Goal: Information Seeking & Learning: Check status

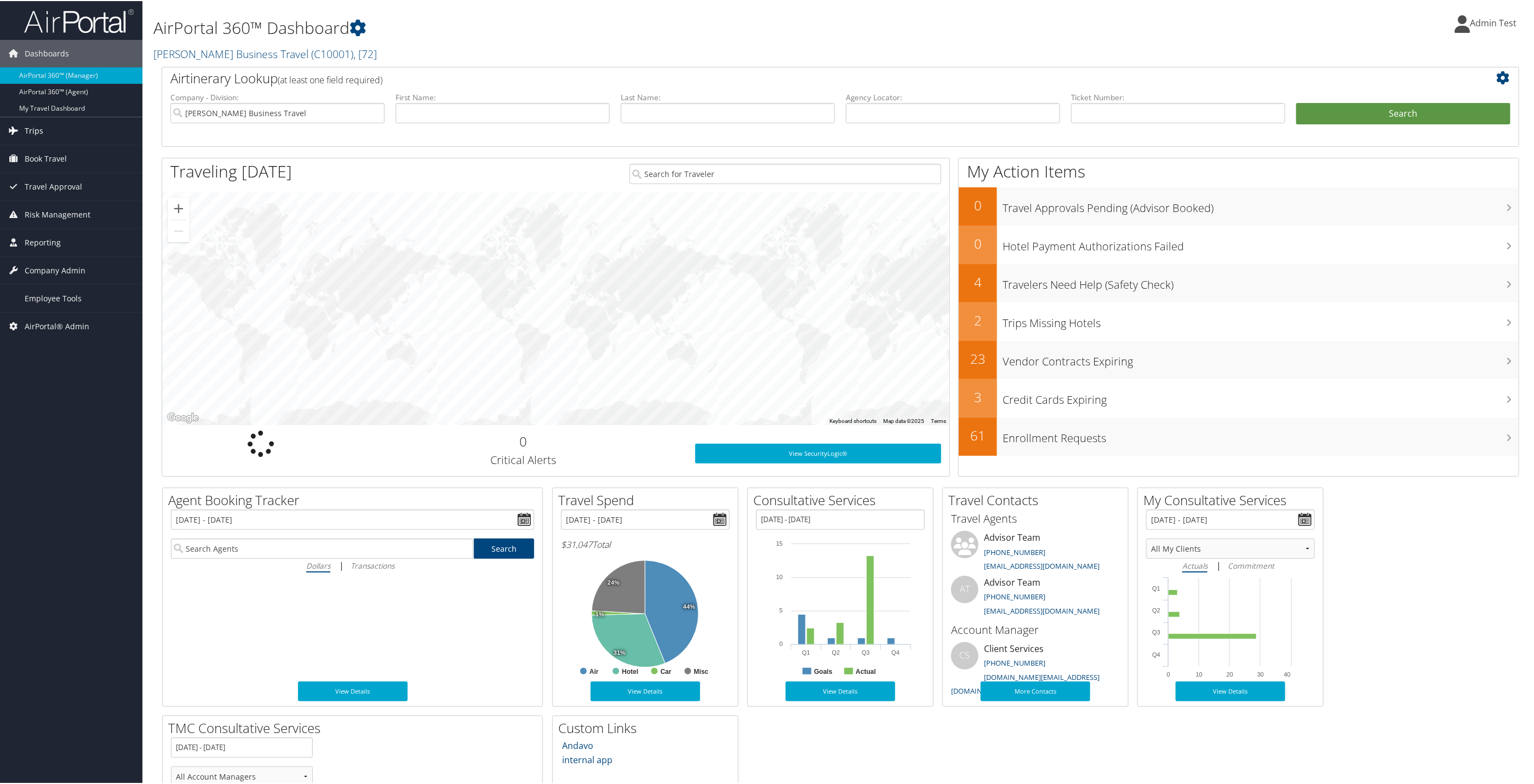
click at [9, 125] on icon at bounding box center [14, 129] width 16 height 16
click at [57, 237] on span "Book Travel" at bounding box center [45, 240] width 42 height 27
click at [58, 338] on span "Risk Management" at bounding box center [57, 345] width 66 height 27
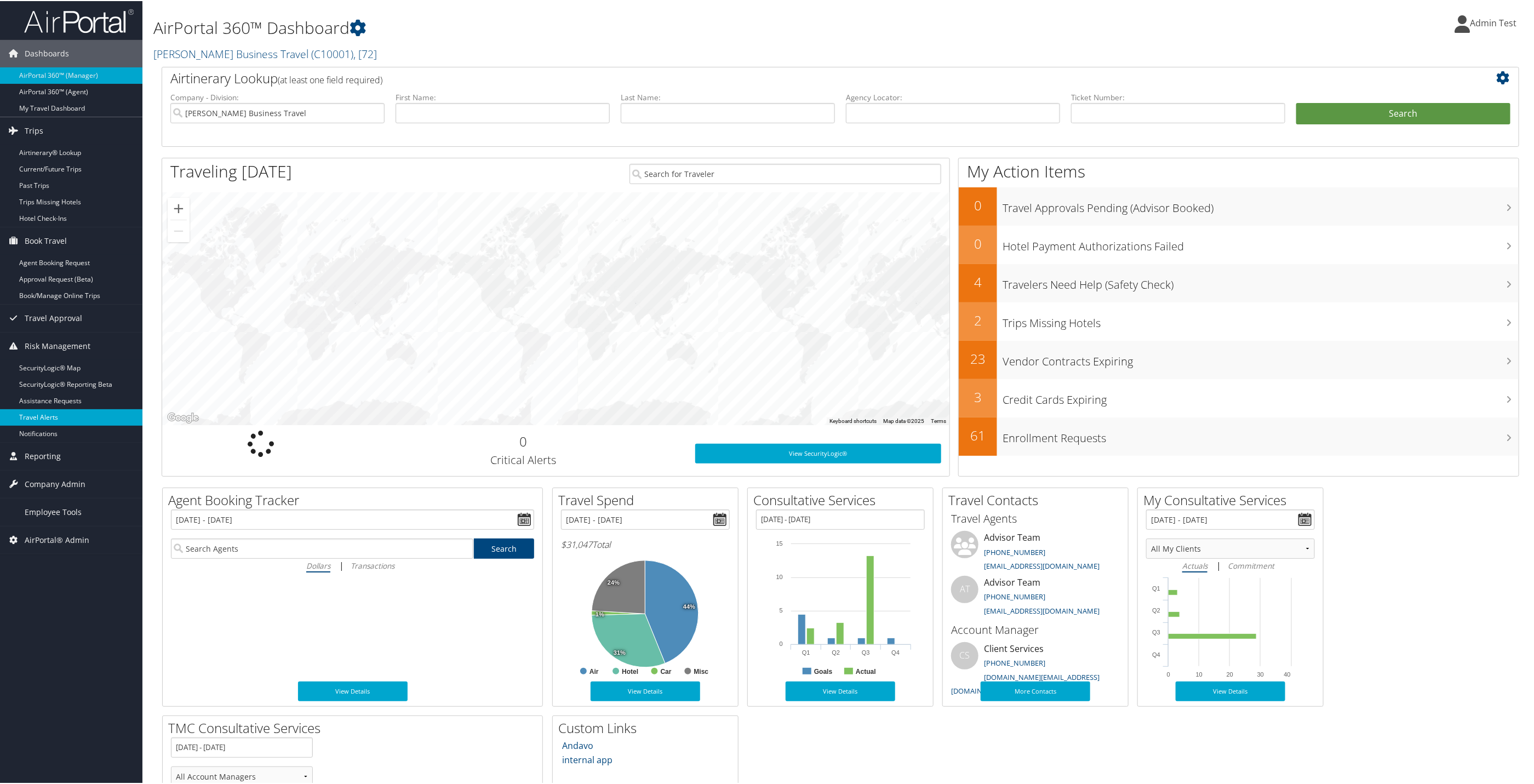
click at [58, 424] on link "Travel Alerts" at bounding box center [71, 416] width 142 height 16
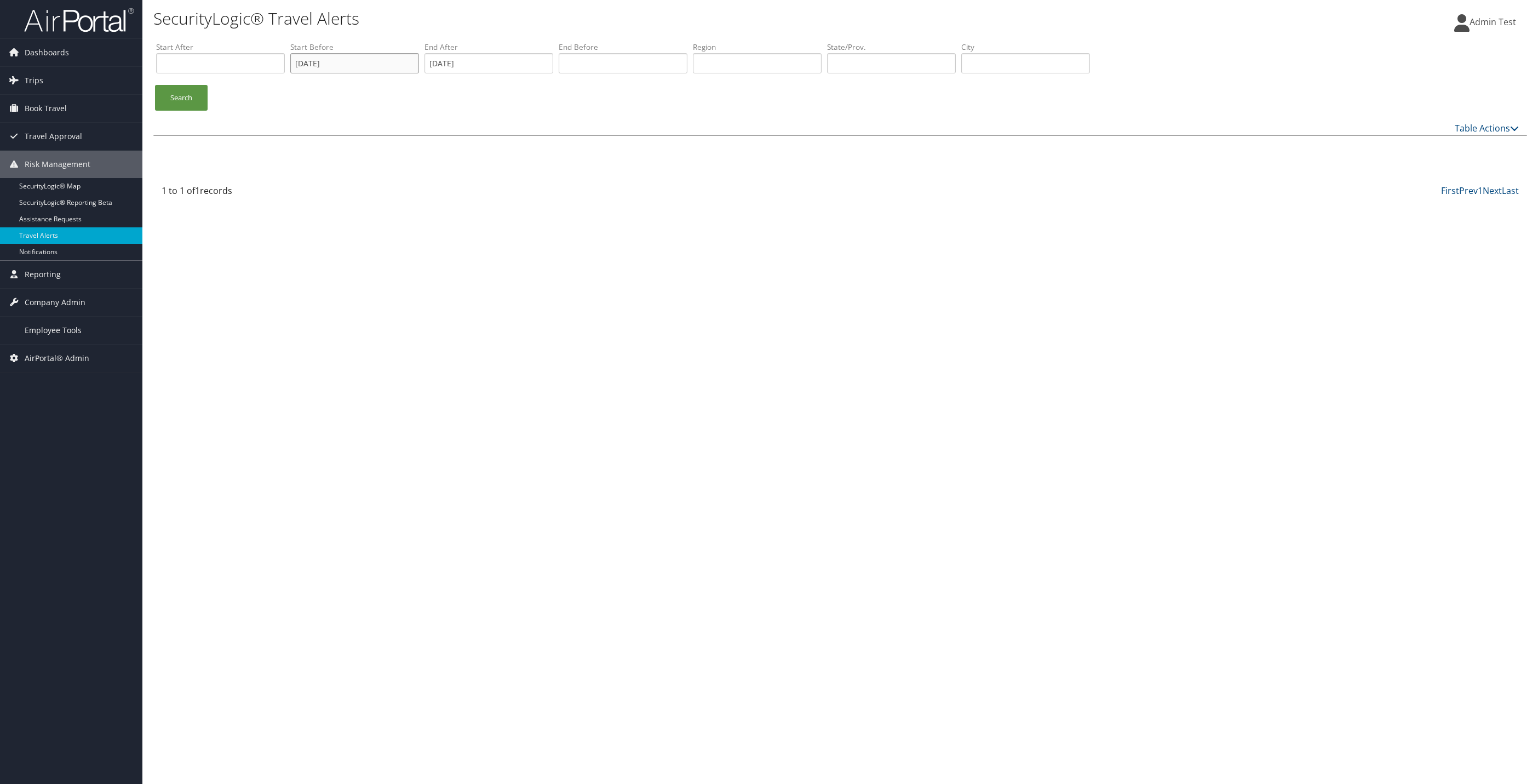
click at [358, 62] on input "08/11/2025" at bounding box center [355, 63] width 129 height 20
click at [382, 79] on span "2025" at bounding box center [383, 82] width 17 height 9
click at [386, 109] on div "1" at bounding box center [386, 112] width 18 height 10
type input "08/01/2008"
click at [182, 90] on link "Search" at bounding box center [182, 98] width 53 height 26
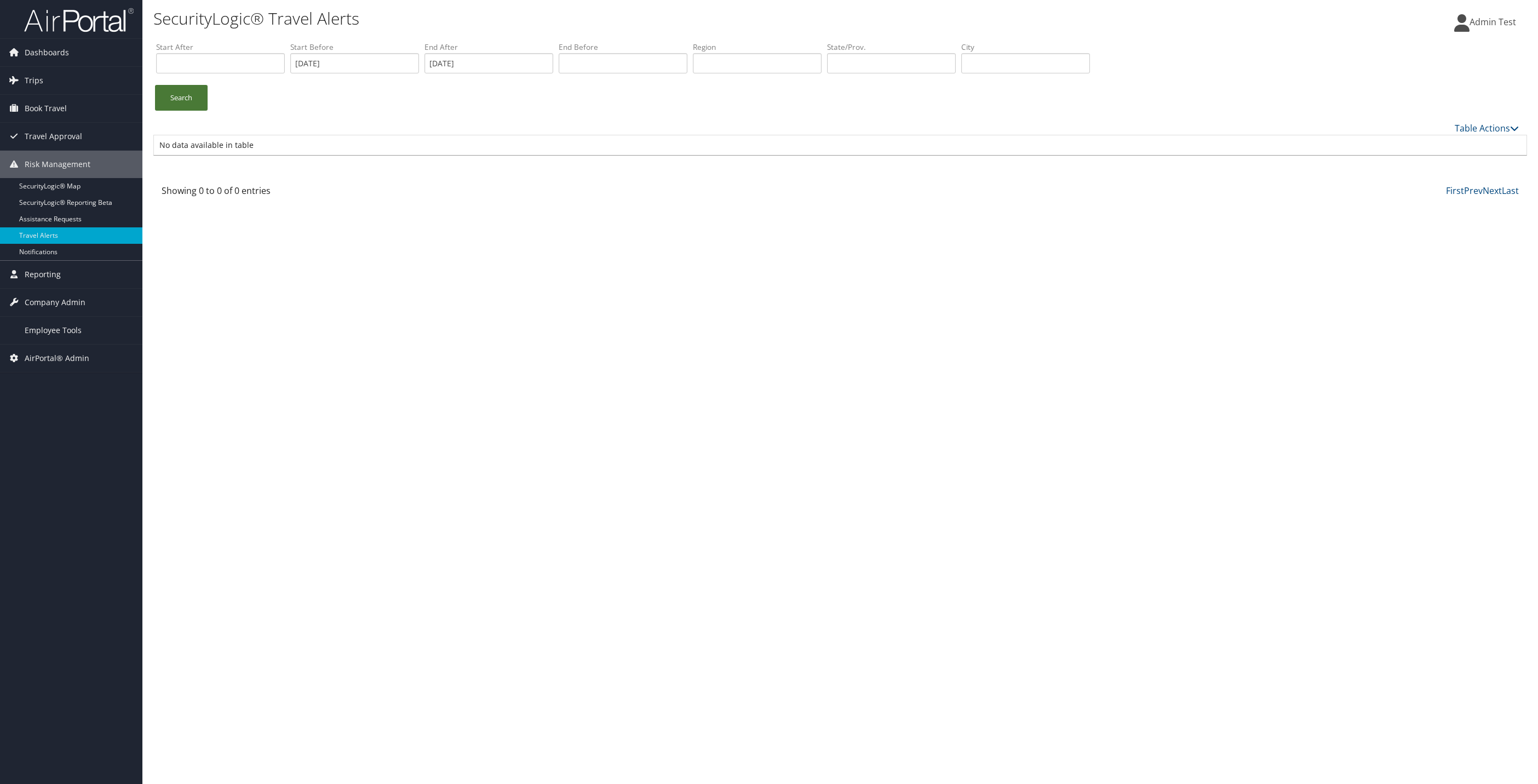
click at [182, 90] on link "Search" at bounding box center [182, 98] width 53 height 26
click at [54, 254] on link "Notifications" at bounding box center [71, 252] width 142 height 16
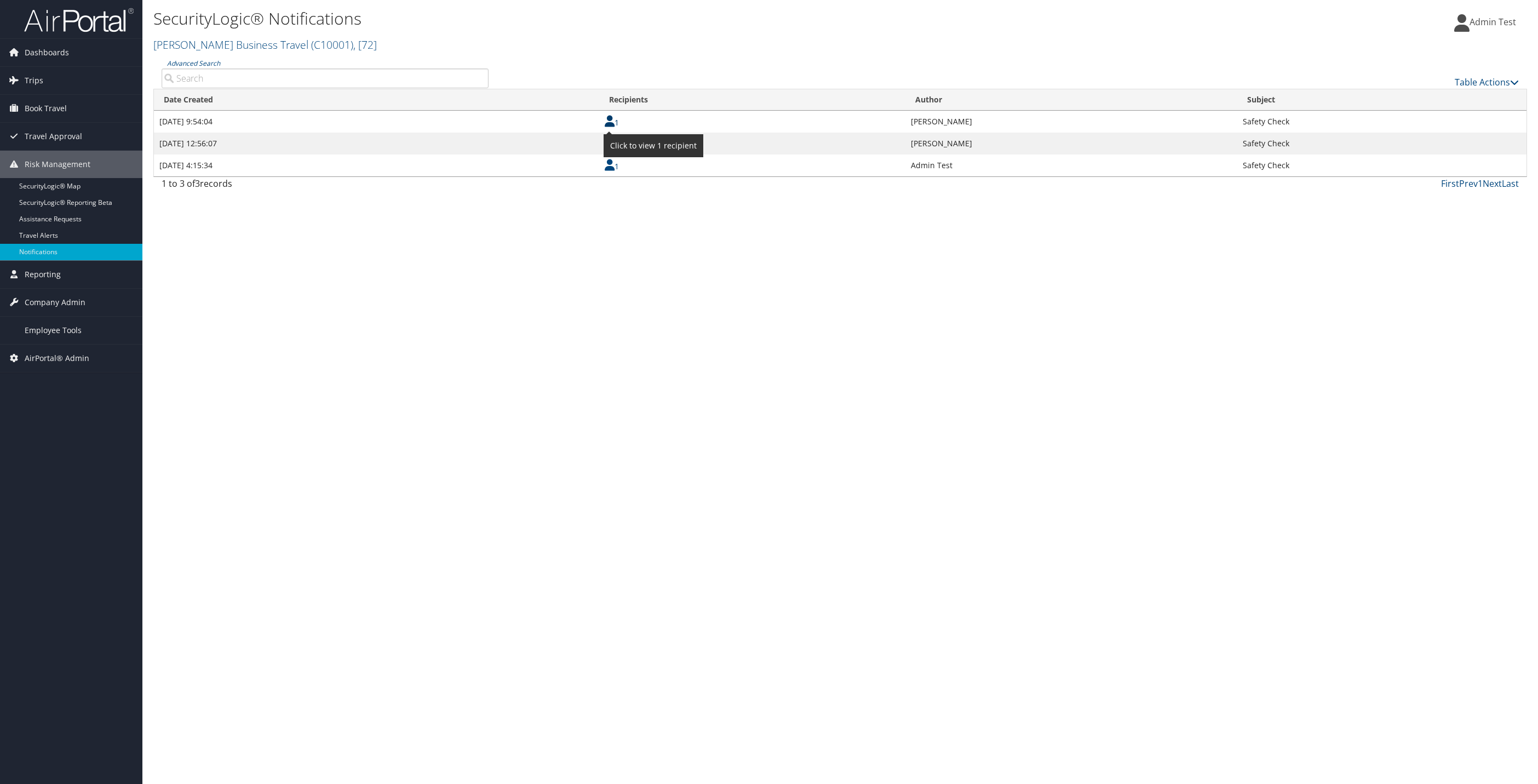
click at [618, 124] on link "1" at bounding box center [612, 122] width 14 height 11
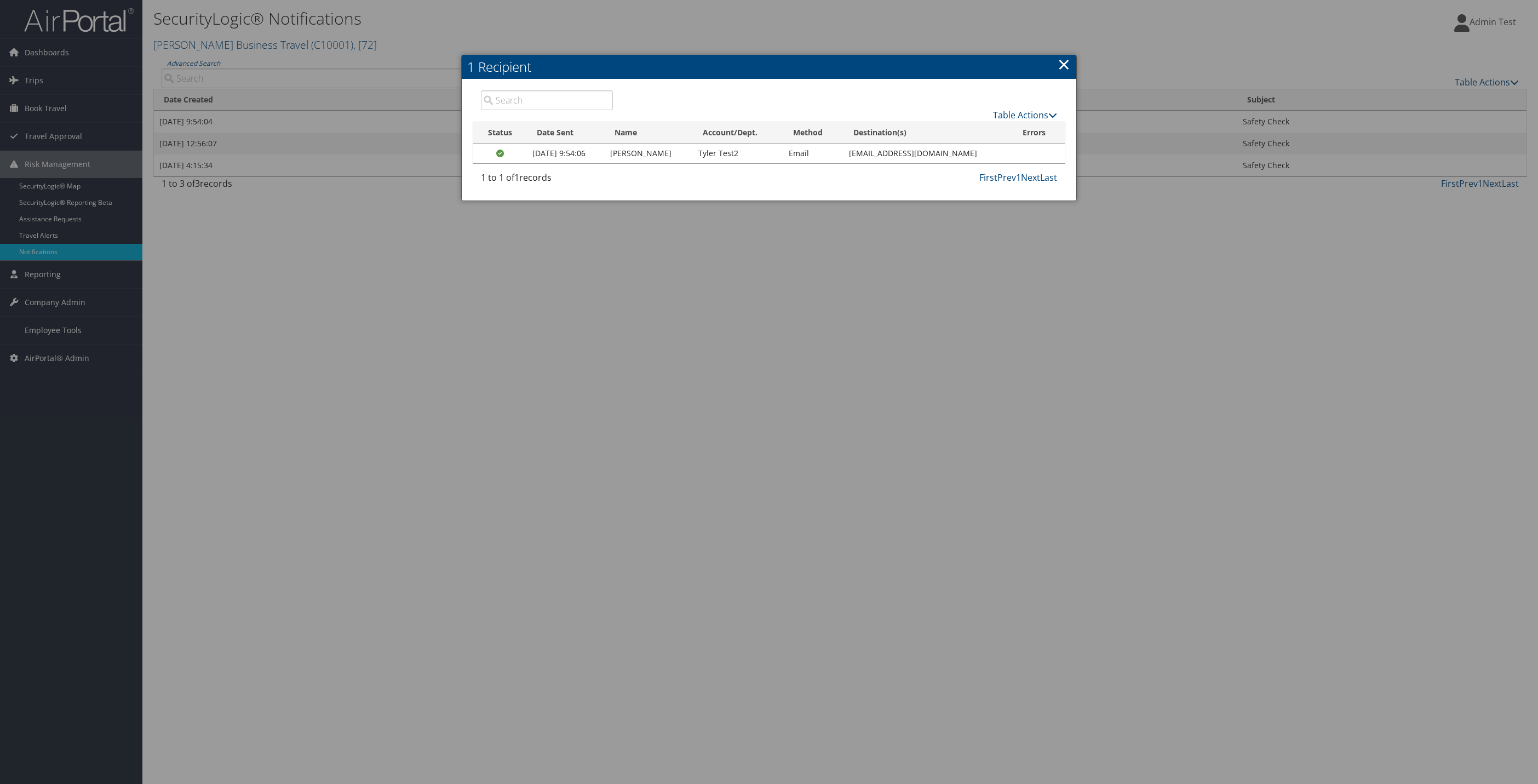
click at [1072, 69] on h2 "1 Recipient" at bounding box center [769, 67] width 614 height 24
click at [1067, 58] on link "×" at bounding box center [1064, 64] width 13 height 22
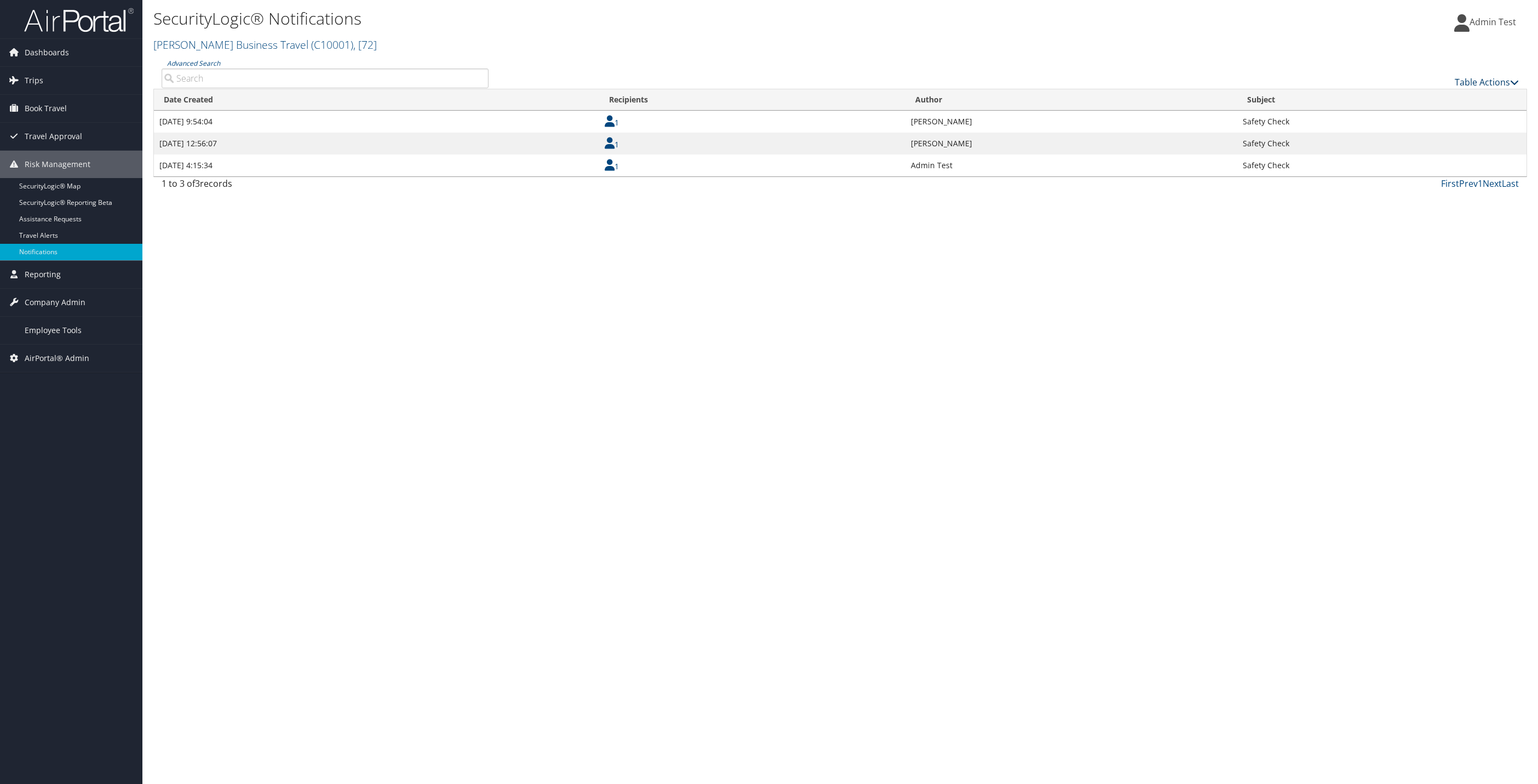
click at [1484, 83] on link "Table Actions" at bounding box center [1487, 82] width 64 height 12
click at [1451, 112] on link "Column Visibility" at bounding box center [1450, 117] width 144 height 19
click at [1400, 173] on link "Message" at bounding box center [1450, 175] width 144 height 19
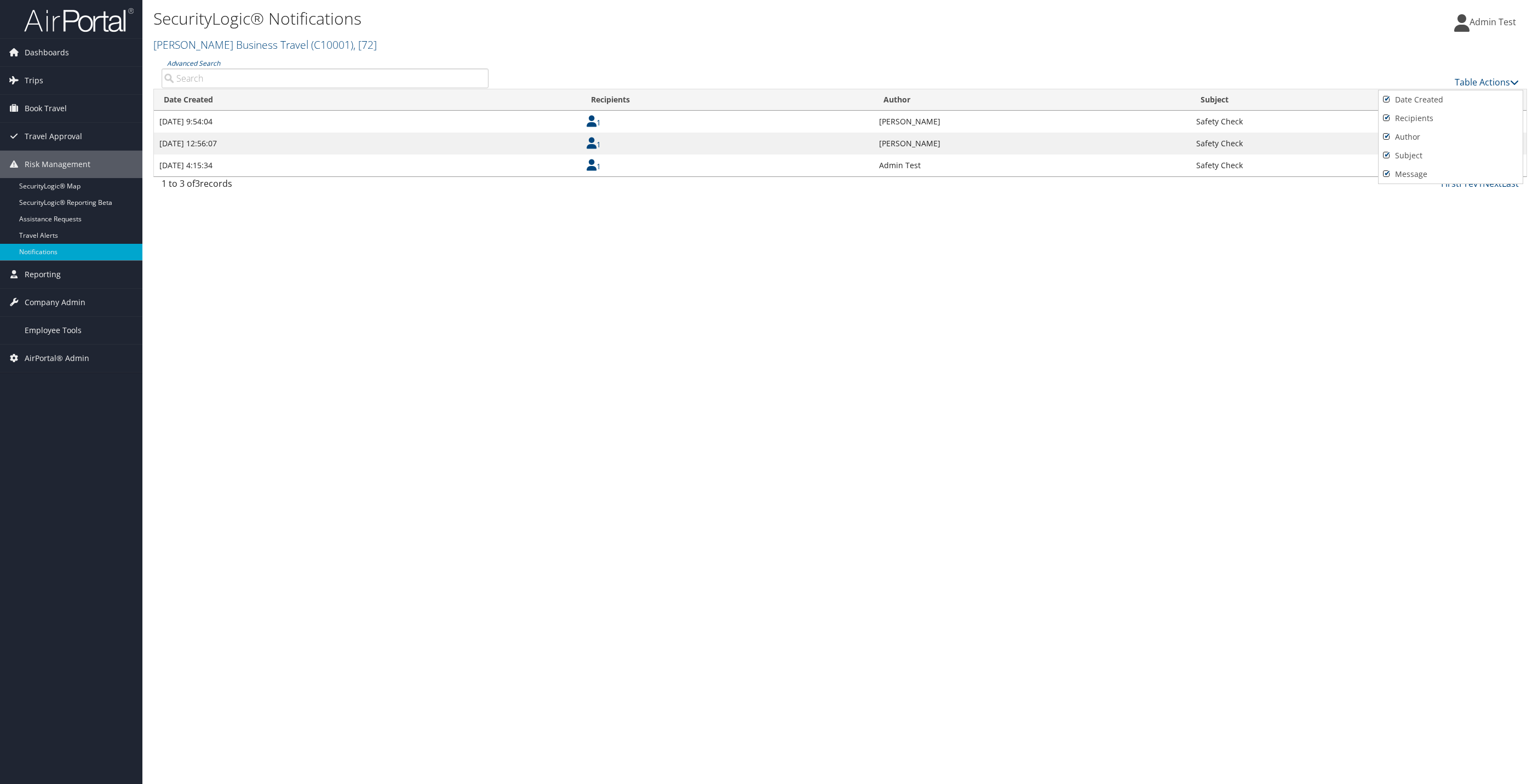
click at [1131, 278] on div at bounding box center [769, 392] width 1538 height 784
click at [1473, 120] on link "View" at bounding box center [1481, 121] width 17 height 11
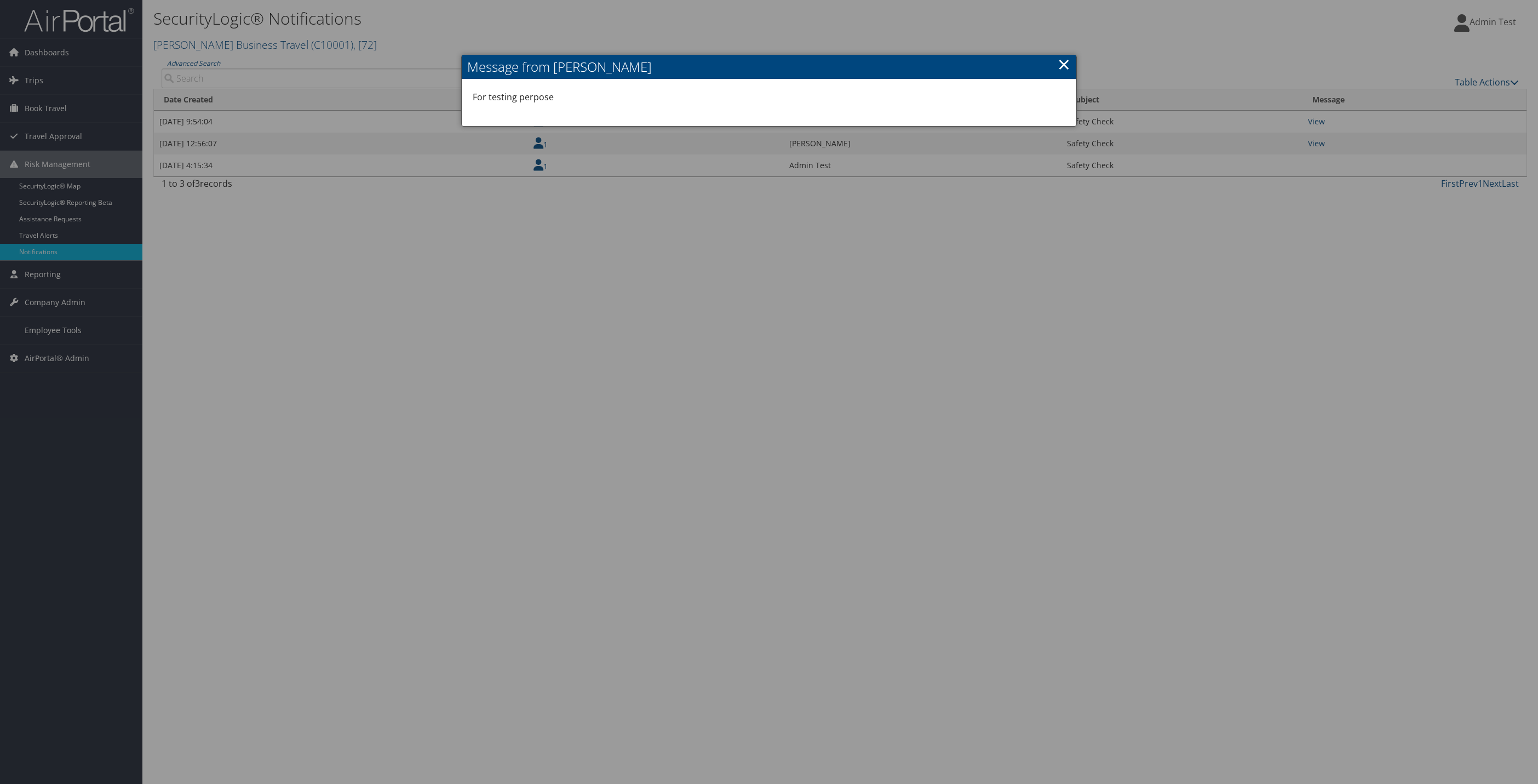
click at [1069, 69] on link "×" at bounding box center [1064, 64] width 13 height 22
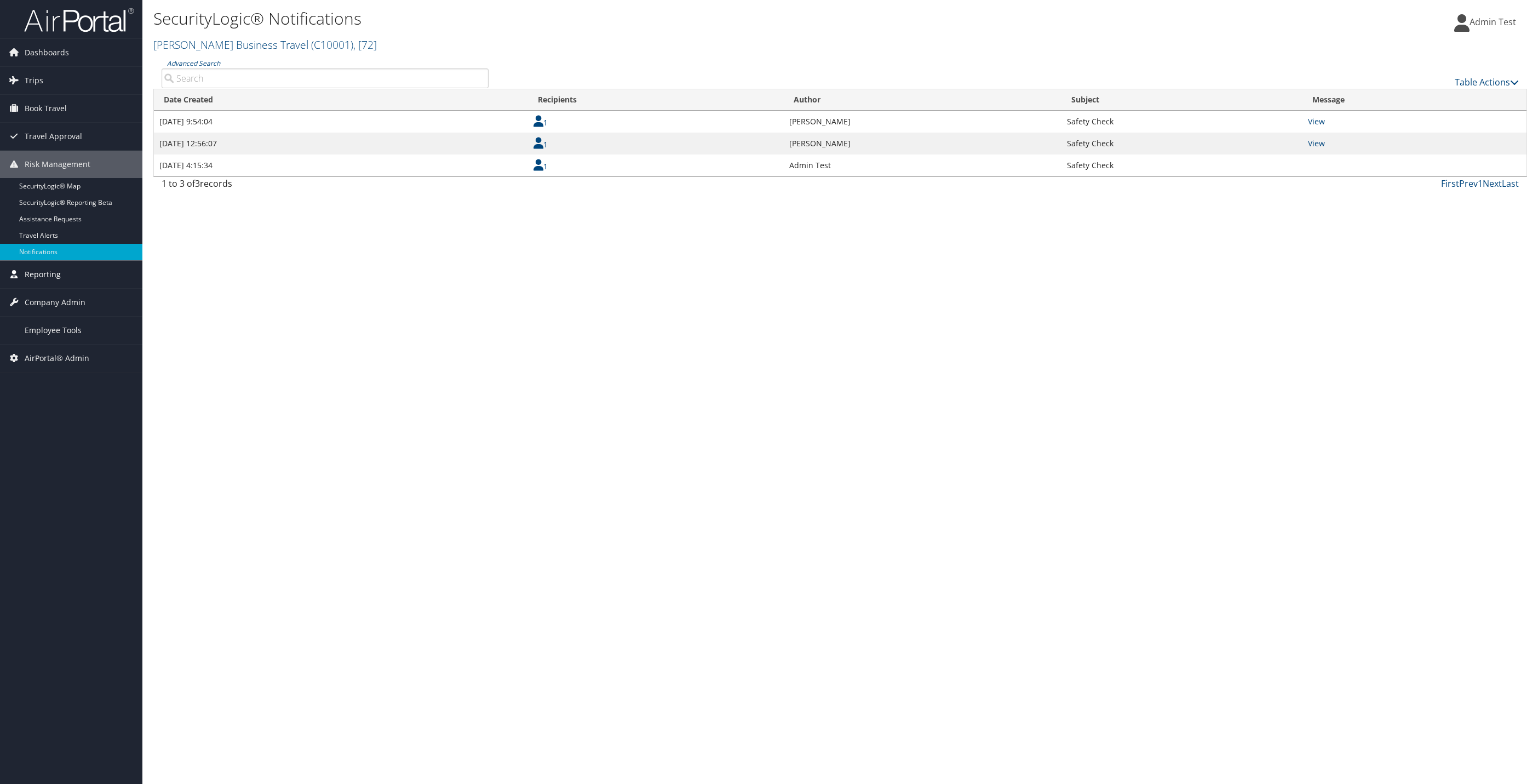
click at [62, 281] on link "Reporting" at bounding box center [71, 275] width 142 height 27
click at [48, 321] on link "Savings Tracker" at bounding box center [71, 313] width 142 height 16
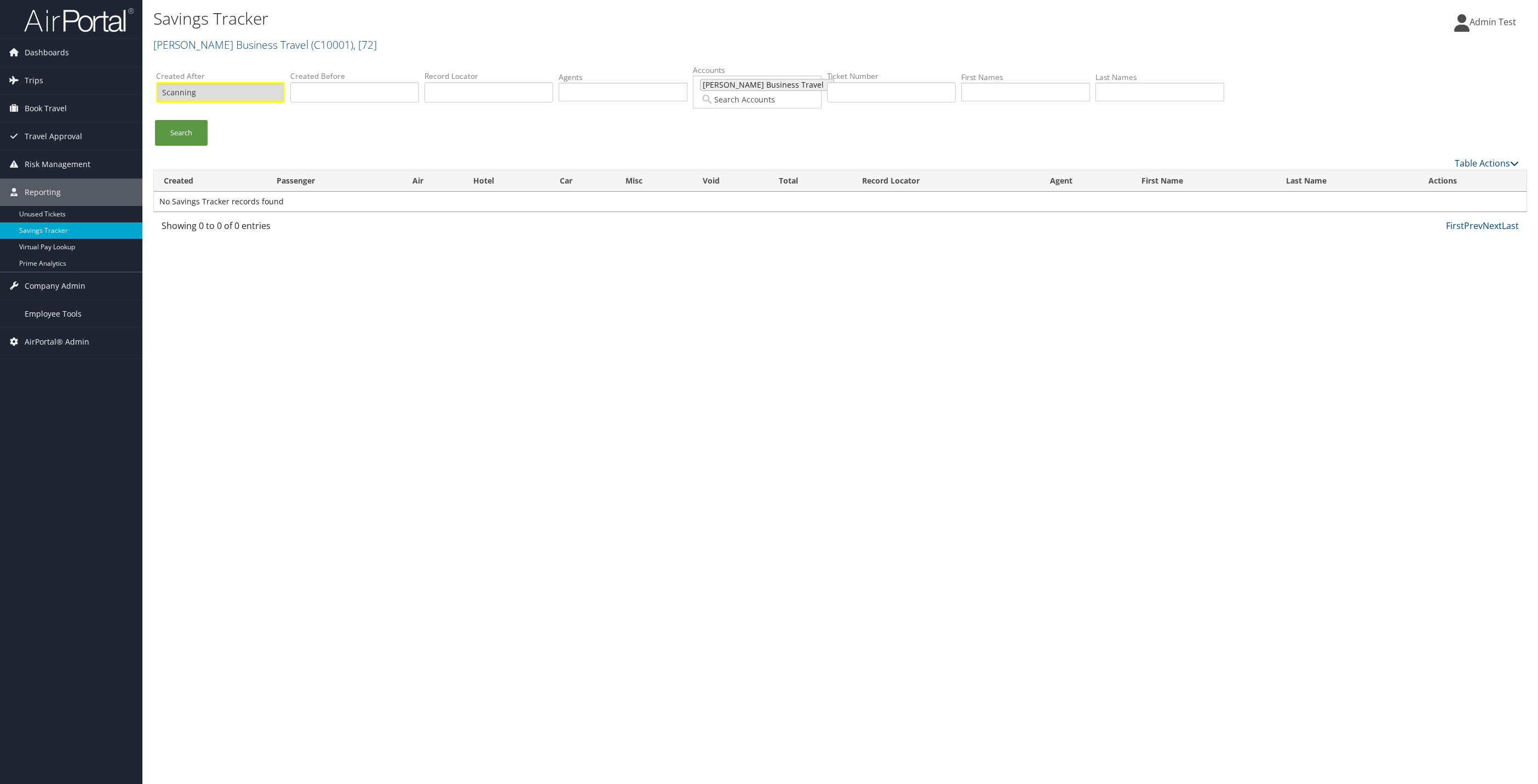
click at [742, 87] on span "[PERSON_NAME] Business Travel" at bounding box center [762, 84] width 123 height 11
type input "[DATE] 12:08"
type input "72"
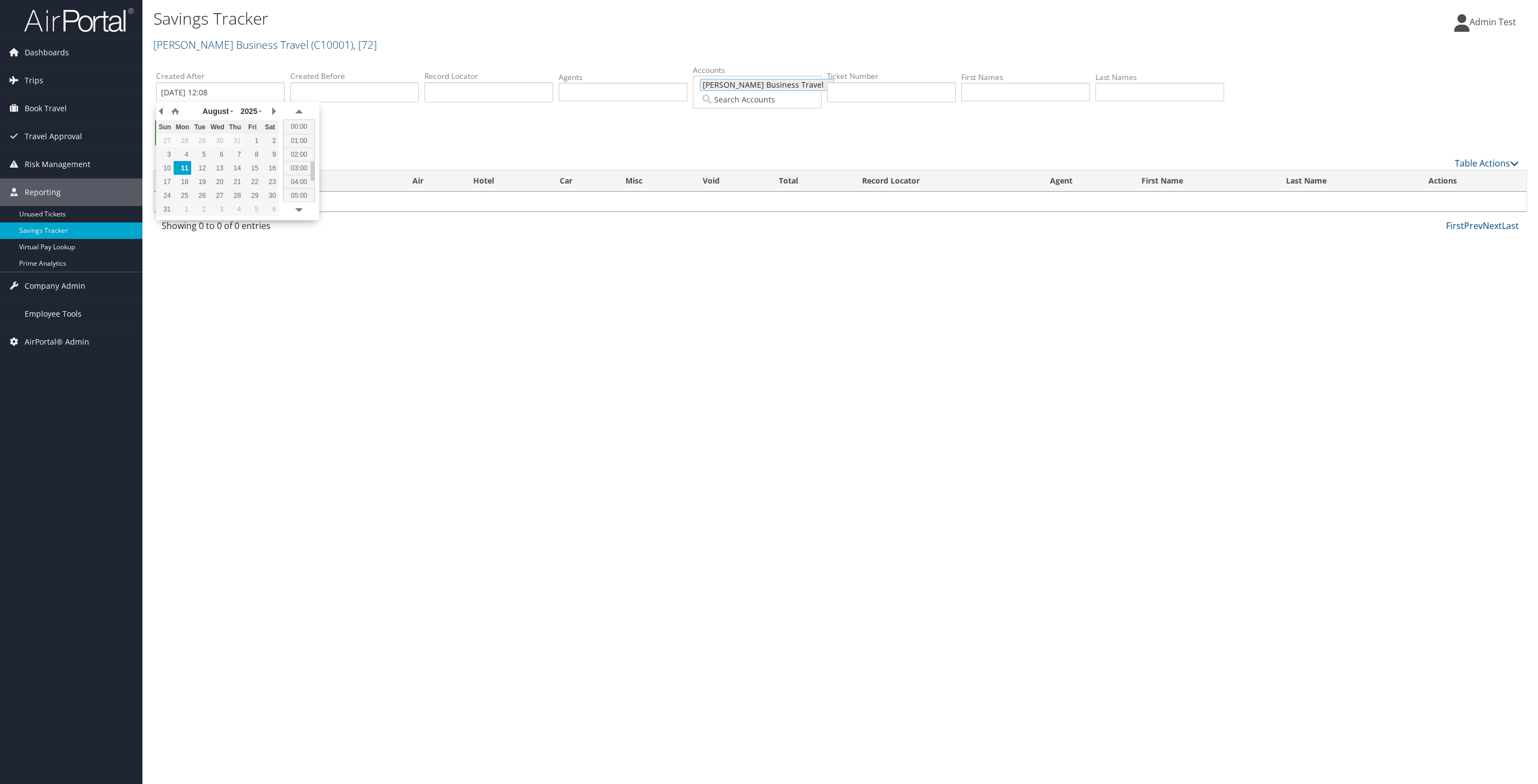
click at [742, 87] on span "[PERSON_NAME] Business Travel" at bounding box center [762, 84] width 123 height 11
type input "72"
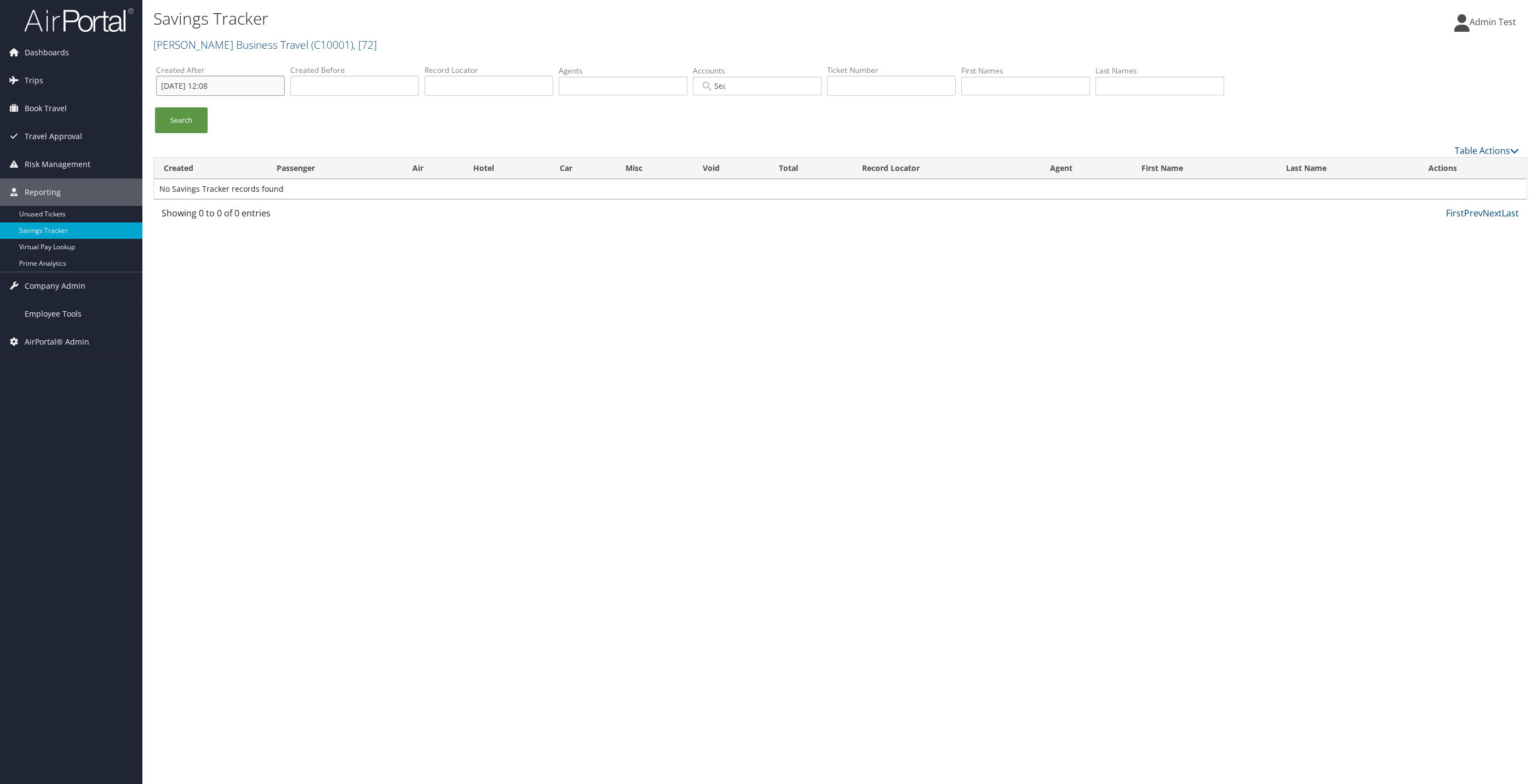
click at [221, 87] on input "[DATE] 12:08" at bounding box center [220, 86] width 129 height 20
click at [247, 104] on span "2025" at bounding box center [249, 104] width 17 height 9
click at [265, 132] on div "1" at bounding box center [270, 134] width 18 height 10
type input "[DATE] 12:08"
click at [343, 252] on div "Savings Tracker [PERSON_NAME] Business Travel ( C10001 ) , [ 72 ] [PERSON_NAME]…" at bounding box center [840, 392] width 1396 height 784
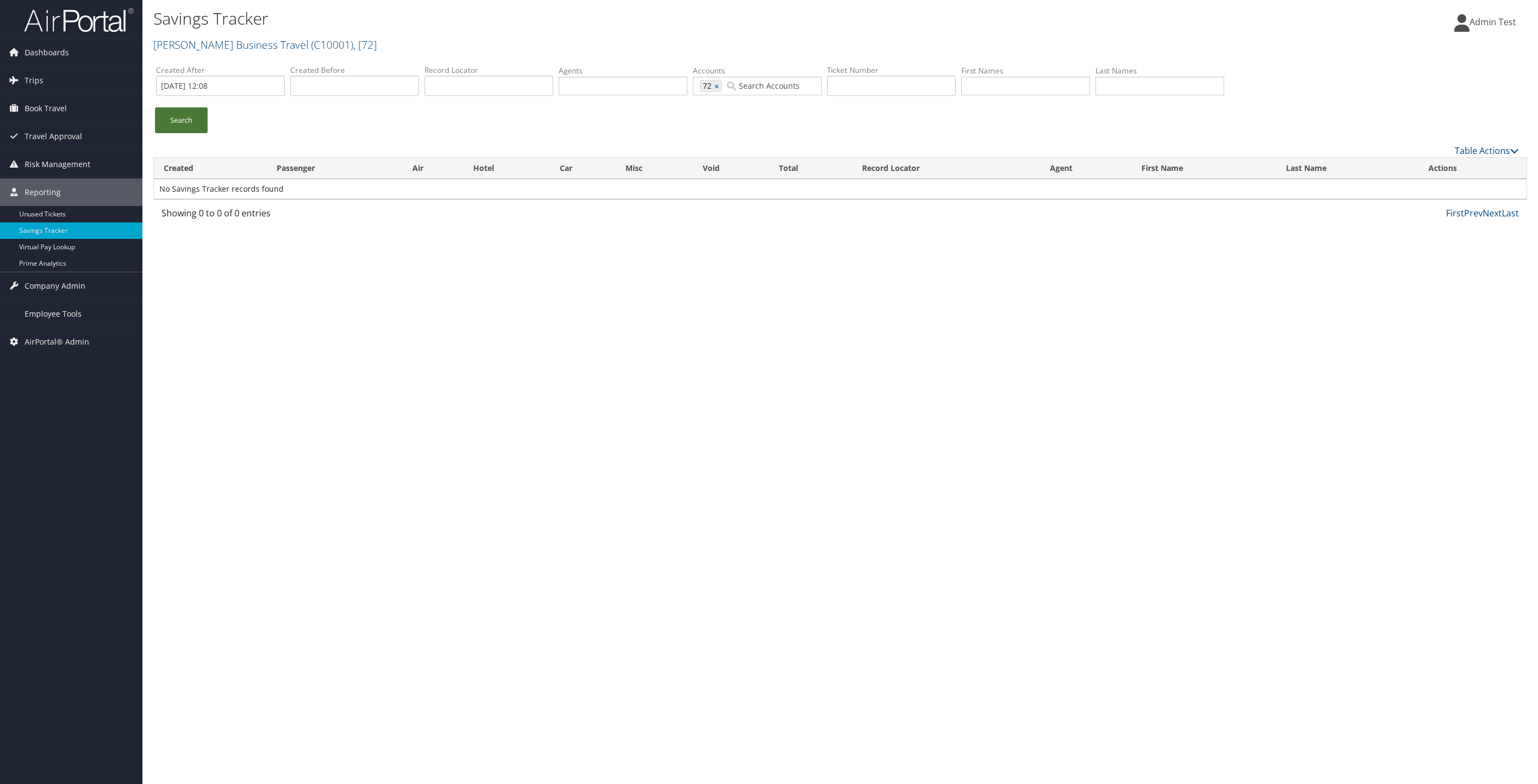
click at [195, 122] on link "Search" at bounding box center [182, 120] width 53 height 26
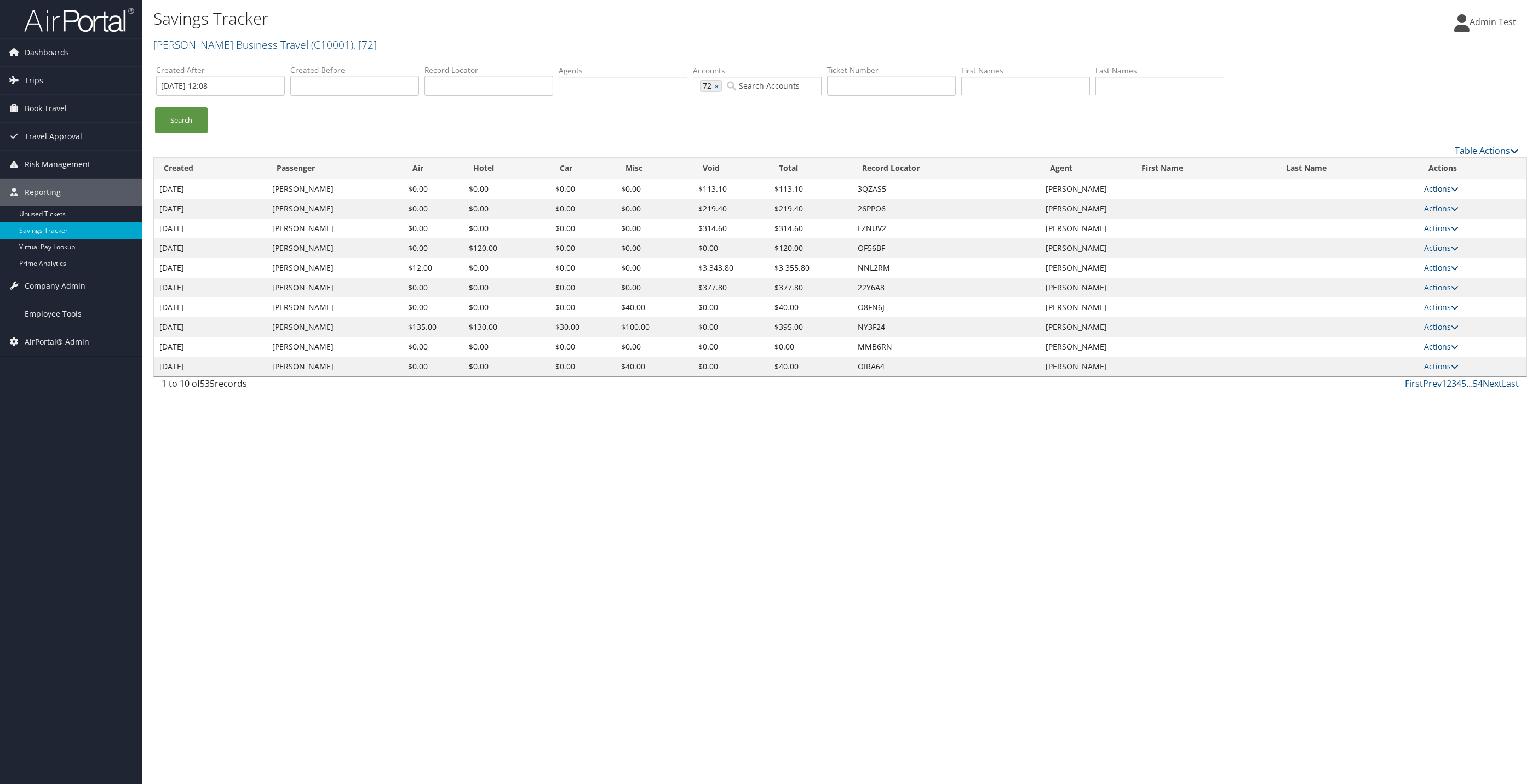
click at [1424, 190] on link "Actions" at bounding box center [1441, 189] width 34 height 11
click at [1414, 201] on link "View Summary" at bounding box center [1419, 206] width 73 height 19
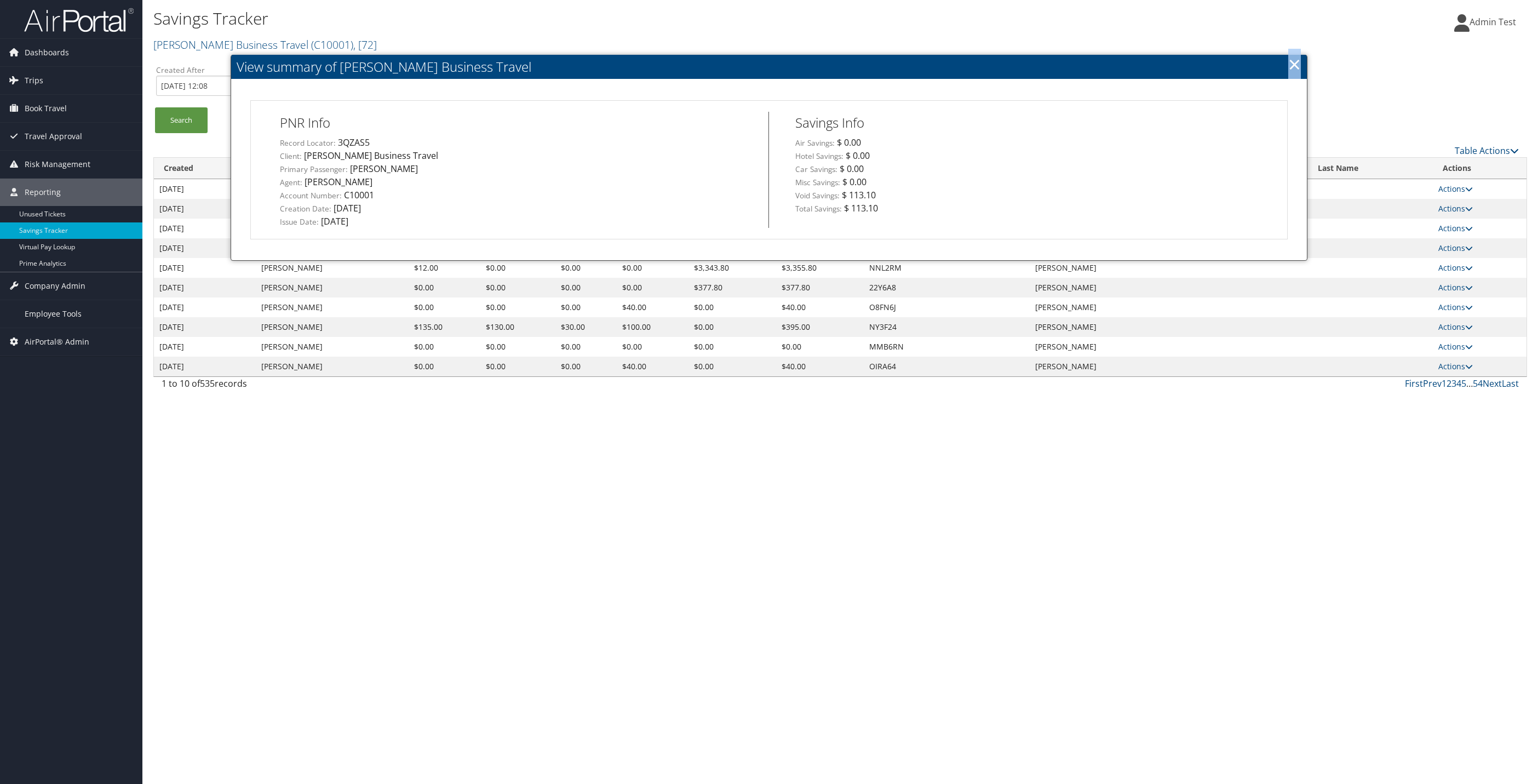
click at [1292, 62] on link "×" at bounding box center [1295, 64] width 13 height 22
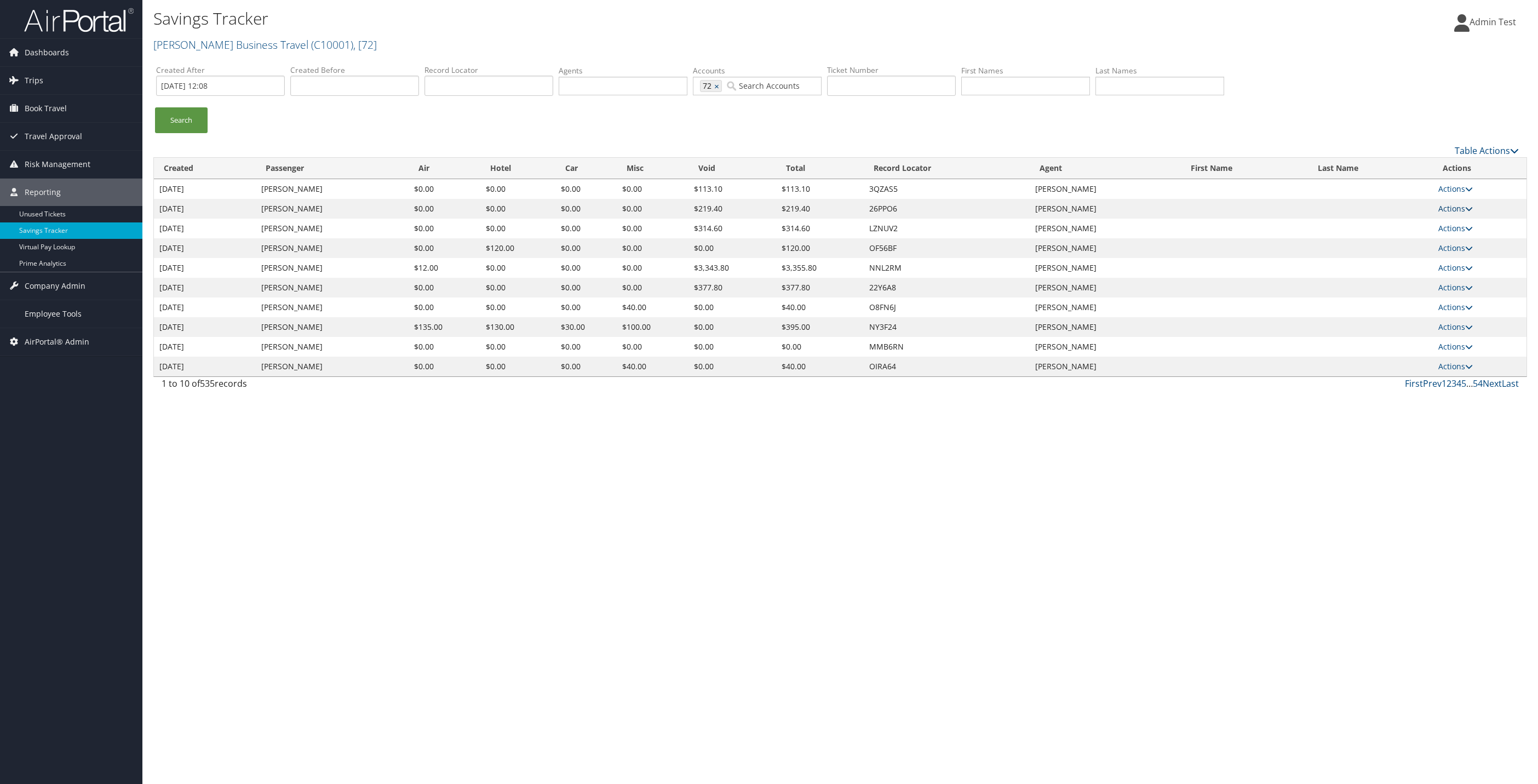
click at [1454, 211] on link "Actions" at bounding box center [1456, 208] width 34 height 11
click at [74, 293] on span "Company Admin" at bounding box center [54, 286] width 61 height 27
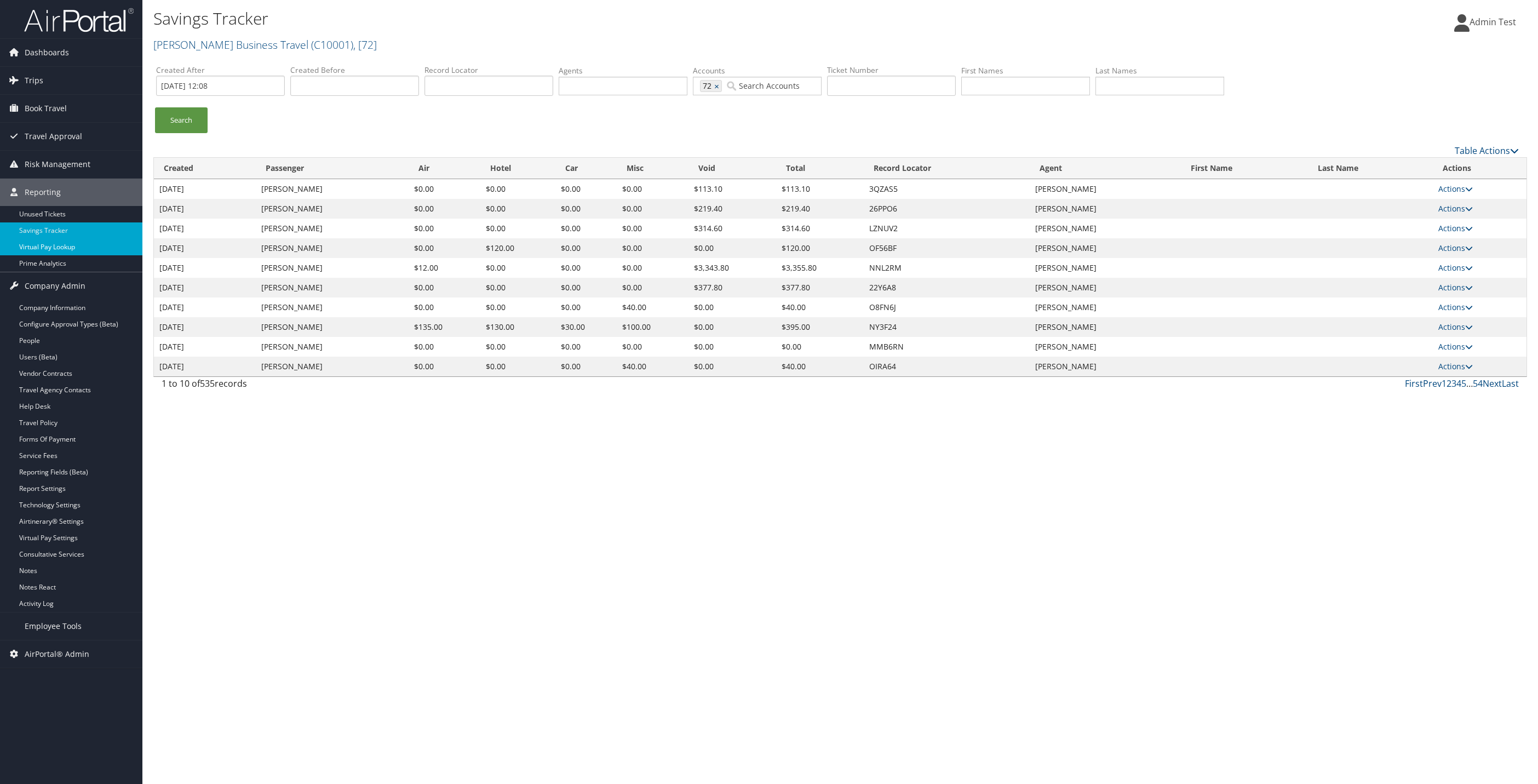
click at [82, 247] on link "Virtual Pay Lookup" at bounding box center [71, 247] width 142 height 16
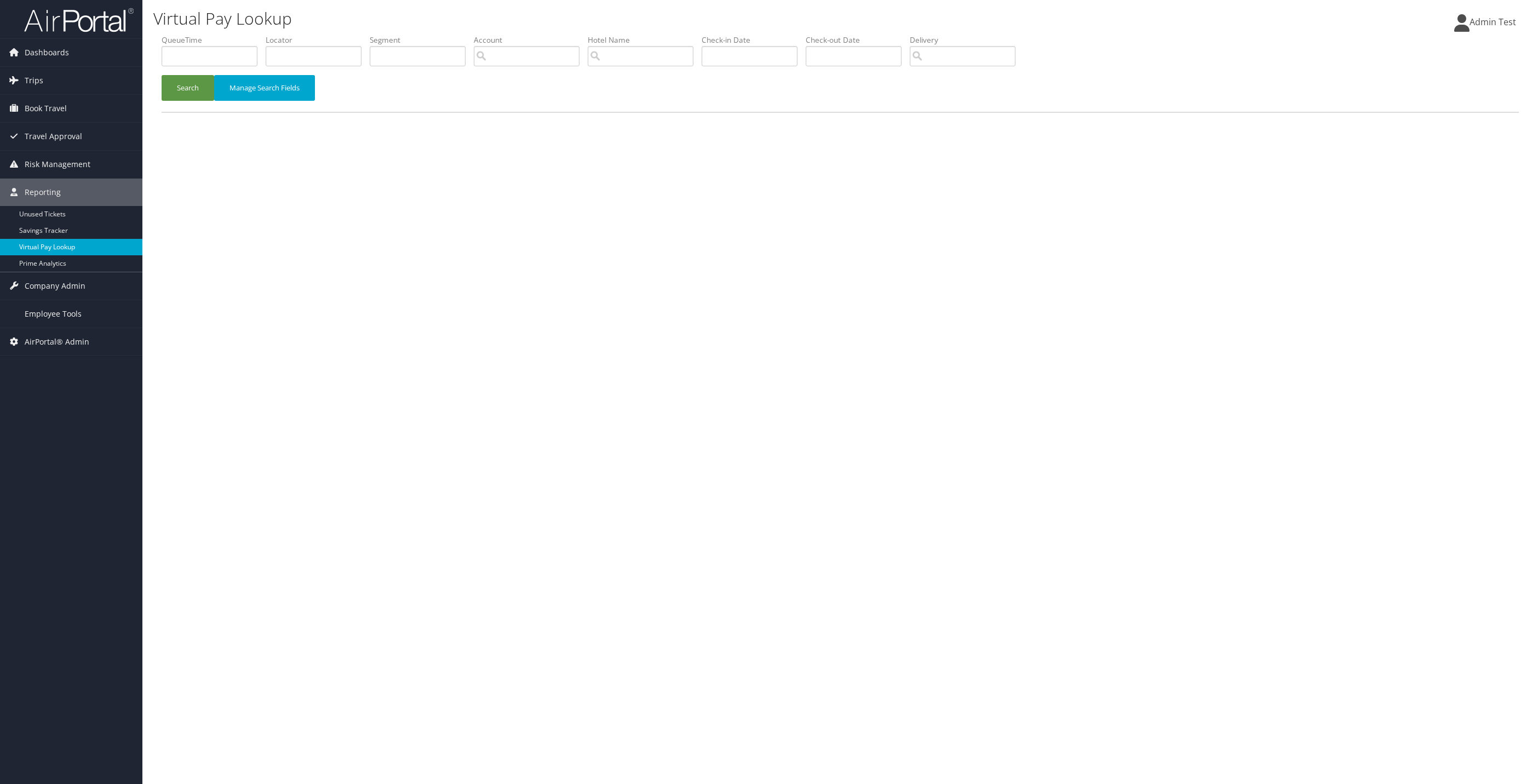
drag, startPoint x: 0, startPoint y: 0, endPoint x: 82, endPoint y: 247, distance: 260.3
click at [82, 247] on link "Virtual Pay Lookup" at bounding box center [71, 247] width 142 height 16
click at [537, 57] on input "search" at bounding box center [526, 56] width 106 height 20
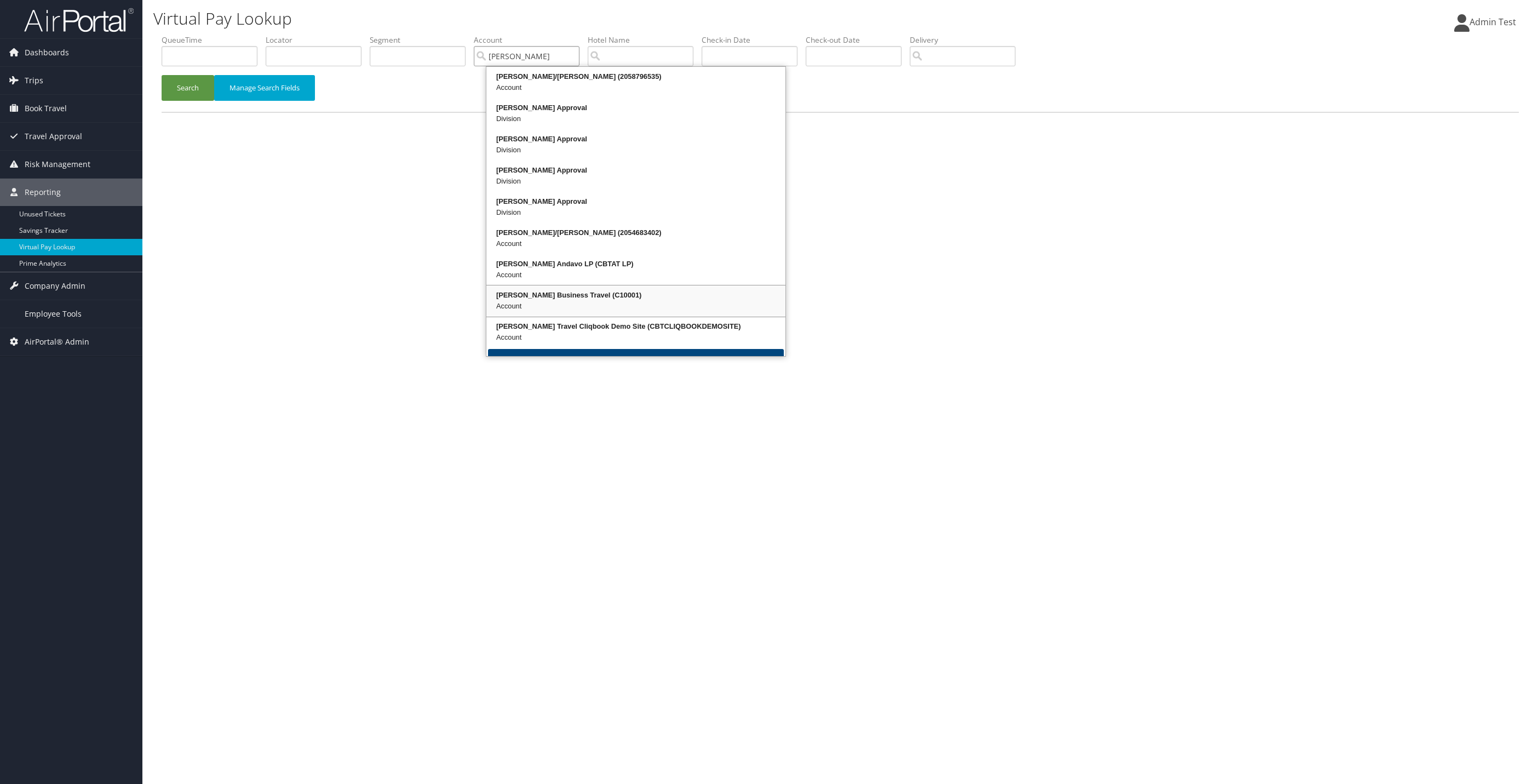
click at [552, 301] on div "Account" at bounding box center [636, 305] width 296 height 11
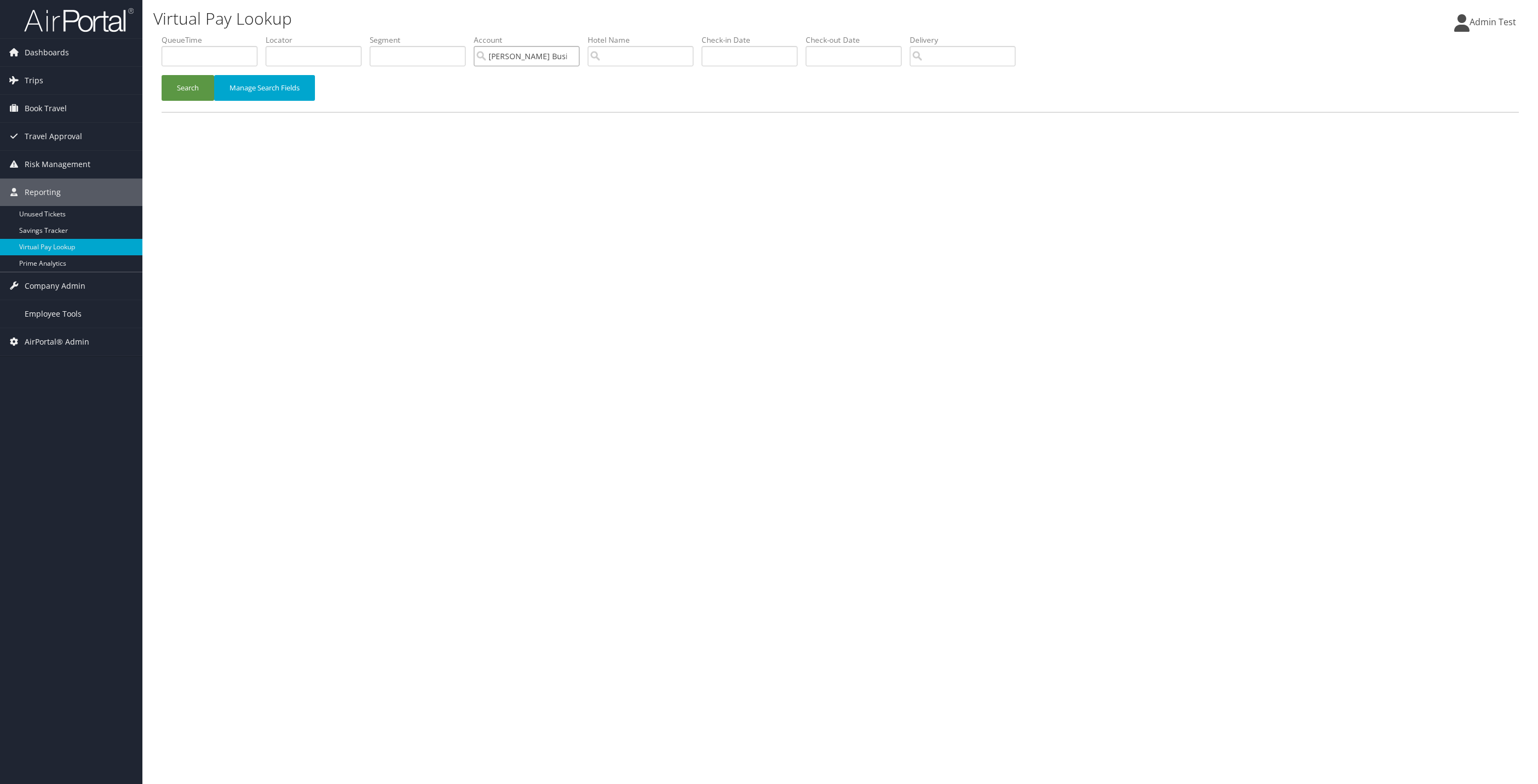
type input "[PERSON_NAME] Business Travel"
click at [556, 300] on div "Virtual Pay Lookup Admin Test Admin Test My Settings Travel Agency Contacts Log…" at bounding box center [840, 392] width 1396 height 784
click at [190, 94] on button "Search" at bounding box center [188, 88] width 53 height 26
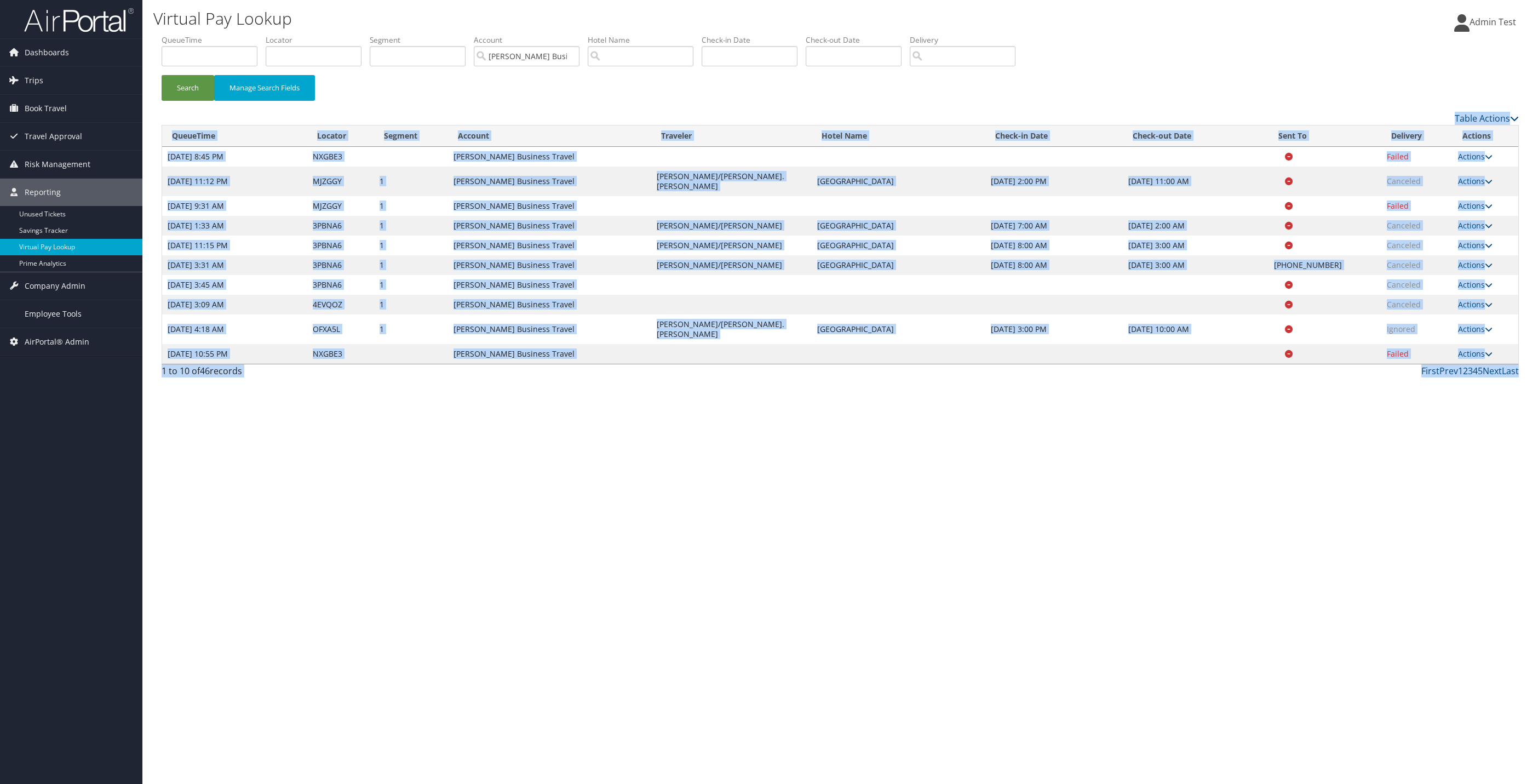
click at [530, 404] on div "Virtual Pay Lookup Admin Test Admin Test My Settings Travel Agency Contacts Log…" at bounding box center [840, 392] width 1396 height 784
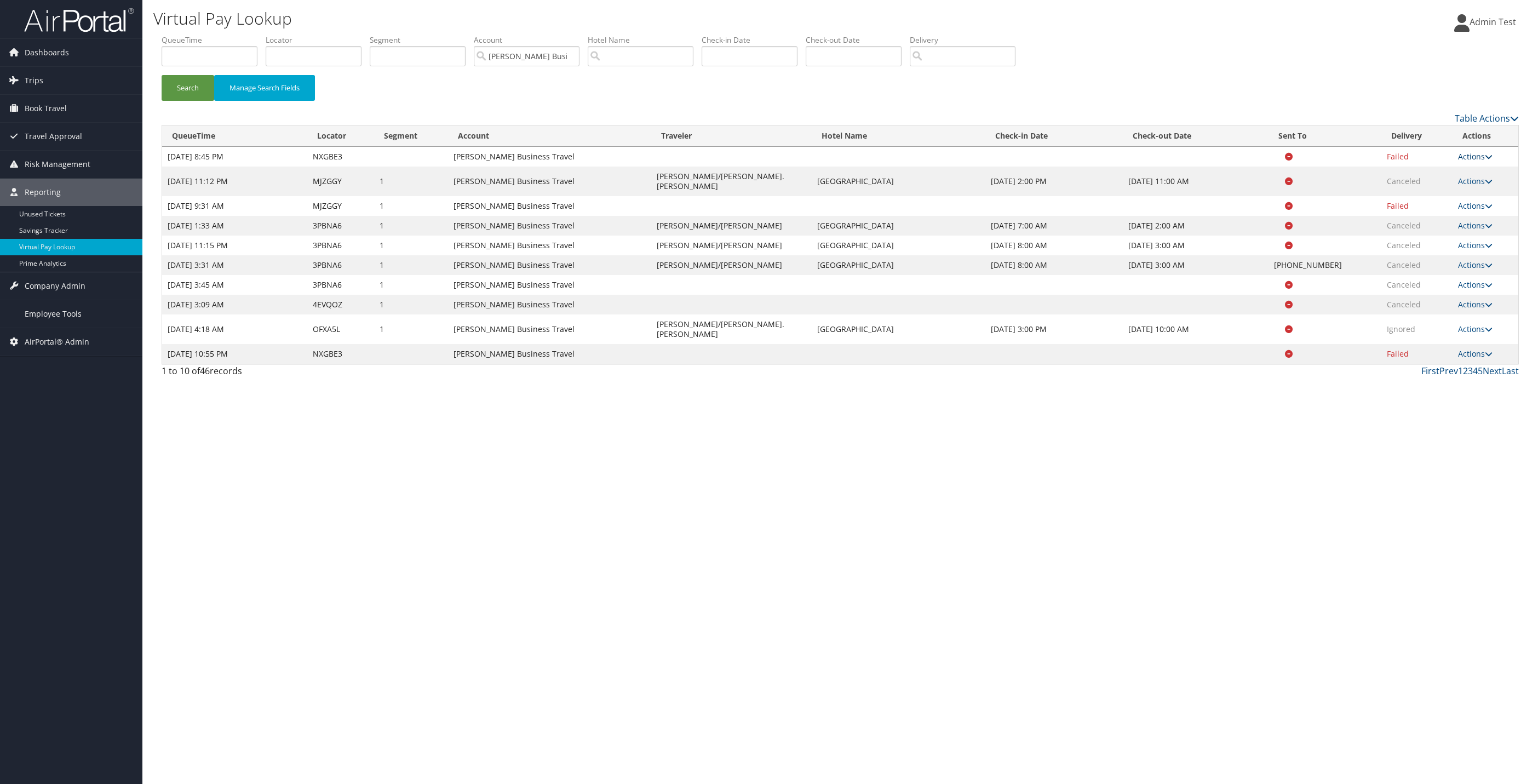
click at [1479, 157] on link "Actions" at bounding box center [1476, 156] width 34 height 11
click at [1451, 187] on link "Logs" at bounding box center [1454, 192] width 69 height 19
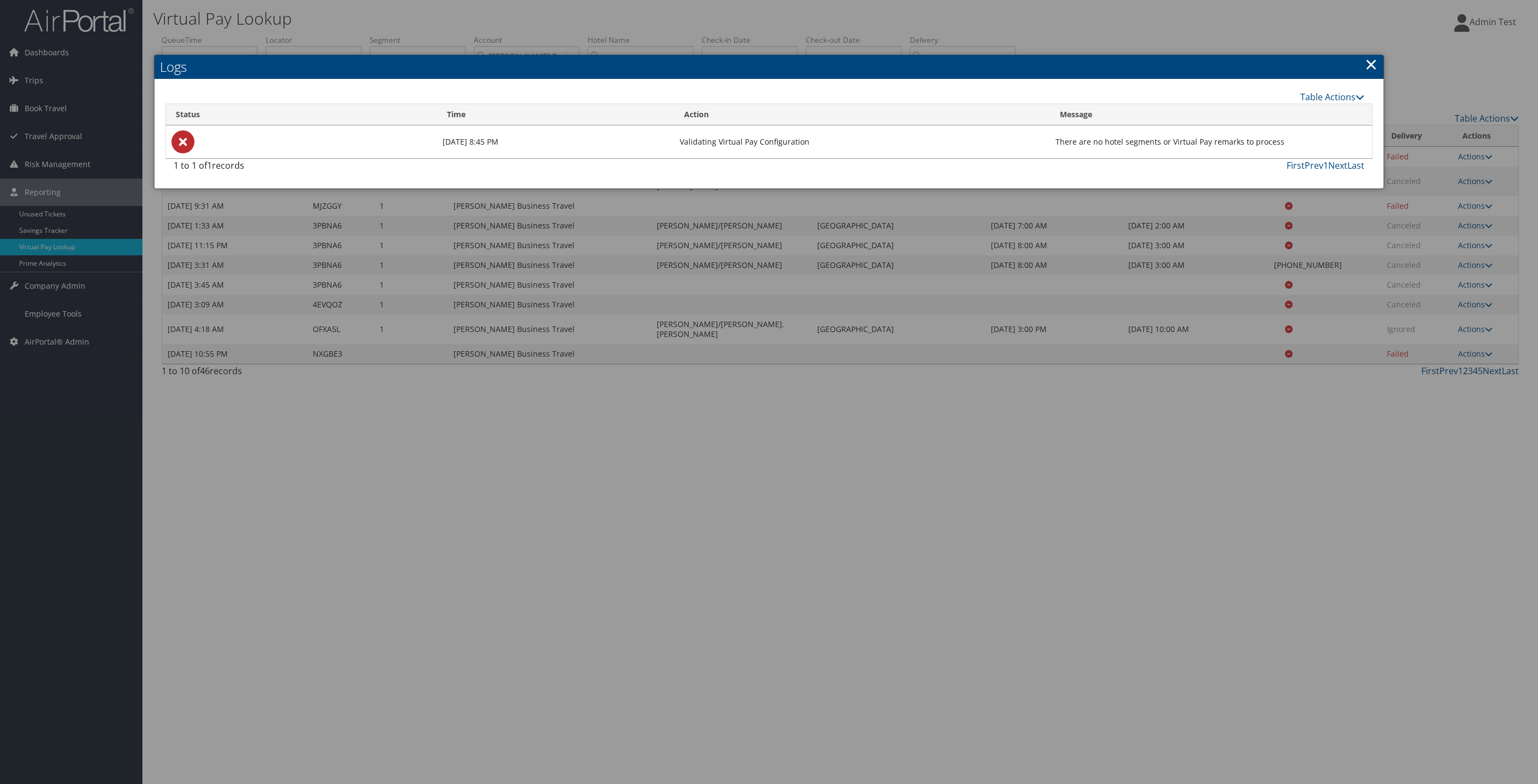
click at [1364, 67] on h2 "Logs" at bounding box center [769, 67] width 1229 height 24
click at [1374, 67] on link "×" at bounding box center [1371, 64] width 13 height 22
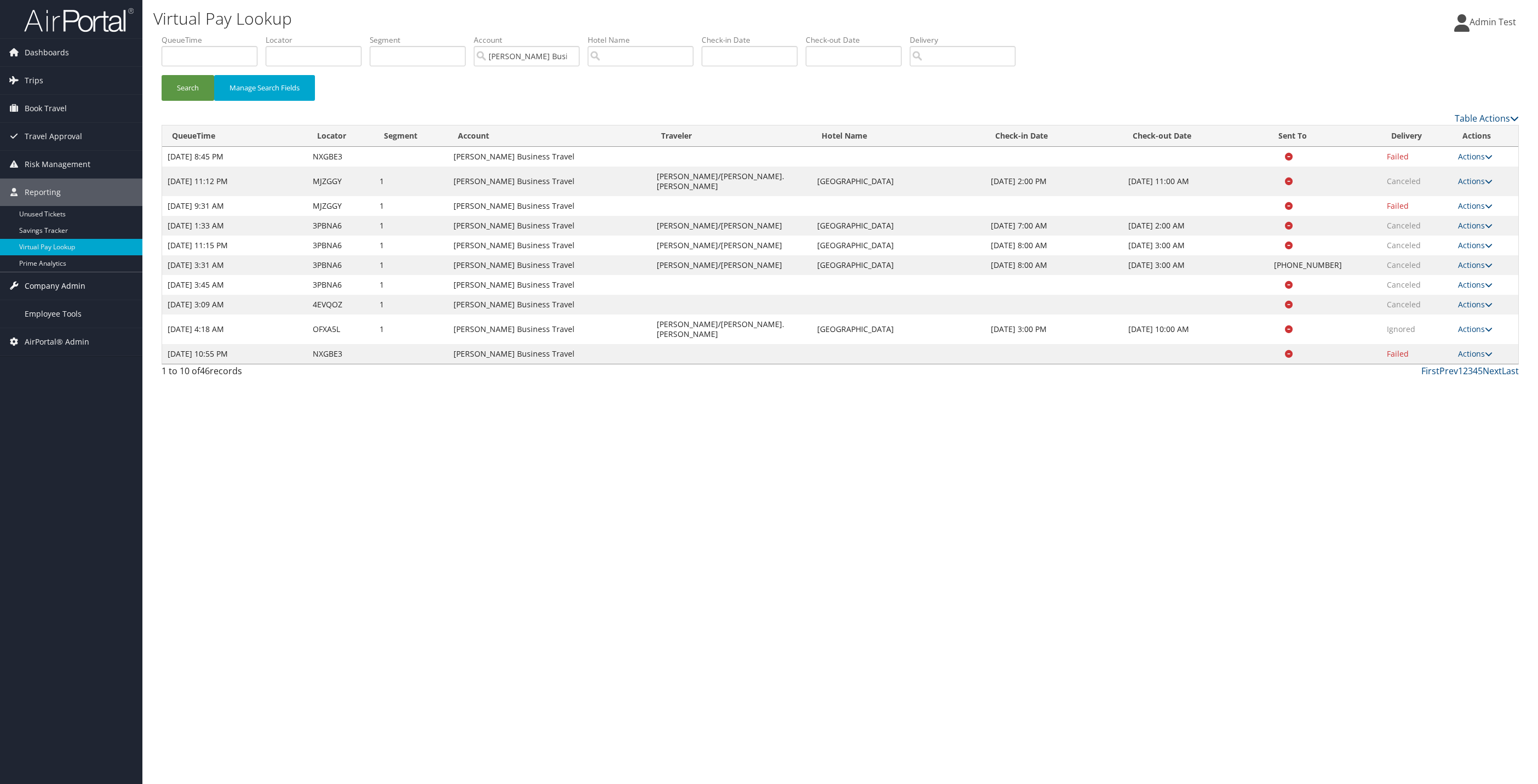
click at [102, 296] on link "Company Admin" at bounding box center [71, 286] width 142 height 27
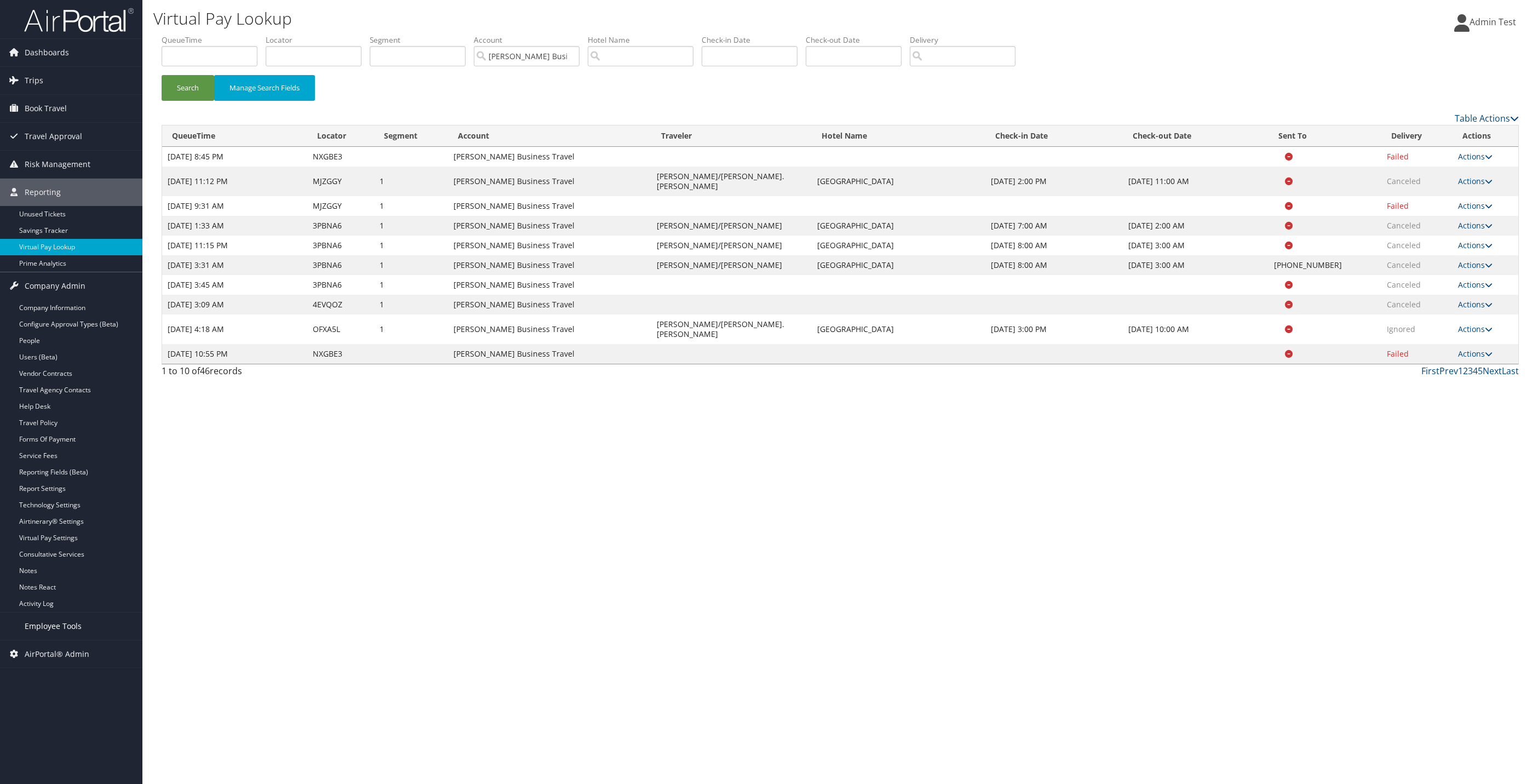
click at [94, 625] on link "Employee Tools" at bounding box center [71, 626] width 142 height 27
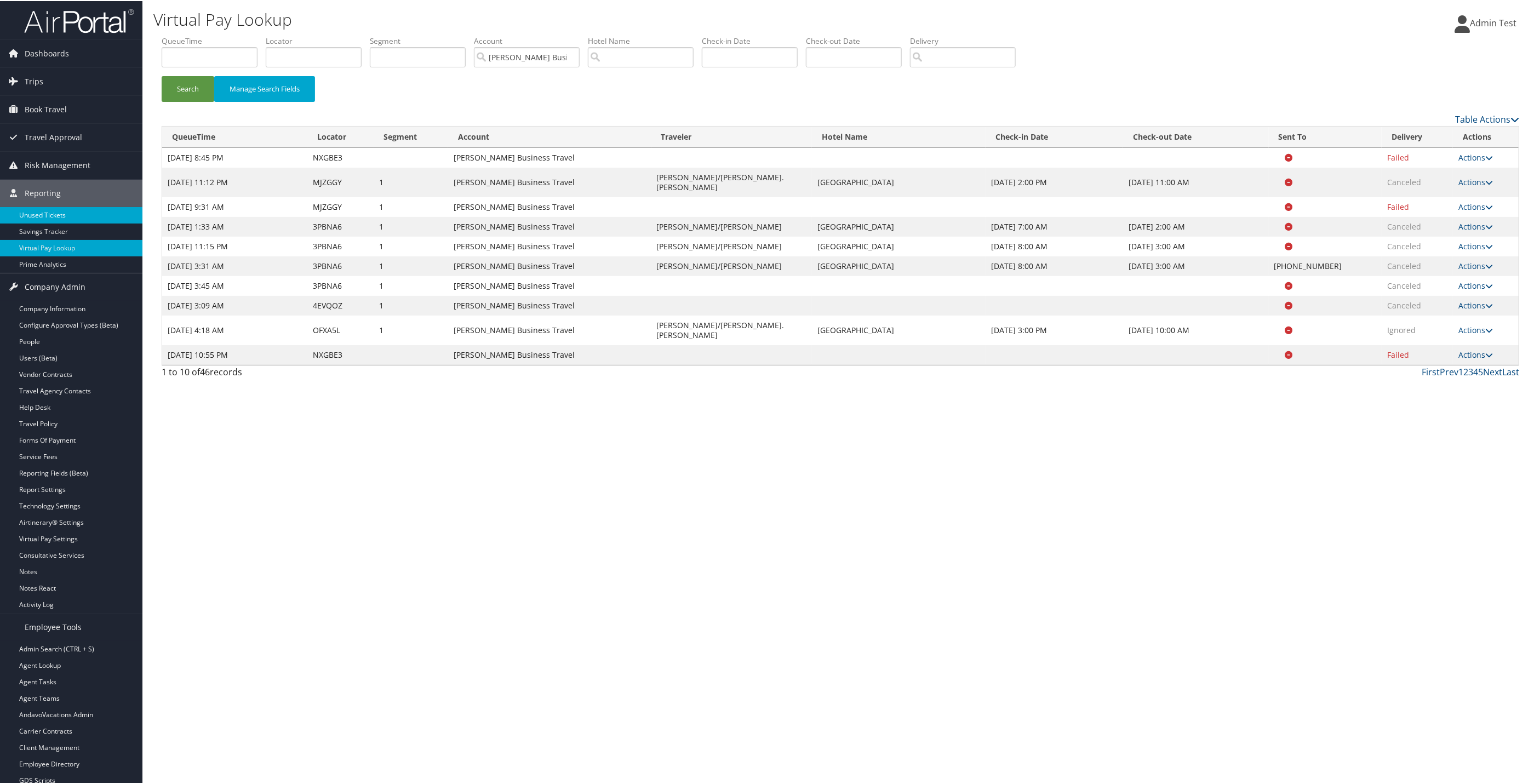
click at [55, 219] on link "Unused Tickets" at bounding box center [71, 214] width 142 height 16
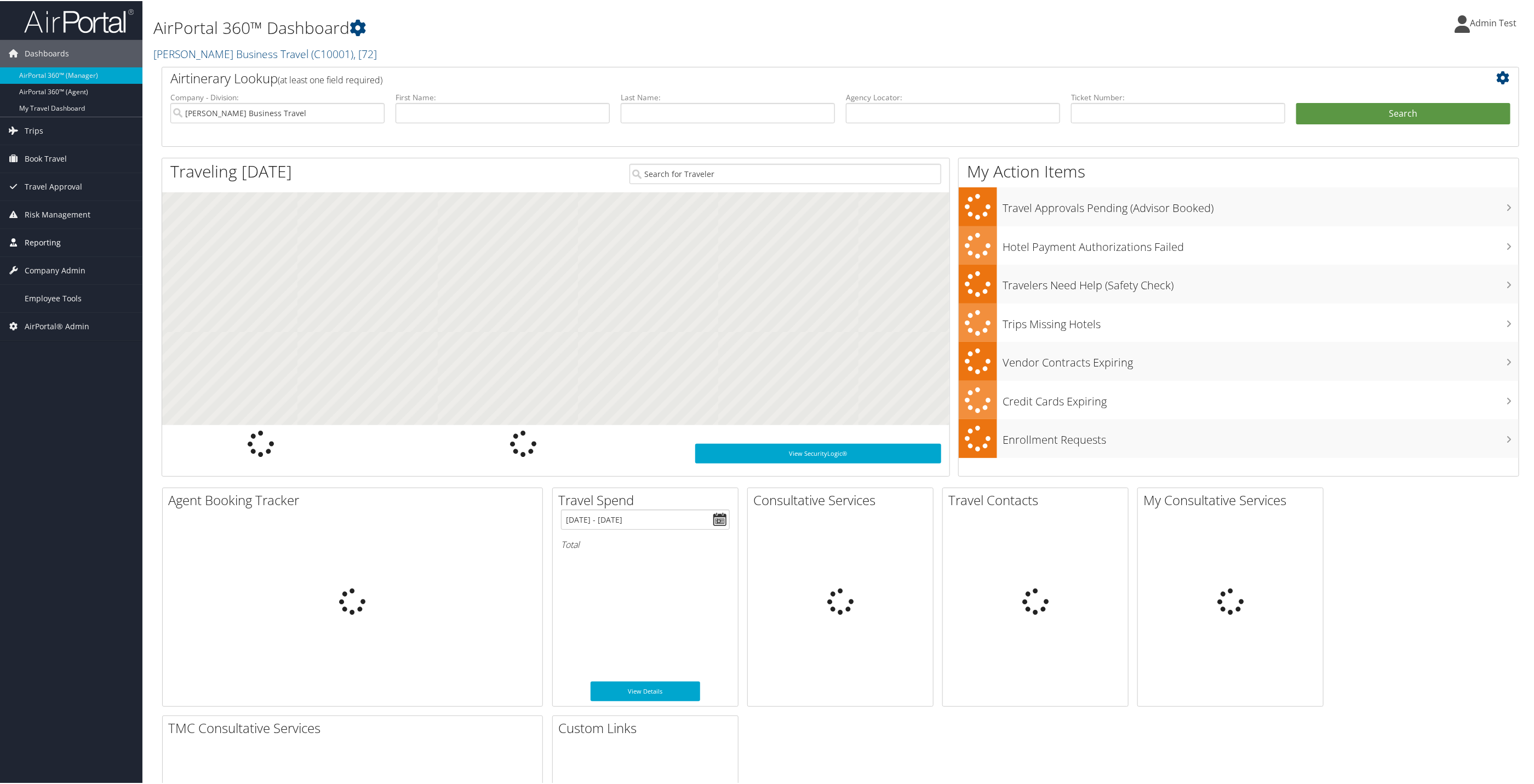
click at [50, 237] on span "Reporting" at bounding box center [42, 242] width 36 height 27
click at [24, 260] on link "Unused Tickets" at bounding box center [71, 263] width 142 height 16
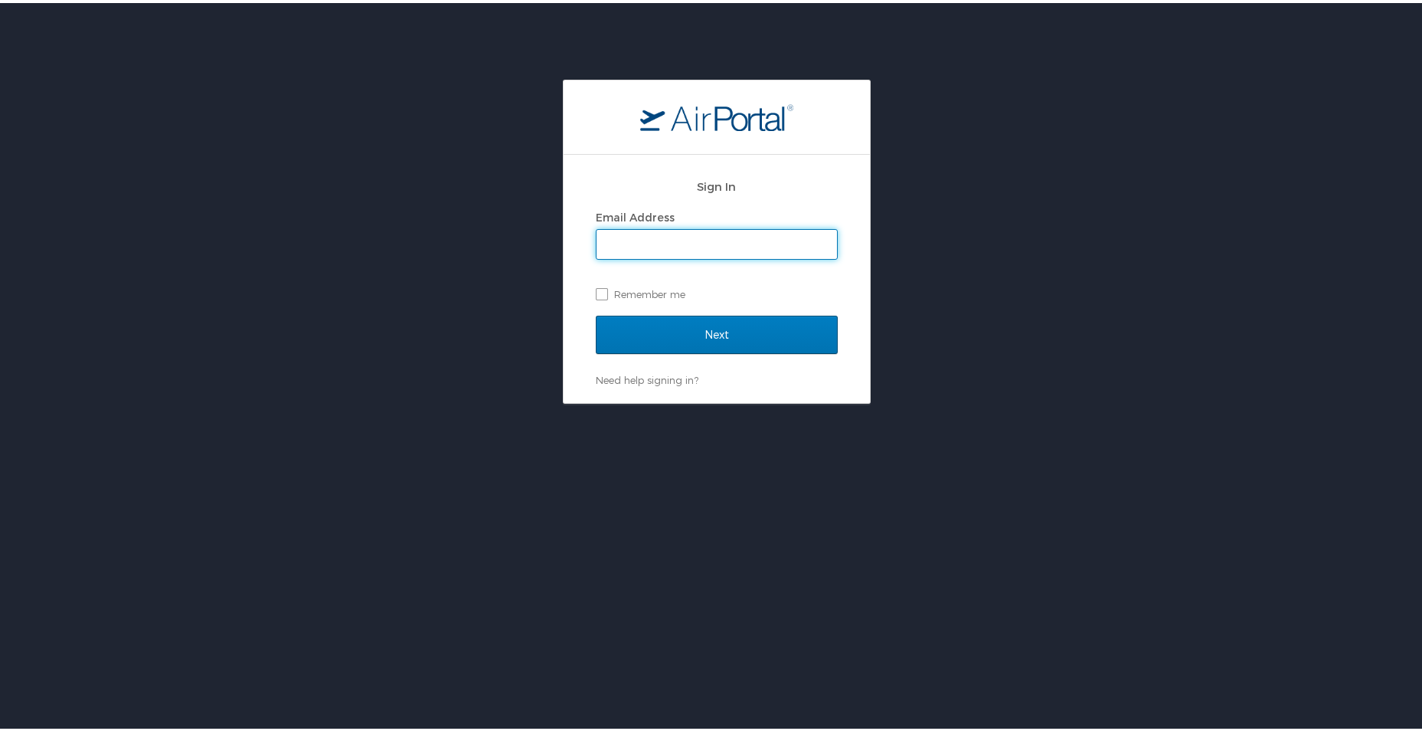
click at [640, 239] on input "Email Address" at bounding box center [717, 241] width 240 height 29
type input "[EMAIL_ADDRESS][DOMAIN_NAME]"
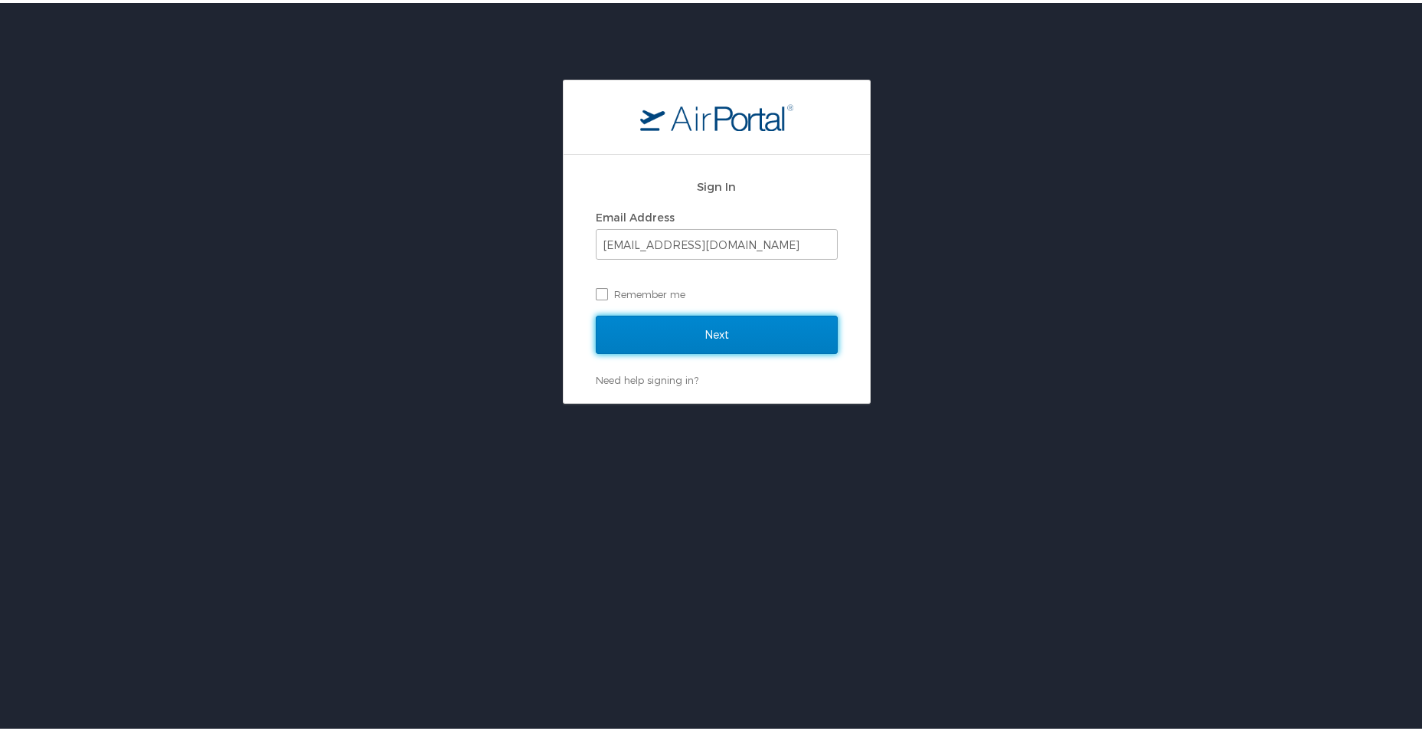
click at [690, 331] on input "Next" at bounding box center [717, 331] width 242 height 38
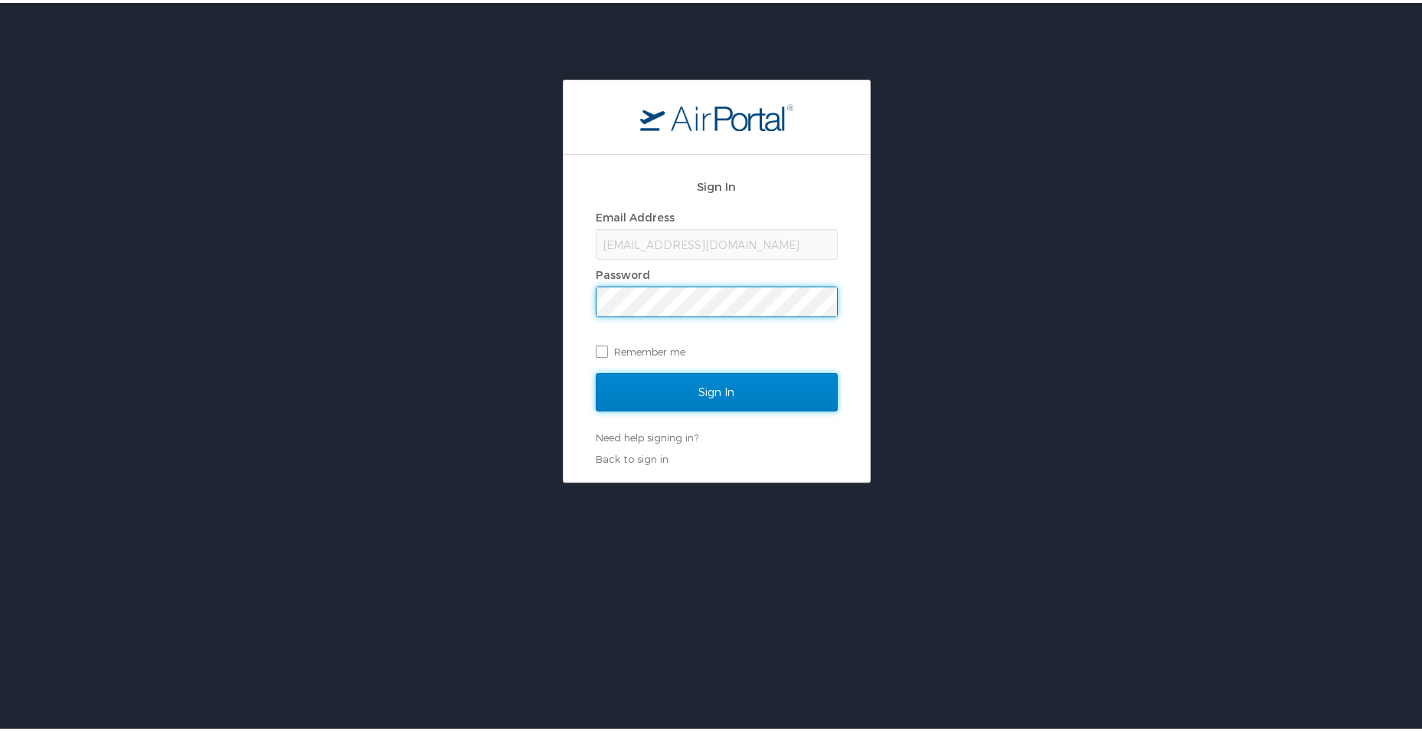
click at [616, 384] on input "Sign In" at bounding box center [717, 389] width 242 height 38
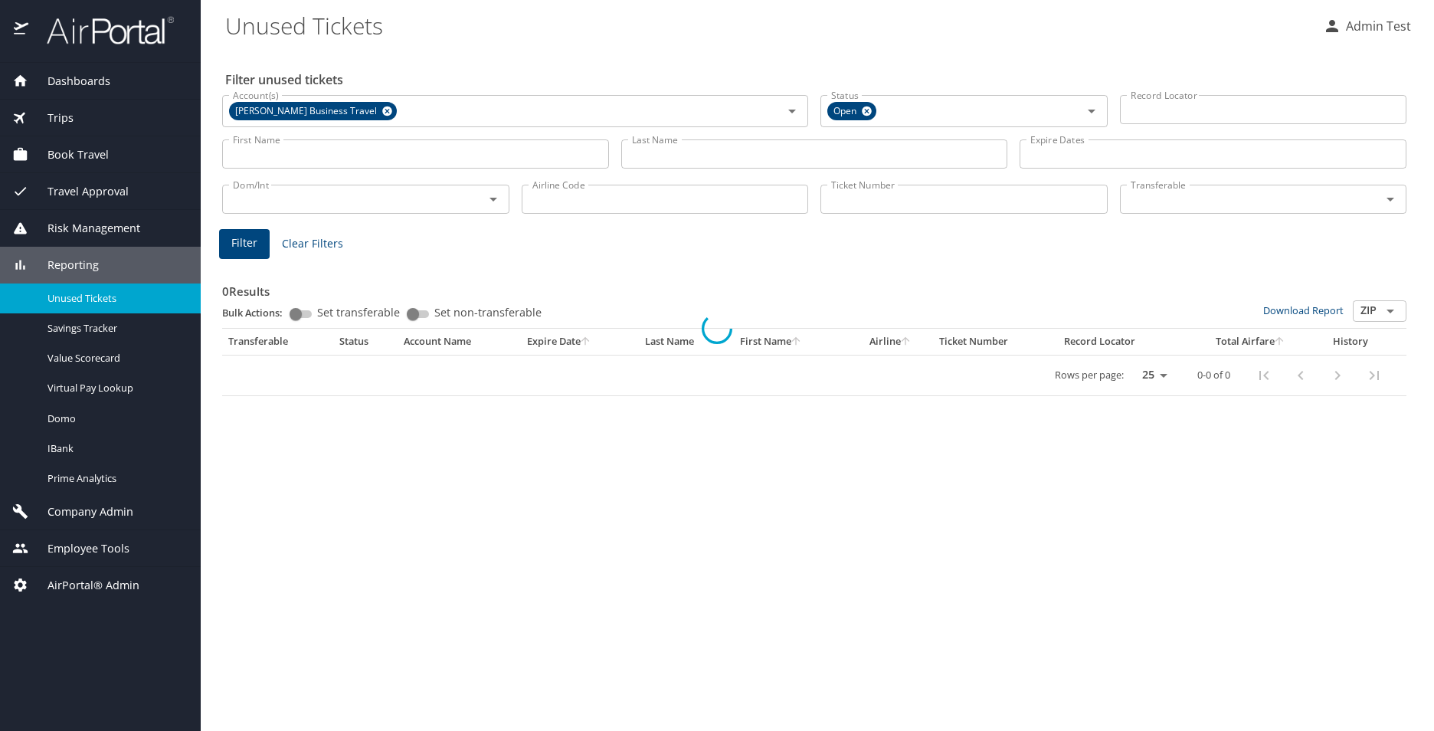
select select "US"
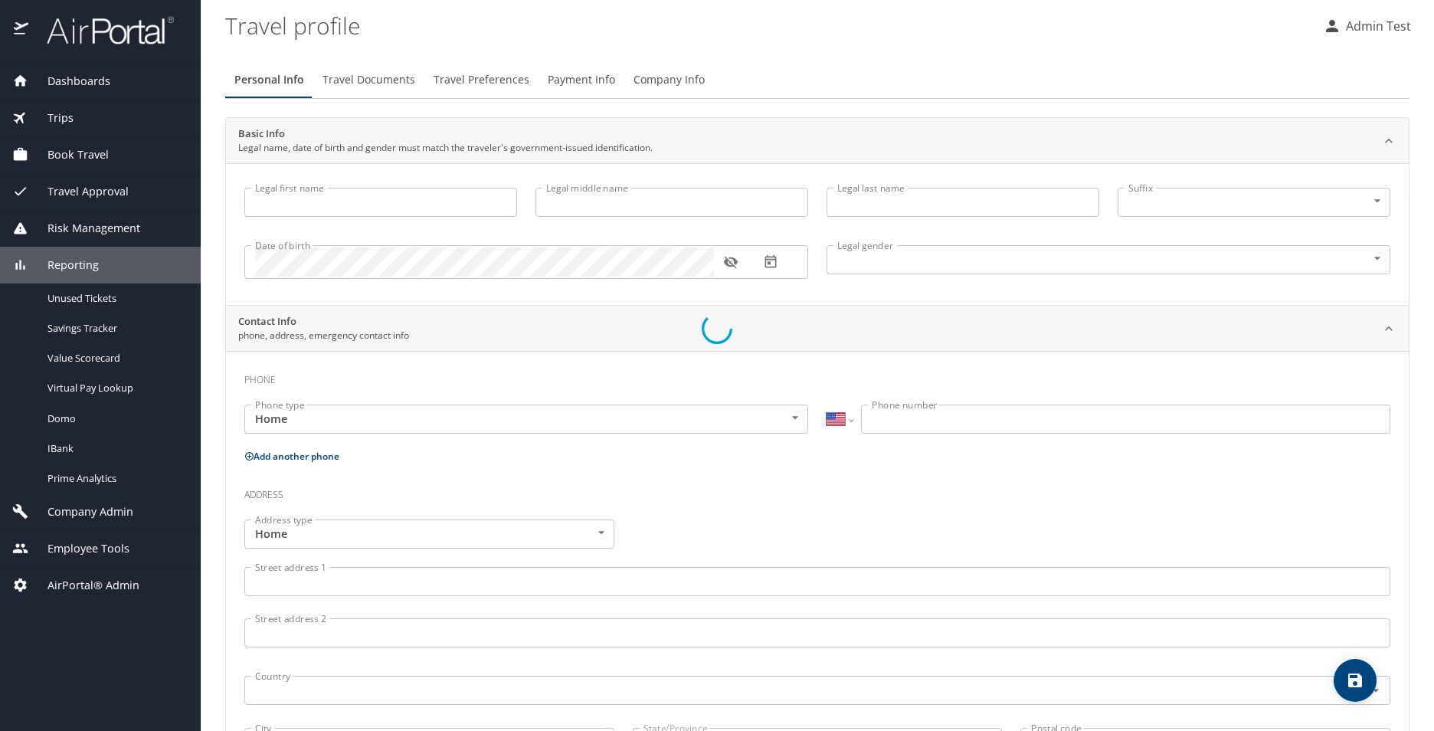
type input "Admin"
type input "Test"
type input "[DEMOGRAPHIC_DATA]"
select select "US"
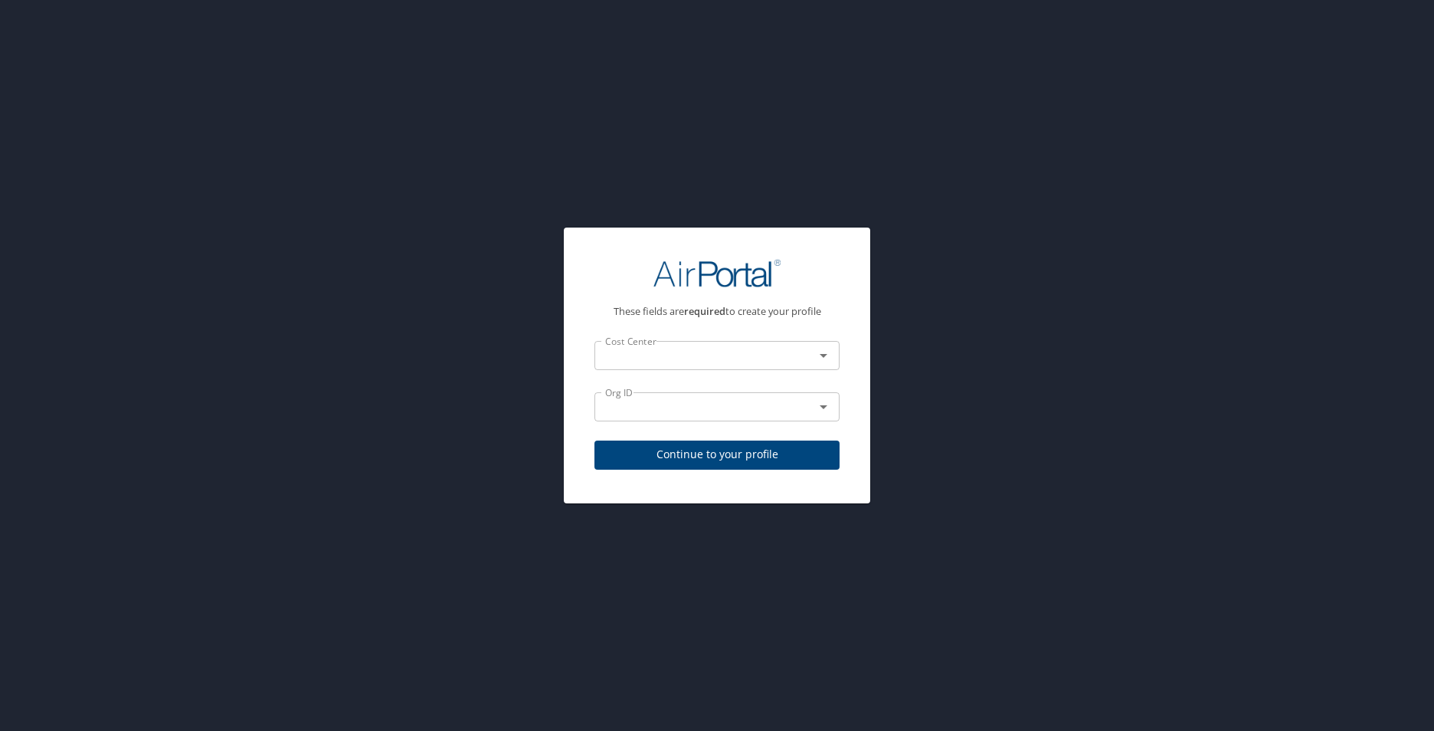
click at [915, 433] on div "These fields are required to create your profile Cost Center Cost Center Org ID…" at bounding box center [717, 365] width 1434 height 731
click at [840, 241] on div "These fields are required to create your profile Cost Center Cost Center Org ID…" at bounding box center [717, 362] width 282 height 245
click at [709, 459] on span "Continue to your profile" at bounding box center [716, 454] width 221 height 19
select select "US"
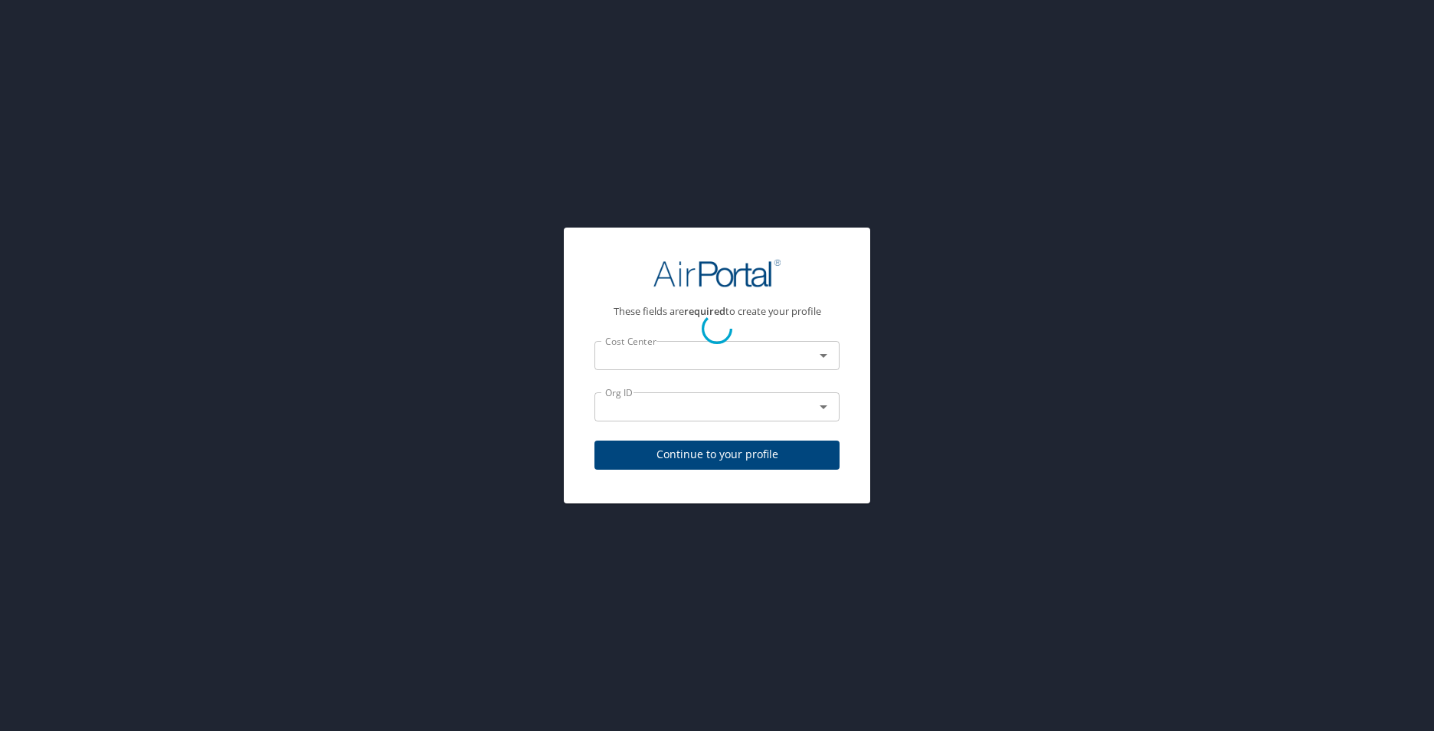
select select "US"
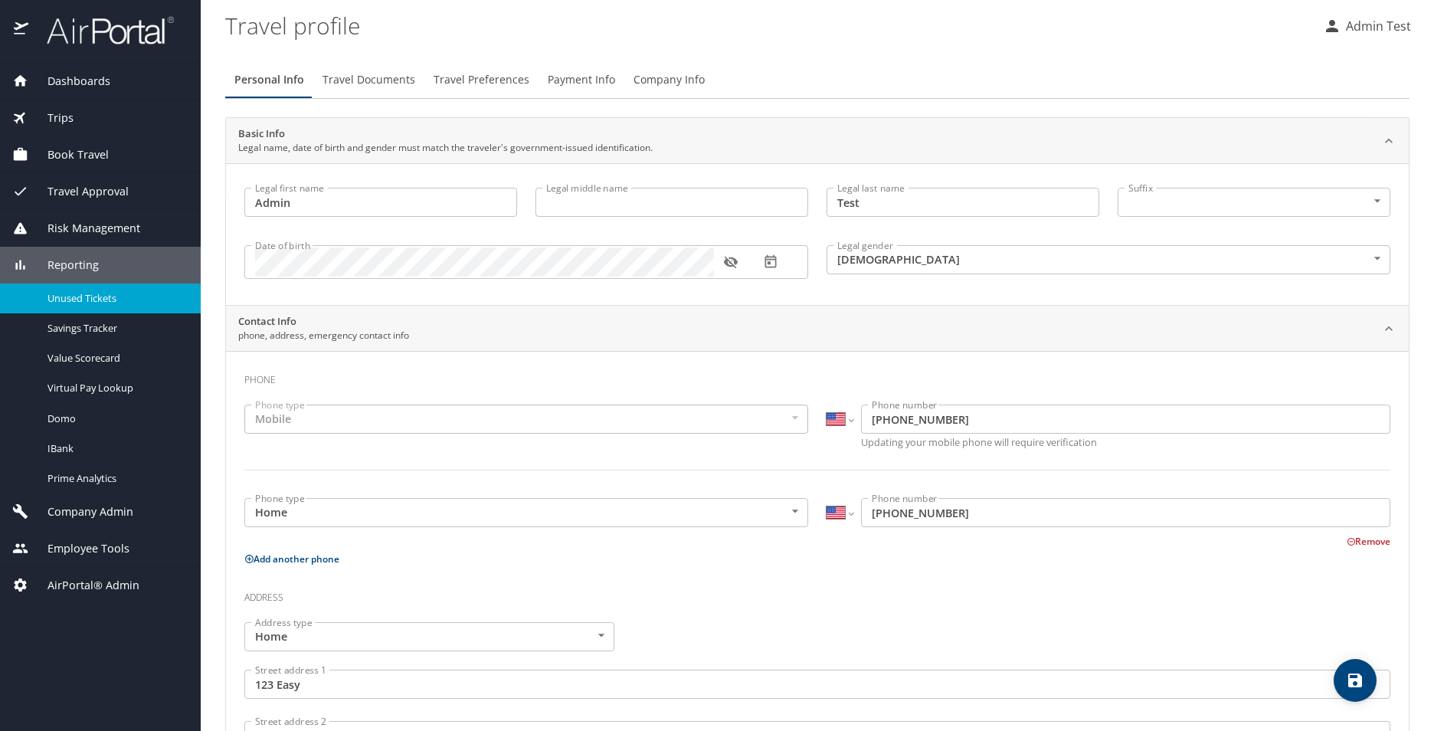
click at [90, 299] on span "Unused Tickets" at bounding box center [114, 298] width 135 height 15
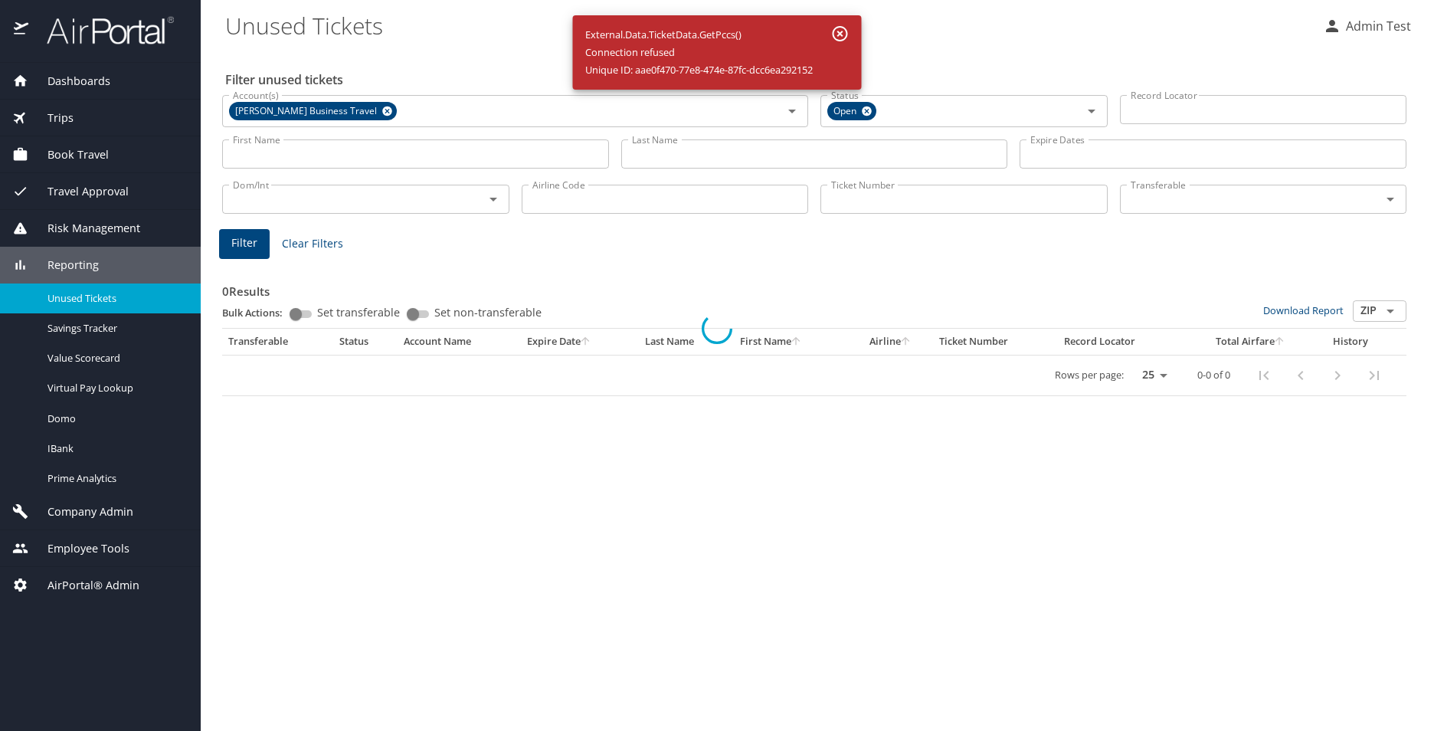
click at [844, 34] on div at bounding box center [717, 328] width 1434 height 803
click at [843, 30] on div at bounding box center [717, 328] width 1434 height 803
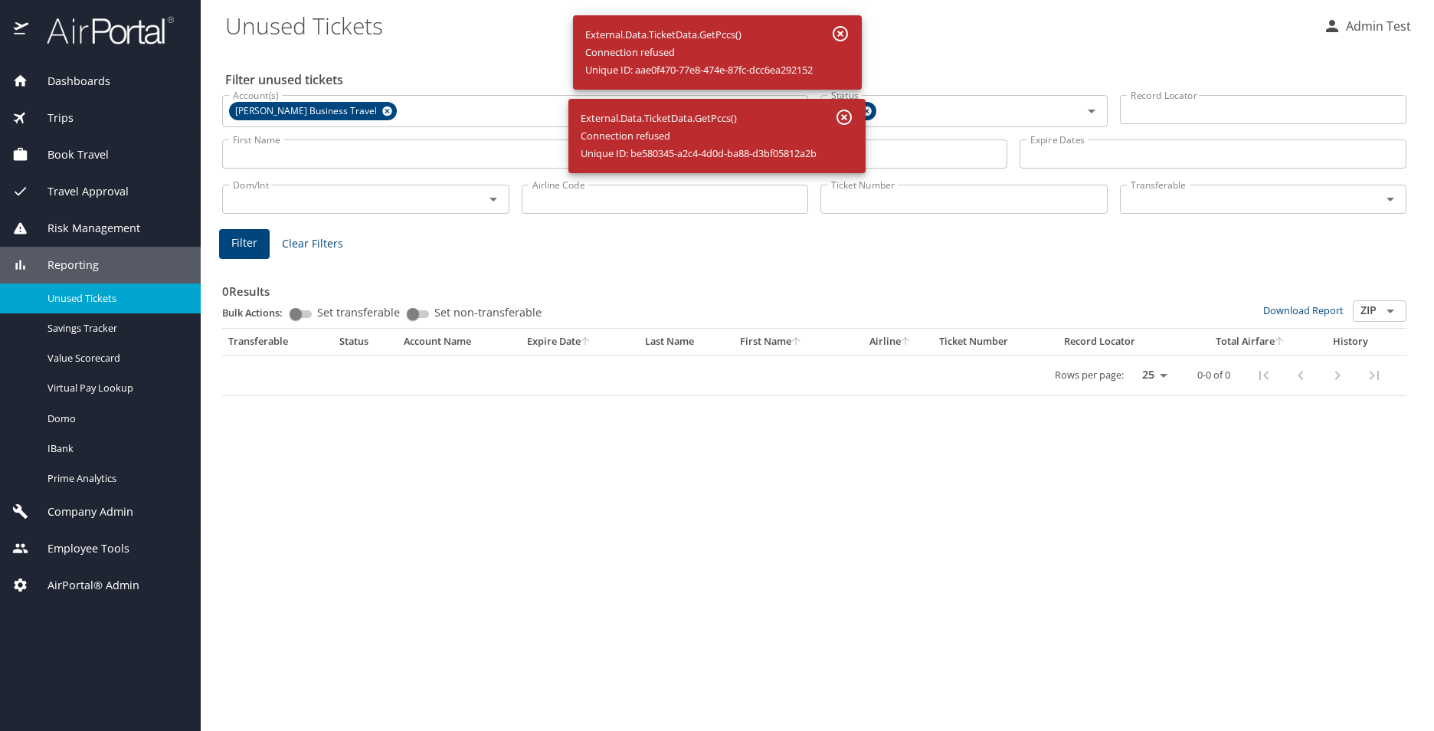
click at [841, 34] on icon "button" at bounding box center [840, 34] width 18 height 18
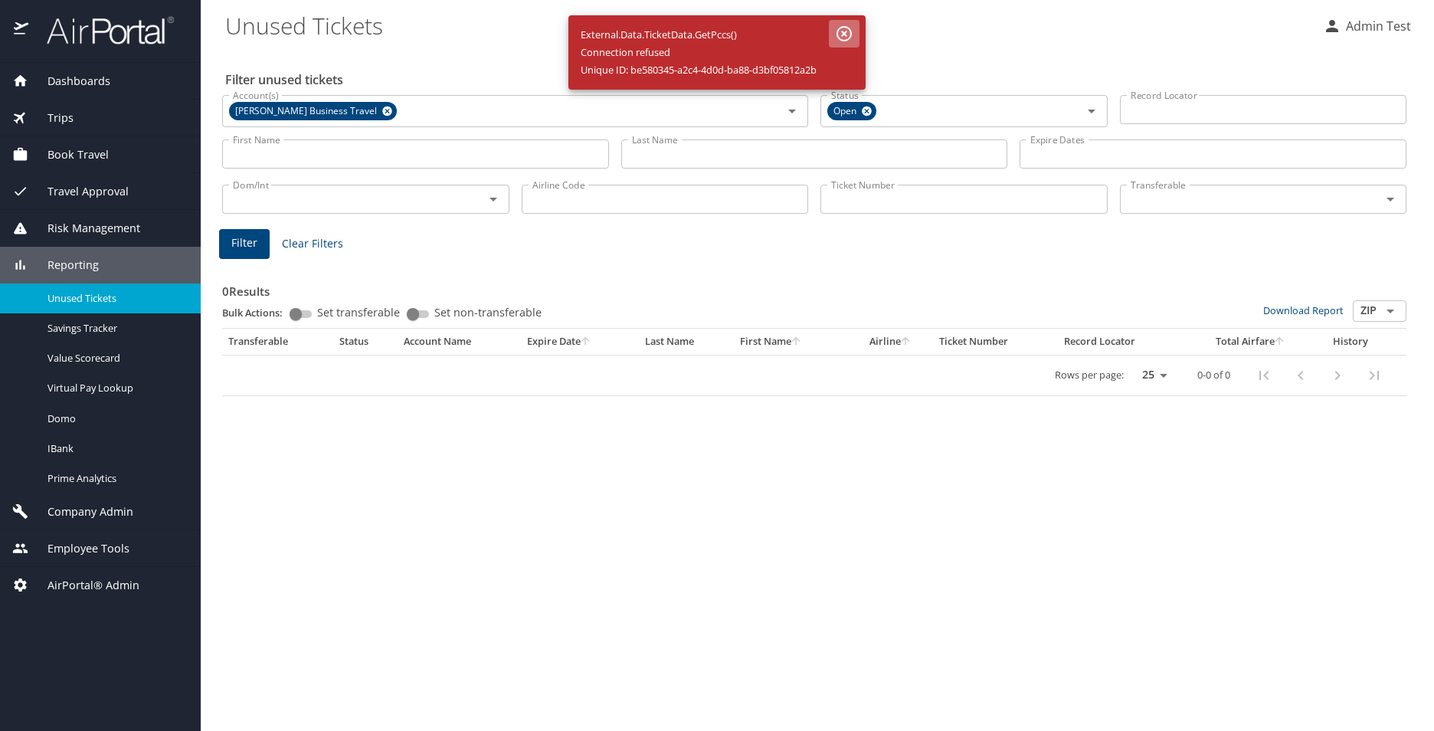
click at [852, 28] on icon "button" at bounding box center [843, 33] width 15 height 15
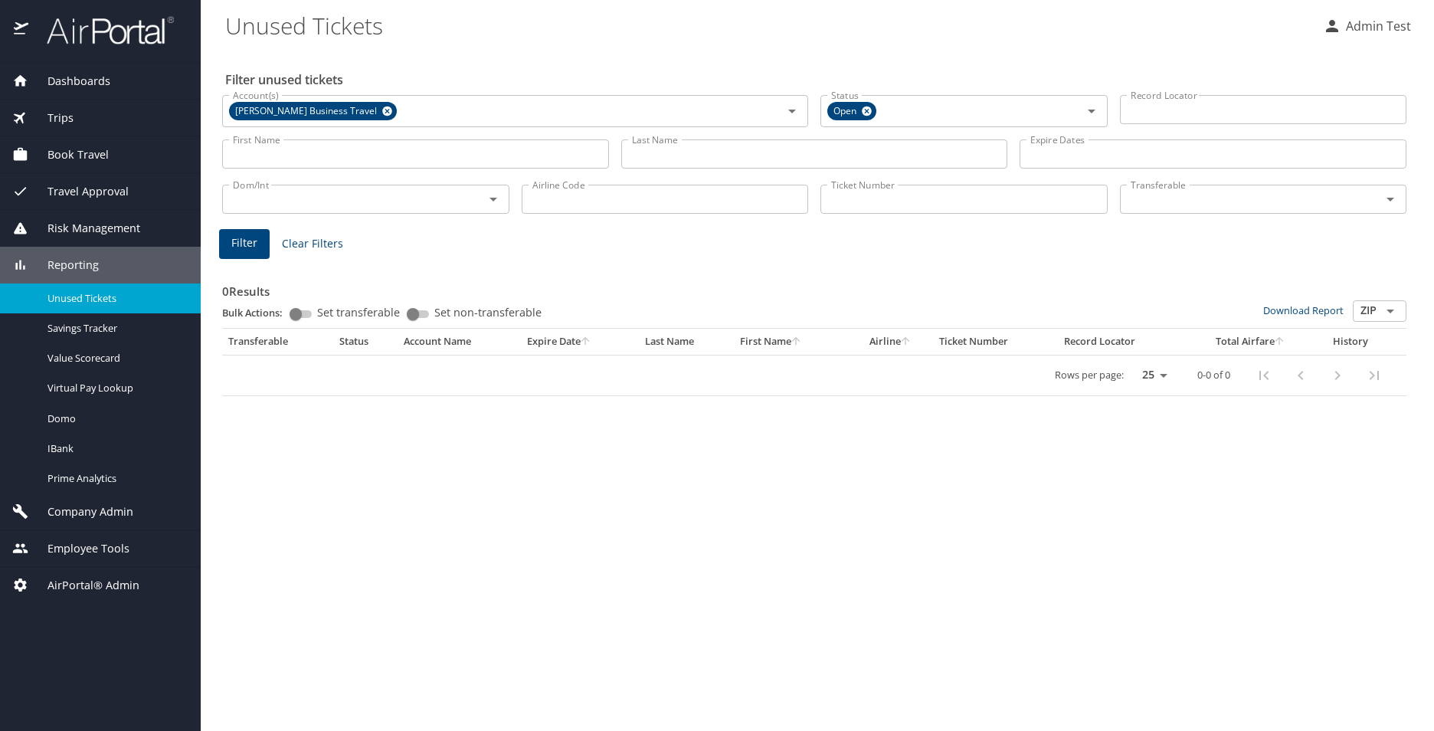
click at [584, 378] on div "Rows per page: 25 50 100 0-0 of 0" at bounding box center [811, 375] width 1166 height 40
click at [866, 106] on icon at bounding box center [867, 111] width 10 height 10
click at [234, 260] on div "0 Results Bulk Actions: Set transferable Set non-transferable Download Report Z…" at bounding box center [814, 326] width 1196 height 152
click at [242, 251] on span "Filter" at bounding box center [244, 243] width 26 height 19
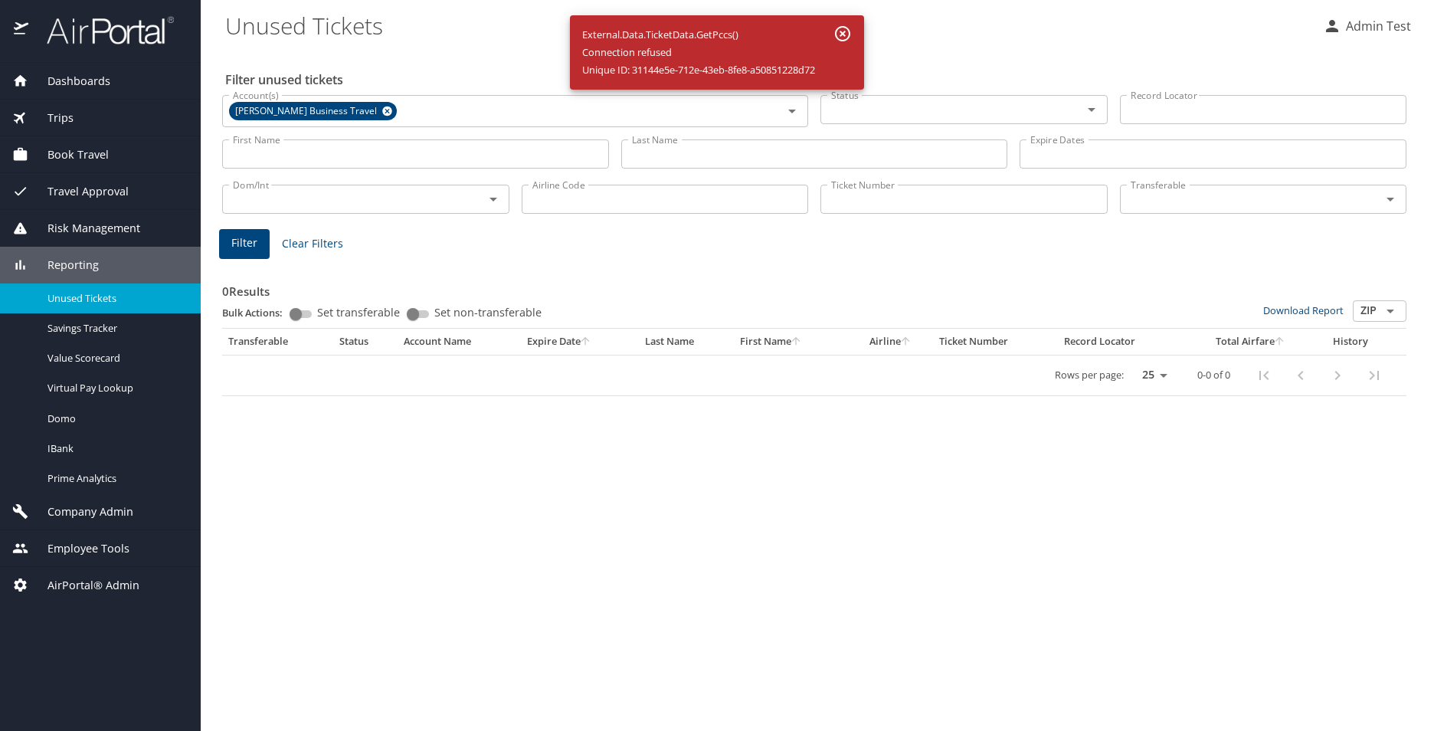
click at [847, 34] on icon "button" at bounding box center [842, 33] width 15 height 15
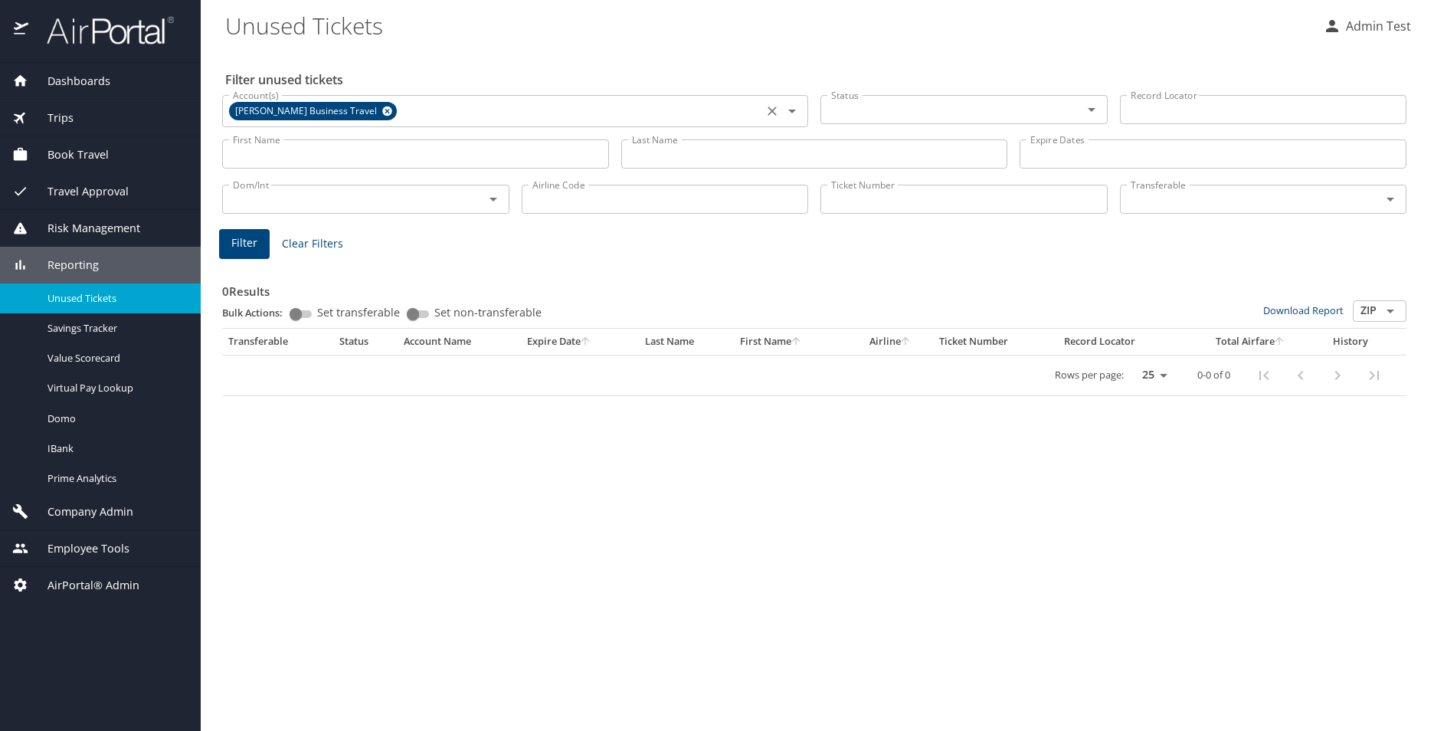
click at [382, 113] on icon at bounding box center [387, 111] width 10 height 10
click at [397, 111] on input "Account(s)" at bounding box center [492, 110] width 531 height 20
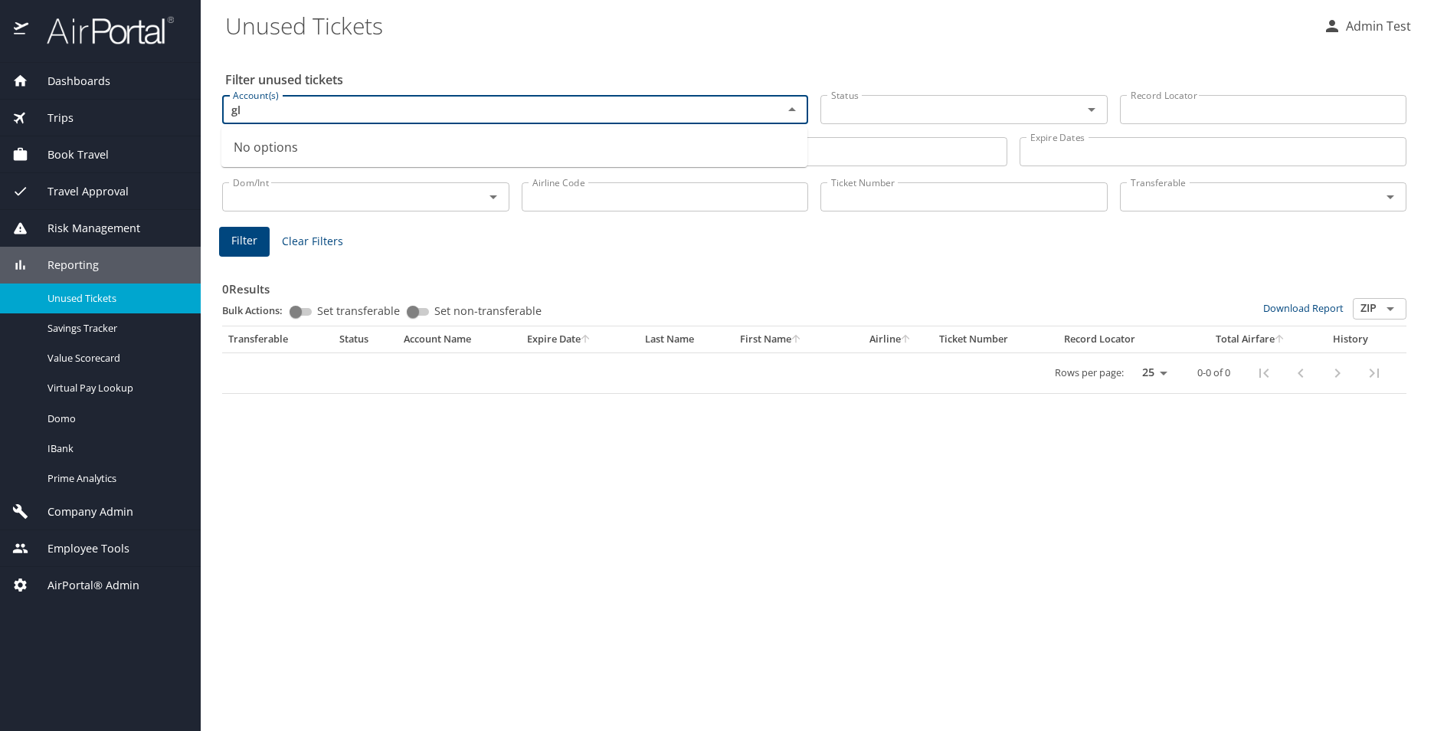
type input "g"
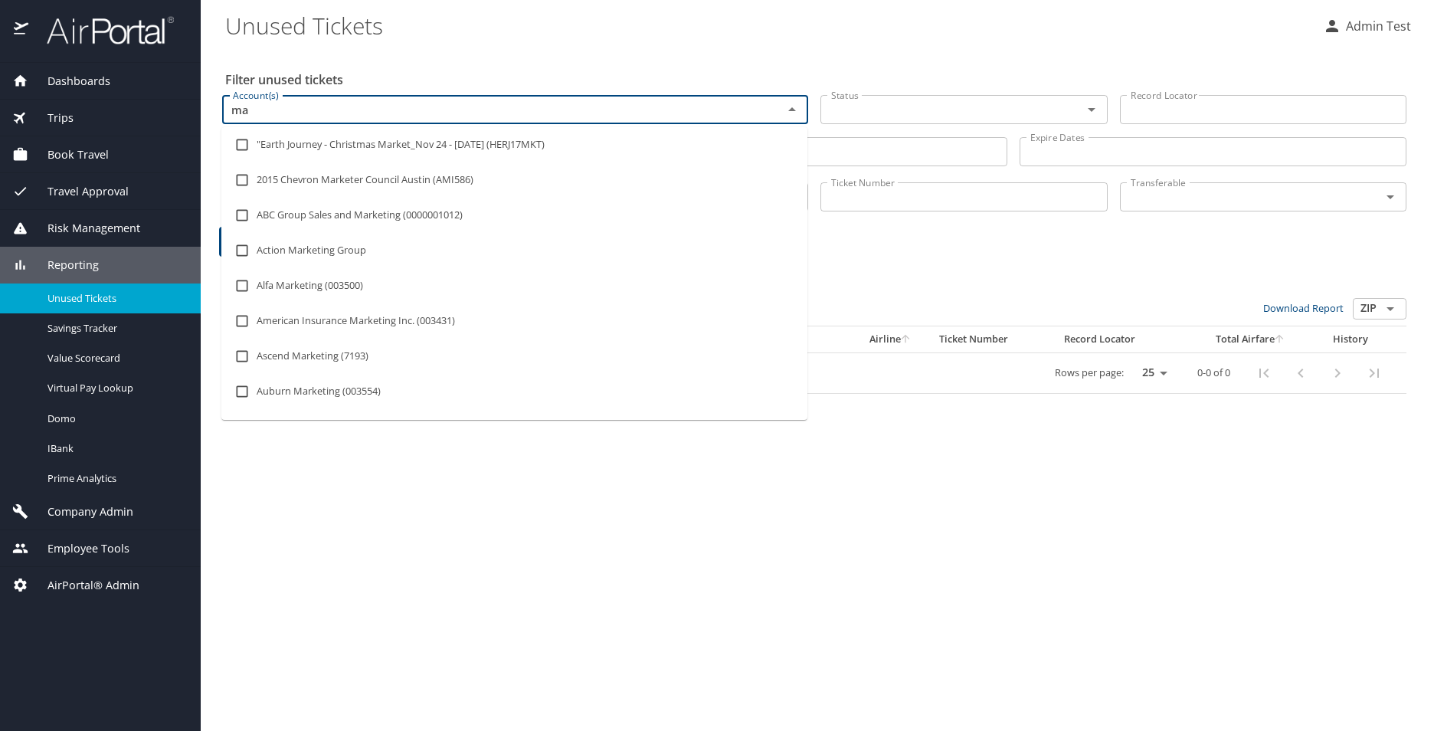
type input "m"
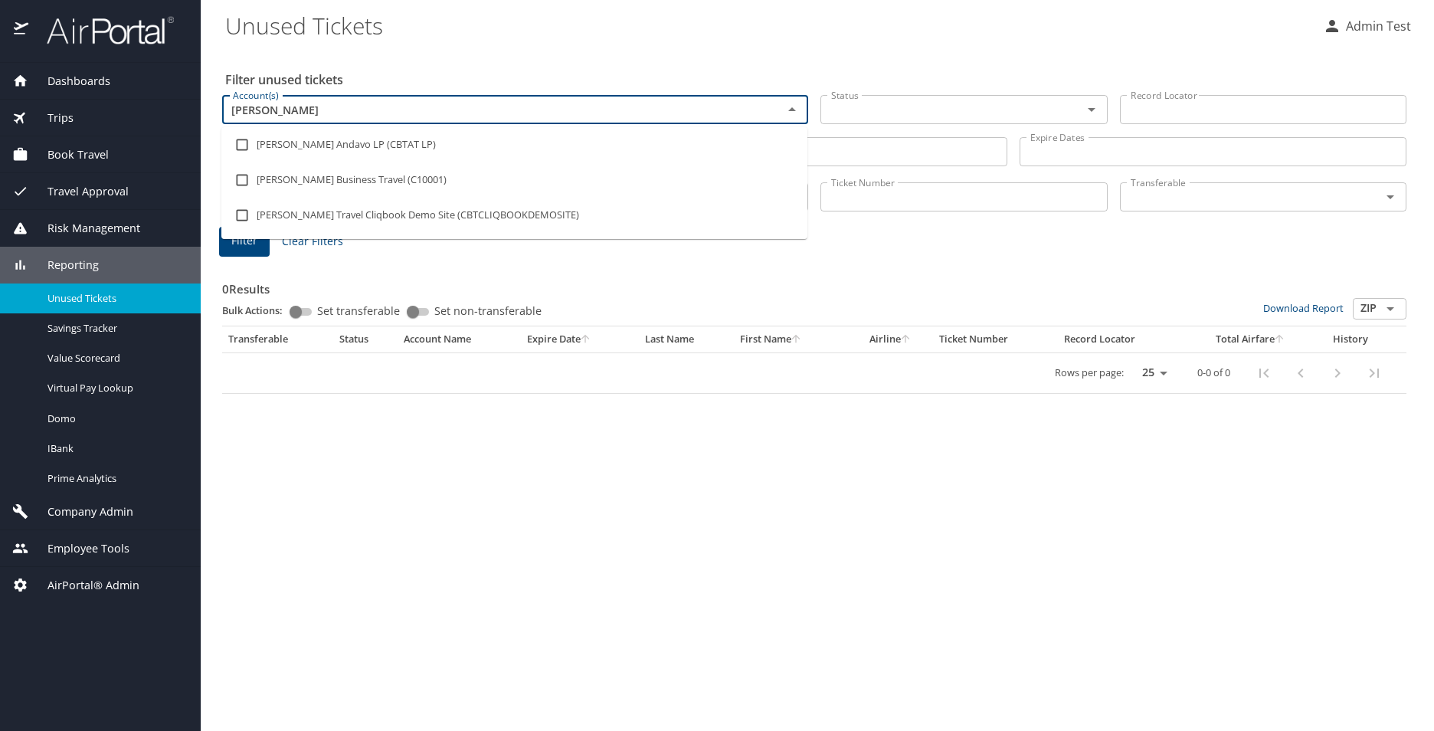
type input "[PERSON_NAME]"
click at [244, 183] on input "checkbox" at bounding box center [241, 179] width 29 height 29
checkbox input "true"
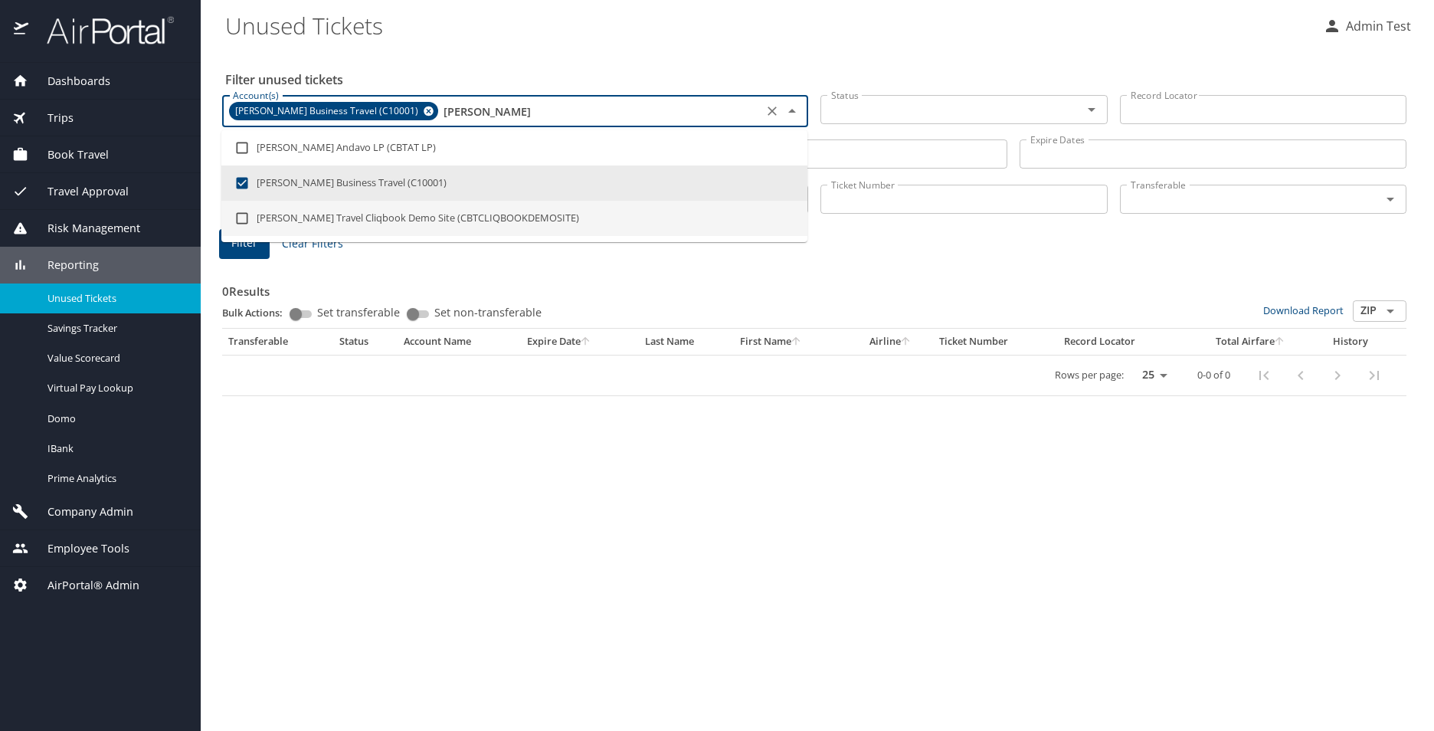
type input "[PERSON_NAME]"
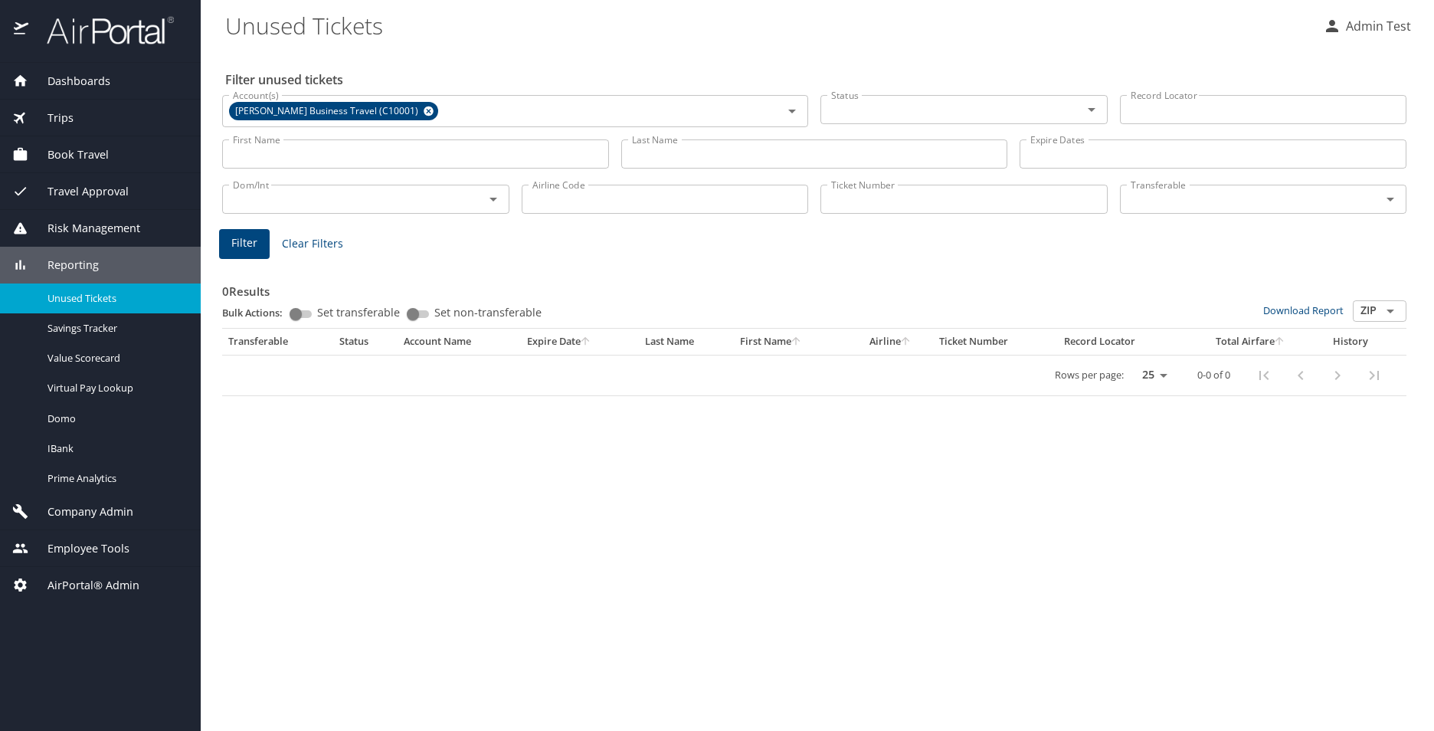
click at [467, 407] on div "Filter unused tickets Account(s) [PERSON_NAME] Business Travel (C10001) Account…" at bounding box center [817, 390] width 1184 height 682
click at [251, 244] on span "Filter" at bounding box center [244, 243] width 26 height 19
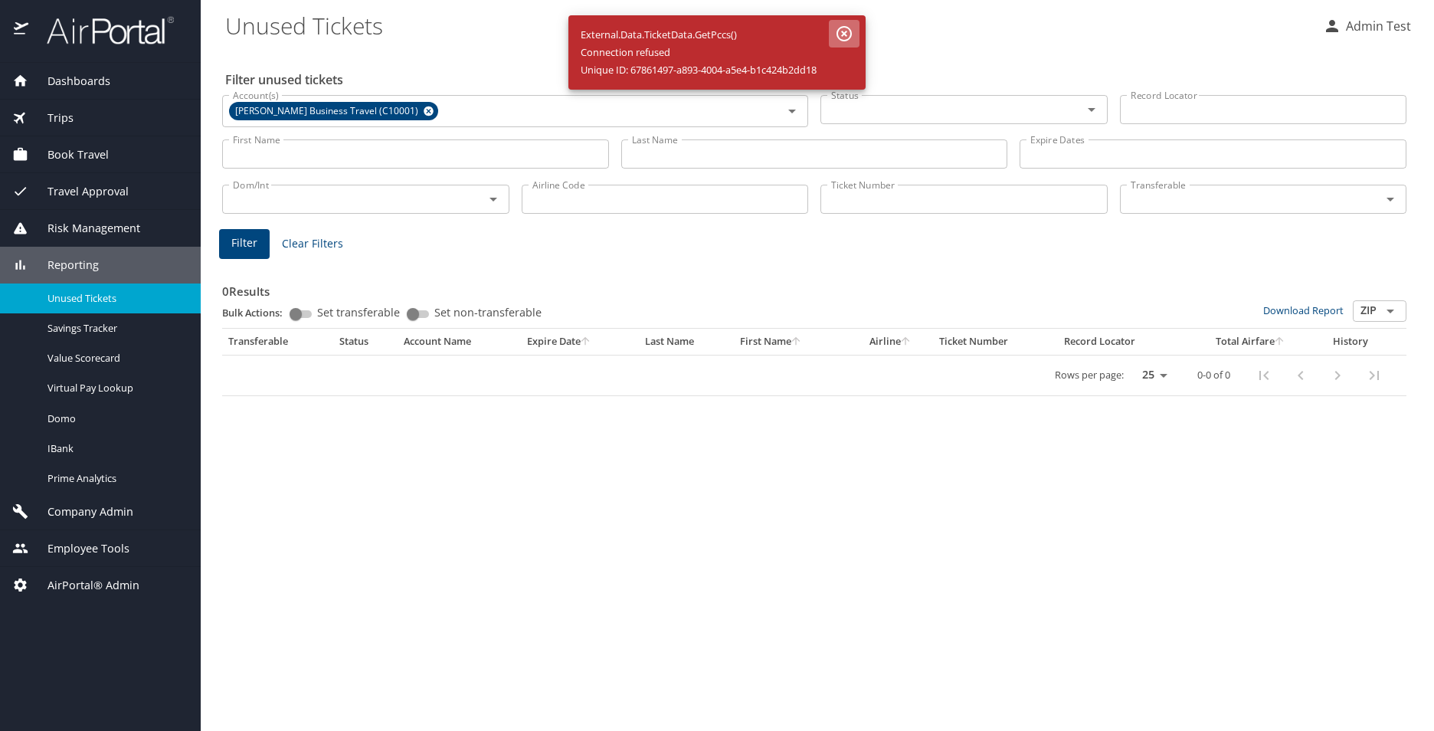
click at [852, 30] on icon "button" at bounding box center [844, 34] width 18 height 18
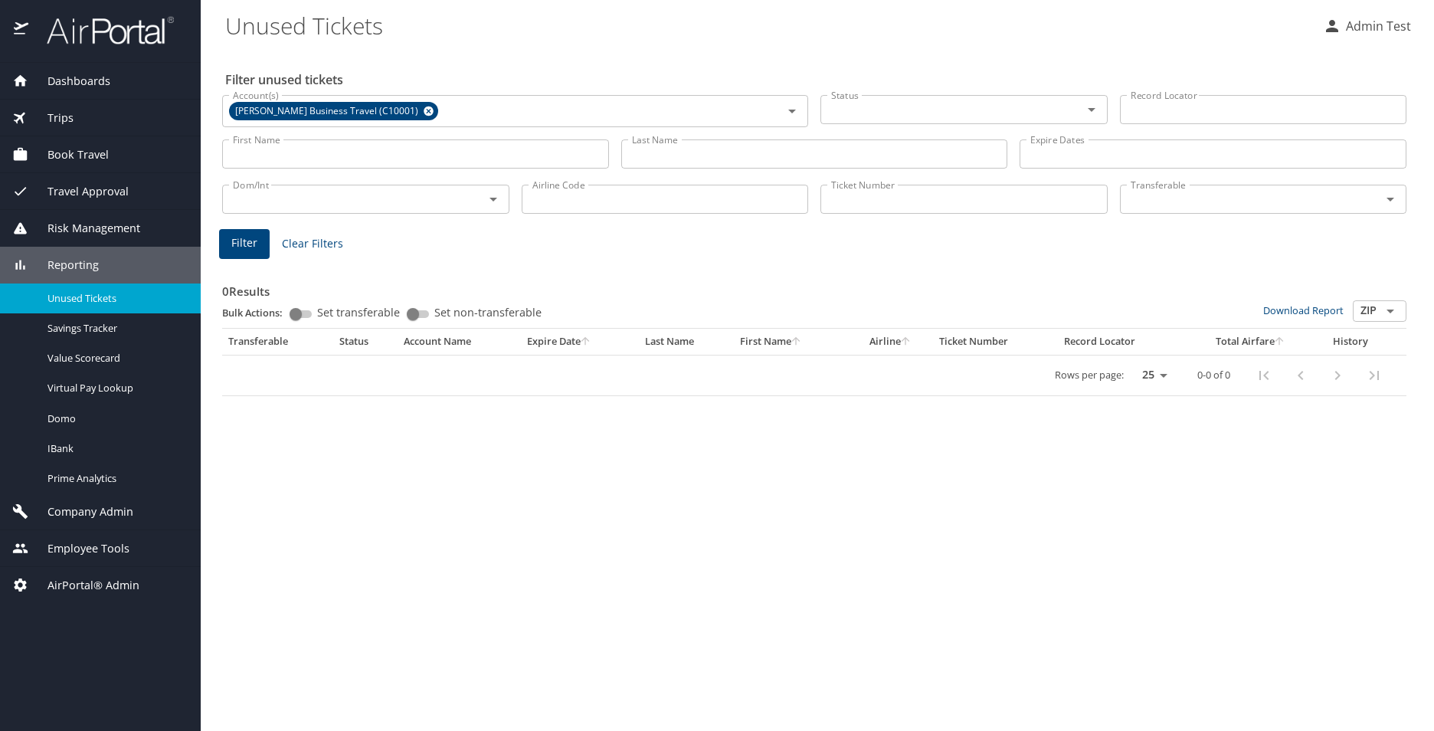
click at [816, 295] on h3 "0 Results" at bounding box center [814, 286] width 1184 height 27
click at [239, 241] on span "Filter" at bounding box center [244, 243] width 26 height 19
click at [420, 111] on div at bounding box center [717, 328] width 1434 height 803
click at [421, 114] on div at bounding box center [717, 328] width 1434 height 803
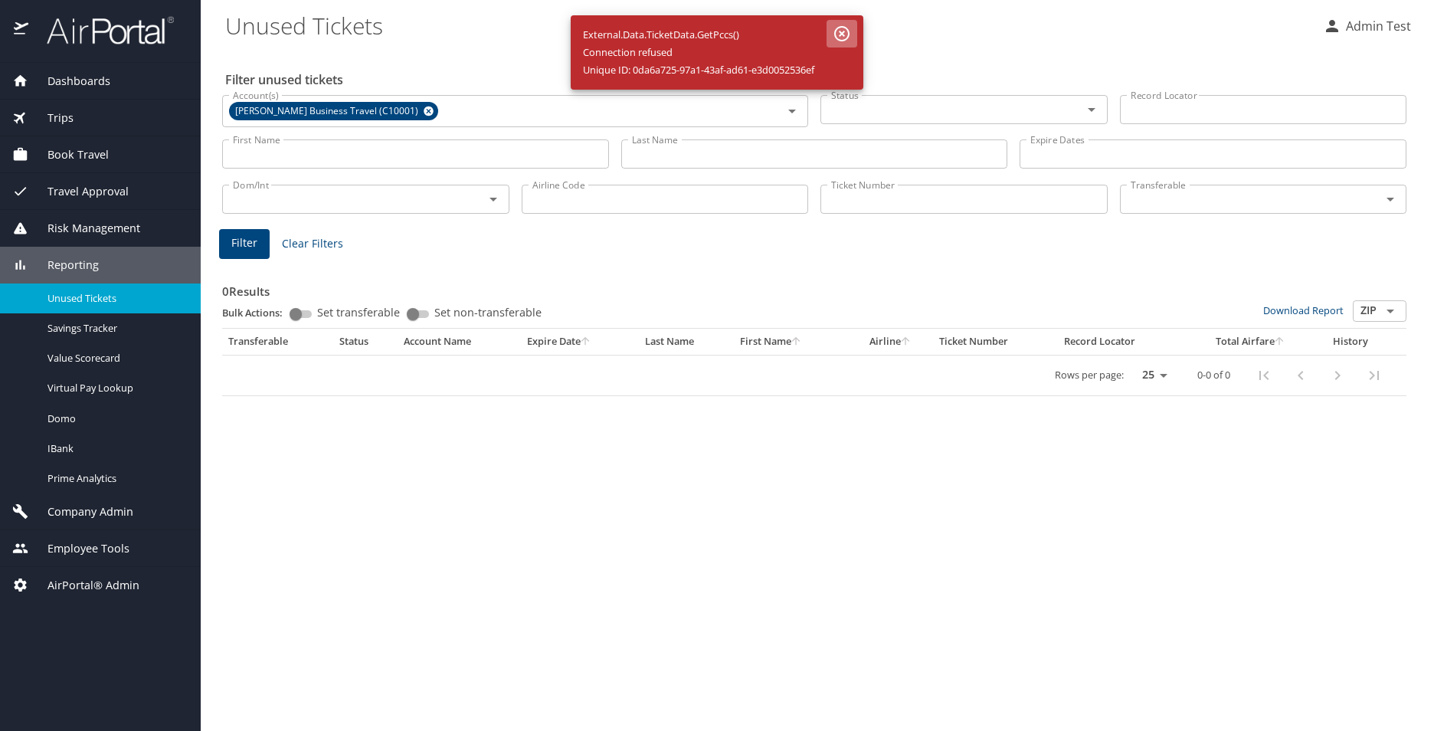
click at [846, 30] on icon "button" at bounding box center [841, 34] width 18 height 18
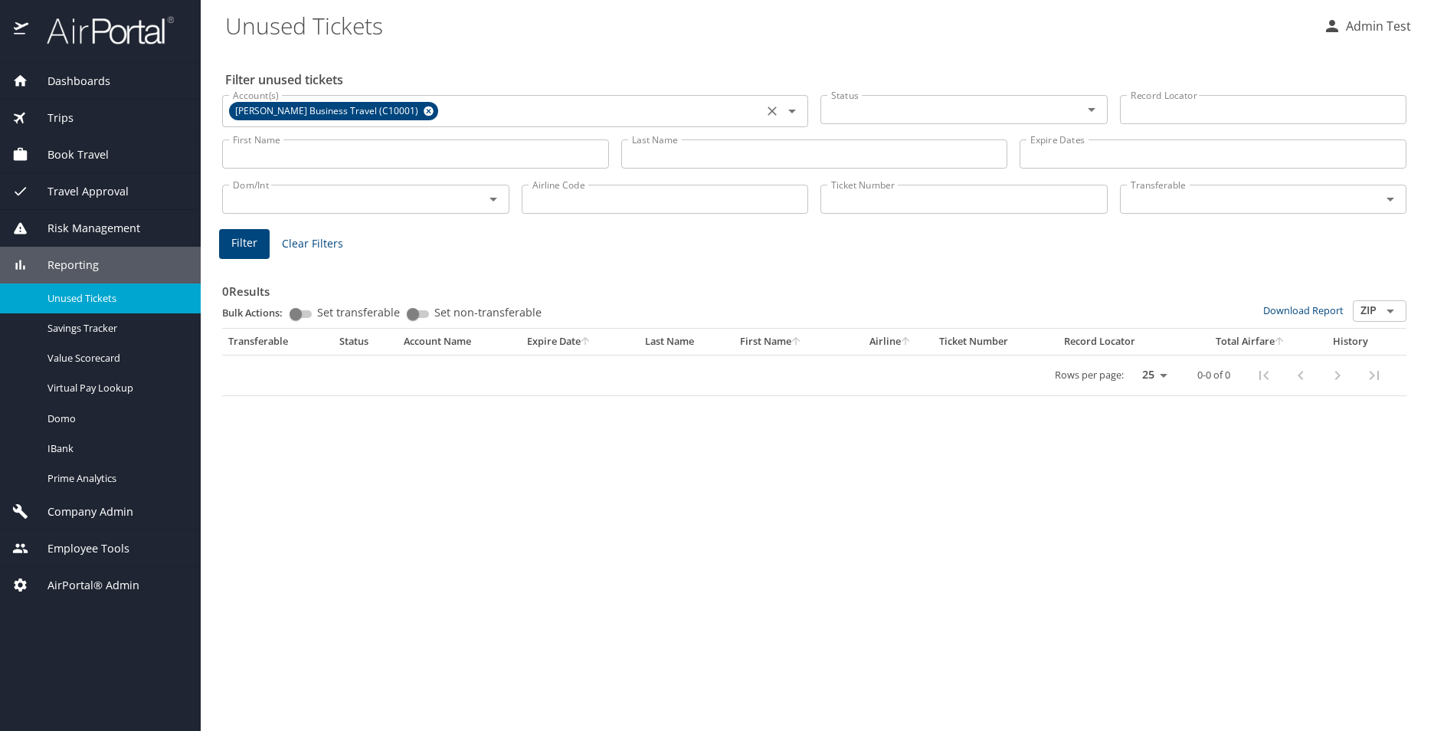
click at [423, 113] on icon at bounding box center [428, 111] width 10 height 10
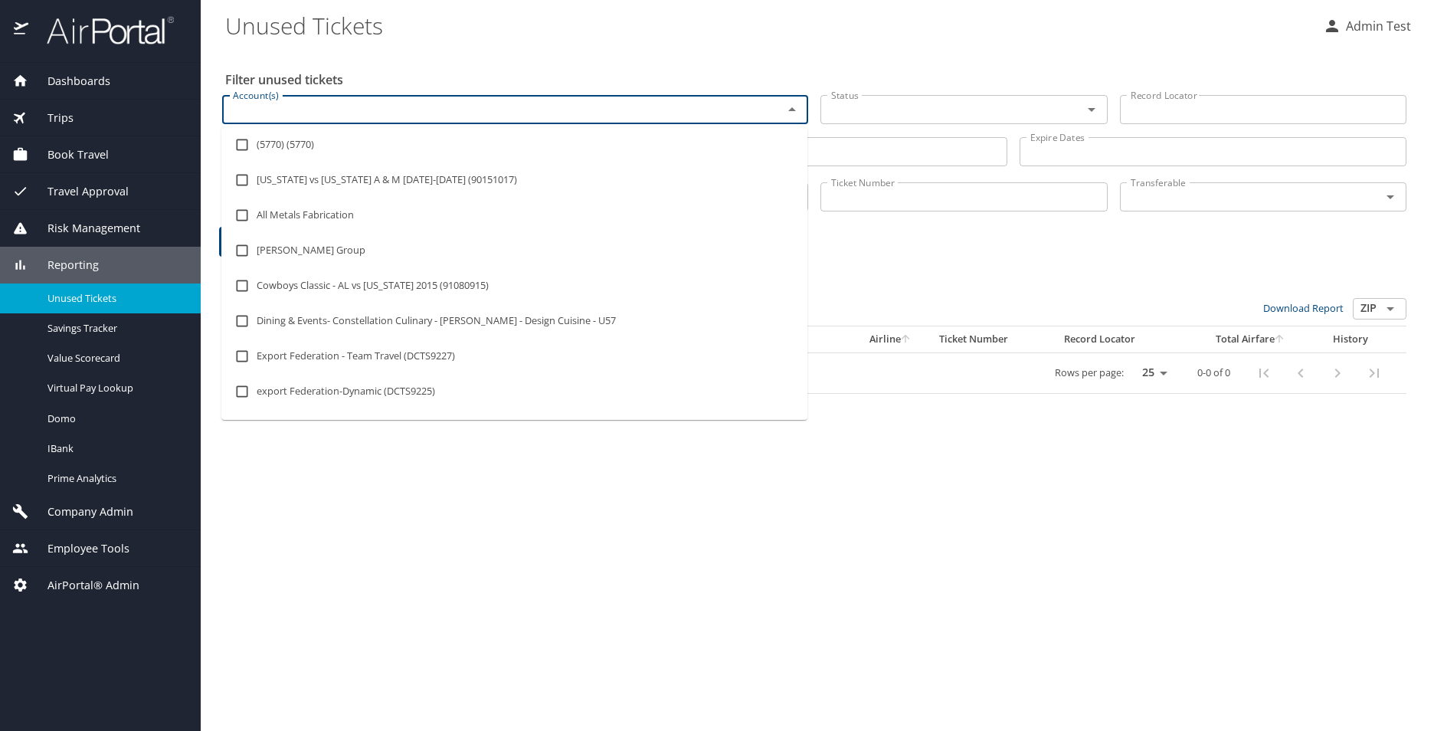
click at [421, 115] on input "Account(s)" at bounding box center [492, 110] width 531 height 20
type input "cbt"
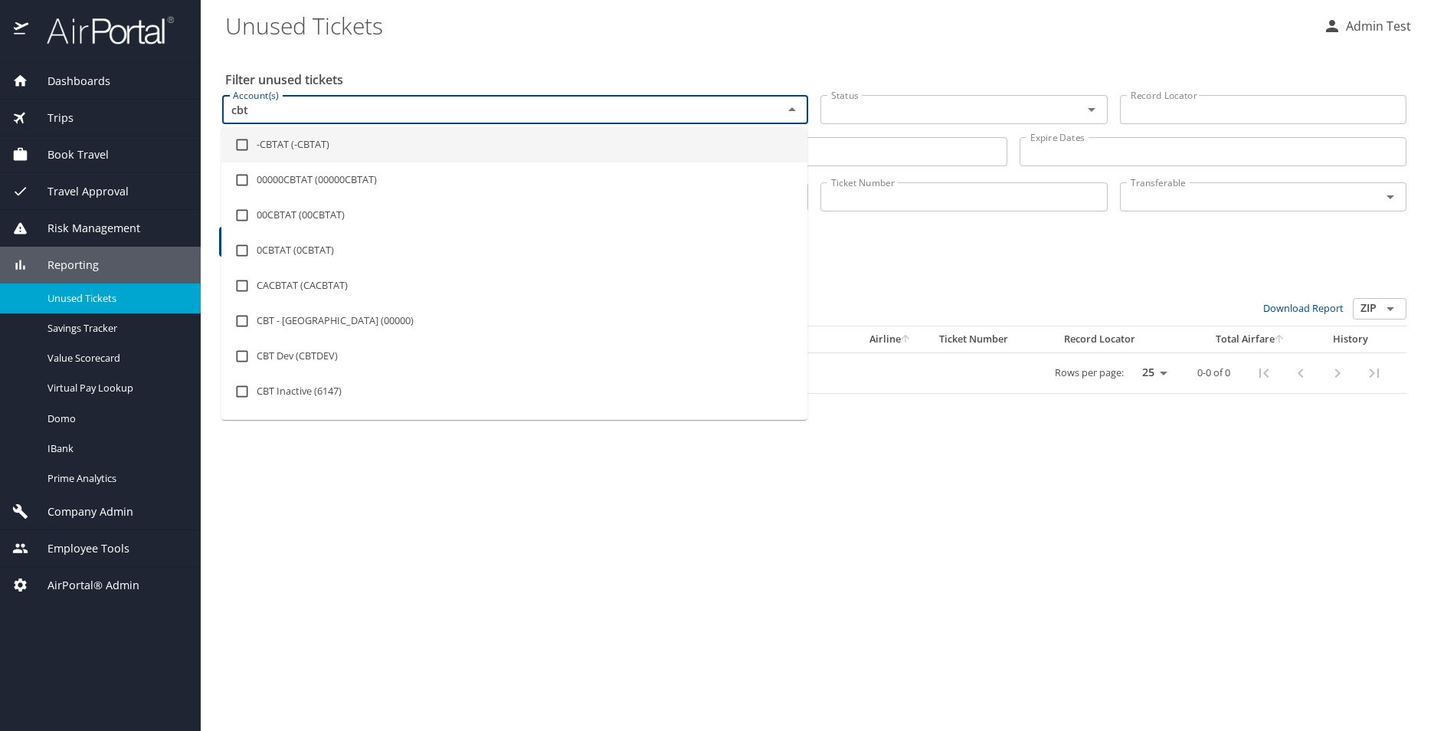
click at [319, 153] on li "-CBTAT (-CBTAT)" at bounding box center [514, 144] width 586 height 35
checkbox input "false"
drag, startPoint x: 270, startPoint y: 101, endPoint x: 204, endPoint y: 110, distance: 66.5
click at [204, 110] on main "Unused Tickets Admin Test Filter unused tickets Account(s) cbt Account(s) Statu…" at bounding box center [817, 365] width 1233 height 731
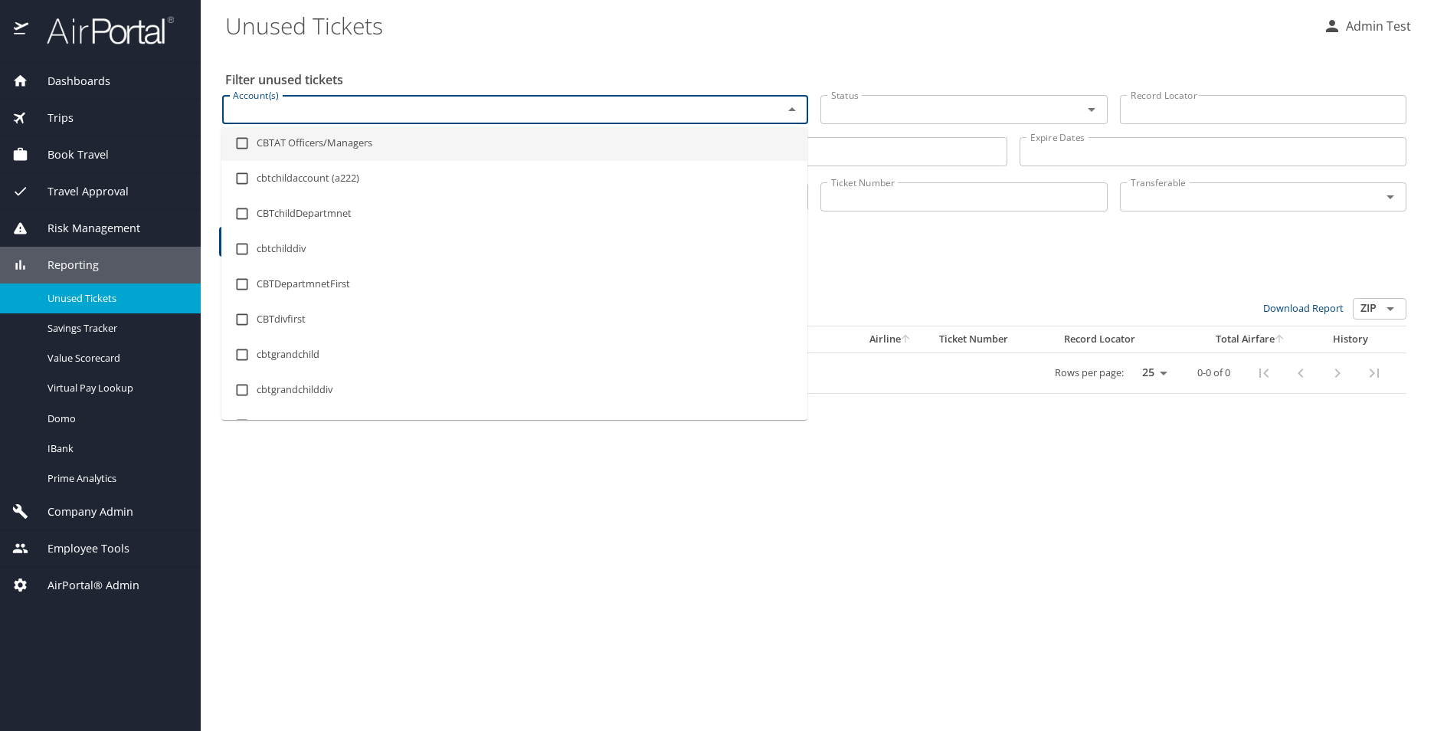
scroll to position [0, 0]
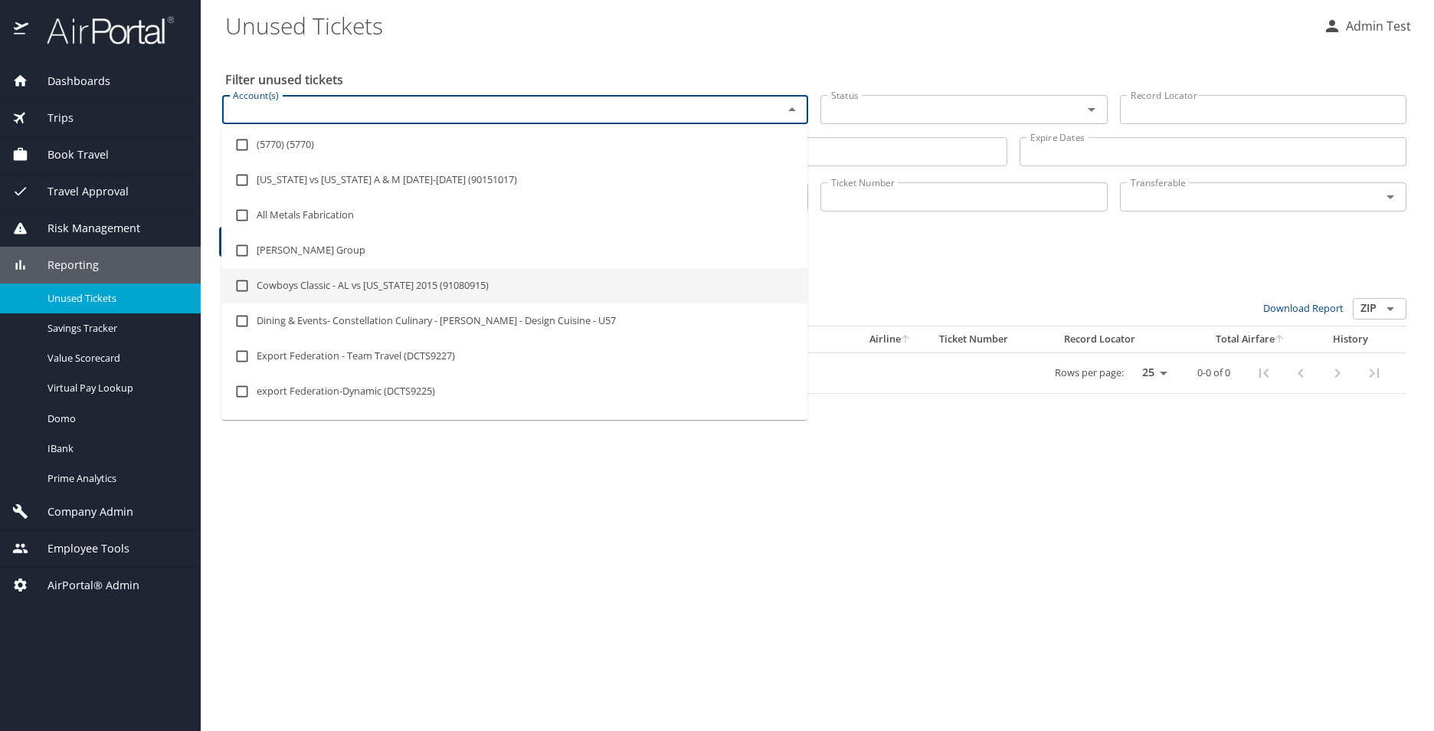
click at [253, 286] on input "checkbox" at bounding box center [241, 285] width 29 height 29
checkbox input "true"
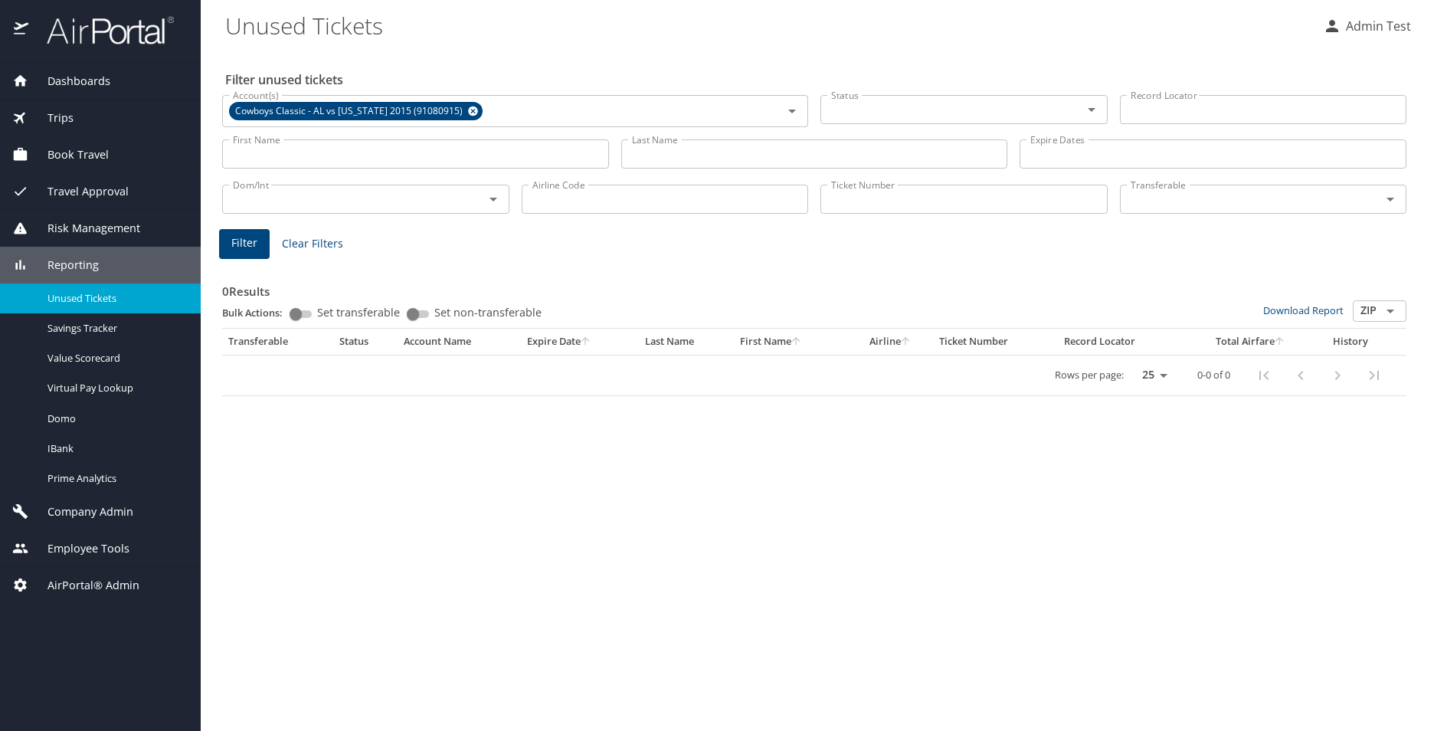
click at [553, 513] on div "Filter unused tickets Account(s) Cowboys Classic - AL vs [US_STATE] 2015 (91080…" at bounding box center [817, 390] width 1184 height 682
click at [263, 244] on button "Filter" at bounding box center [244, 244] width 51 height 30
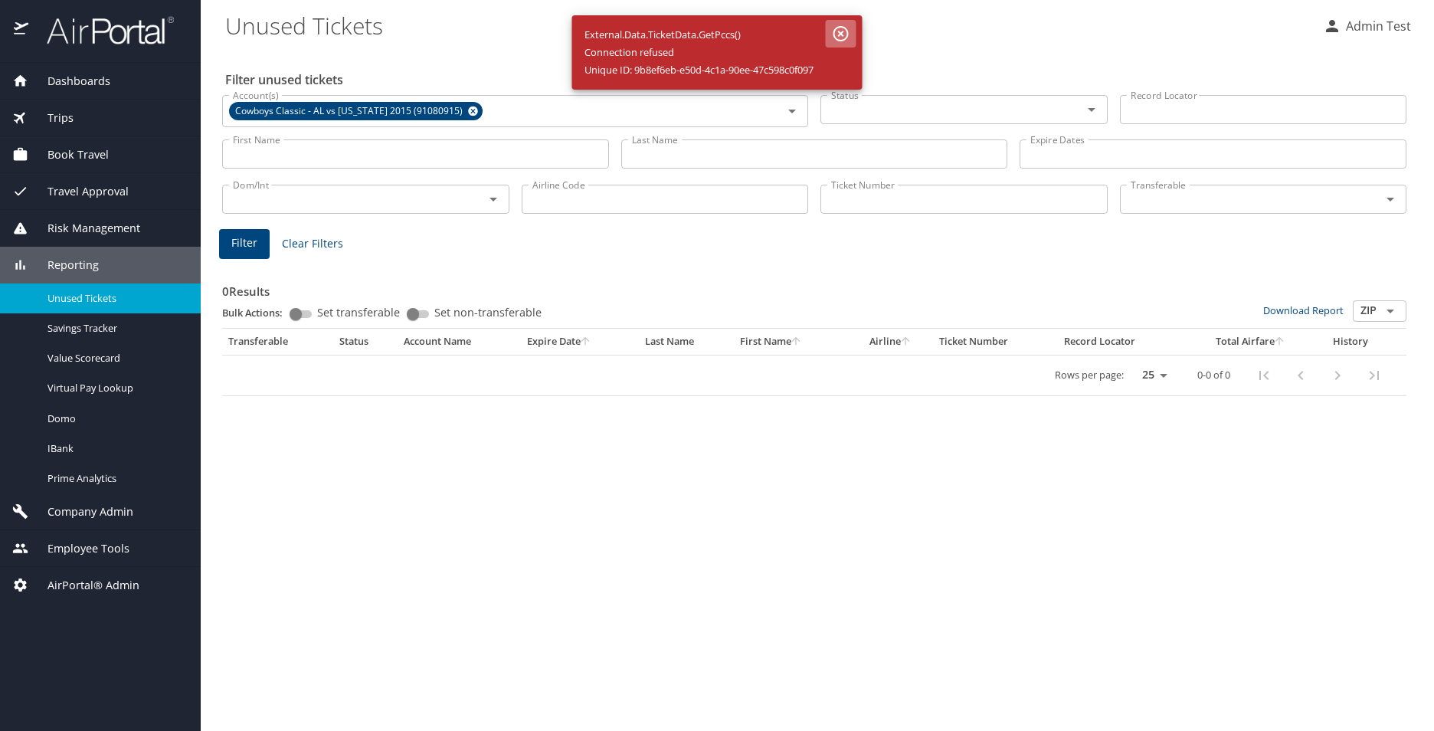
click at [853, 31] on button "button" at bounding box center [841, 34] width 31 height 28
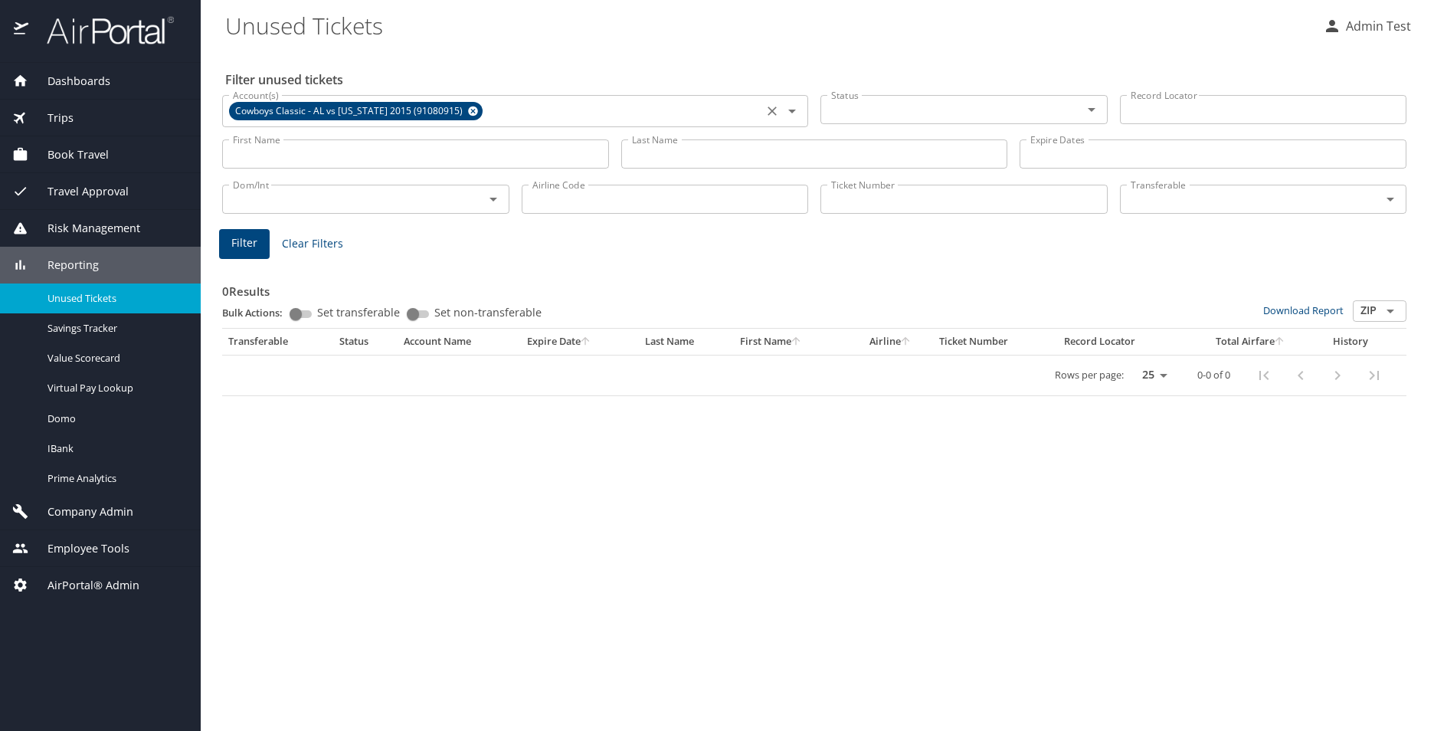
click at [467, 110] on icon at bounding box center [472, 111] width 11 height 17
click at [800, 110] on icon "Open" at bounding box center [792, 109] width 18 height 18
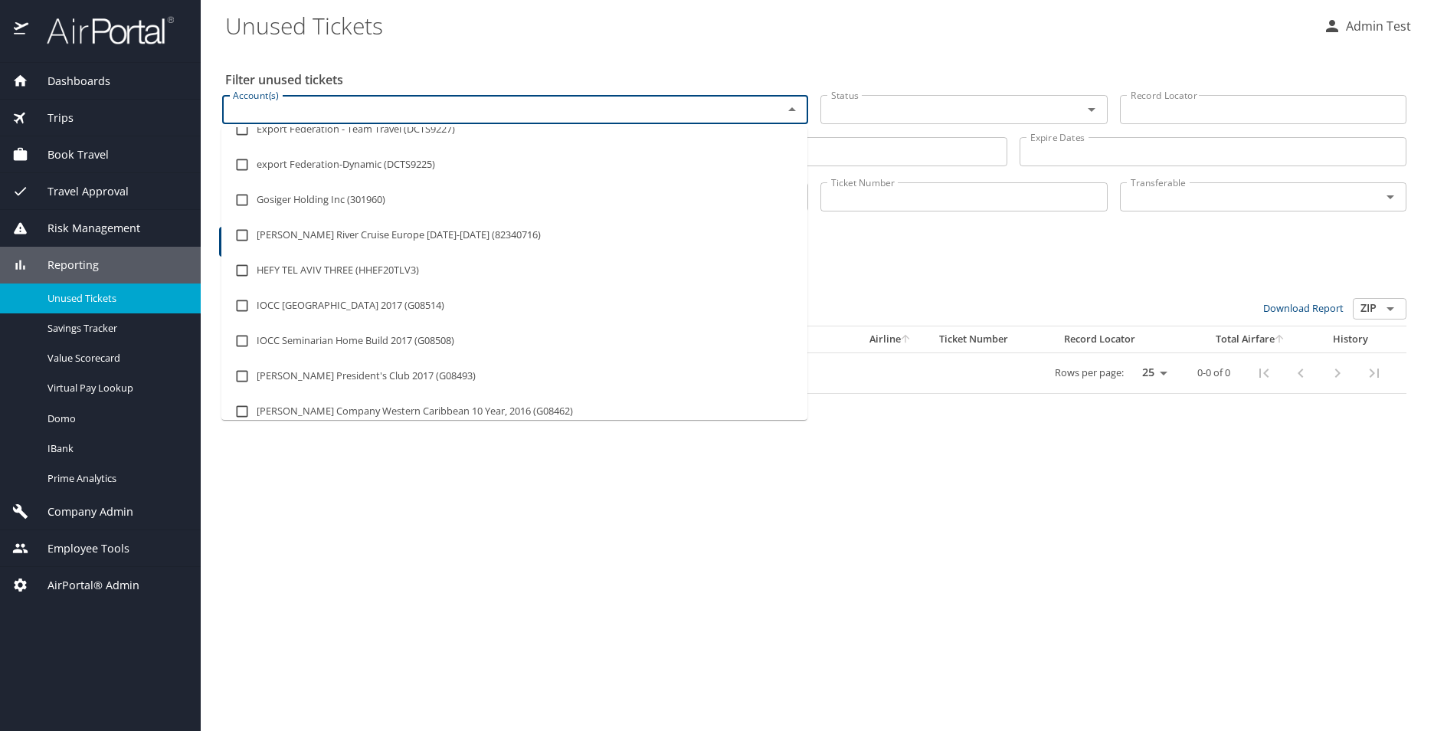
scroll to position [230, 0]
click at [342, 343] on li "IOCC Seminarian Home Build 2017 (G08508)" at bounding box center [514, 337] width 586 height 35
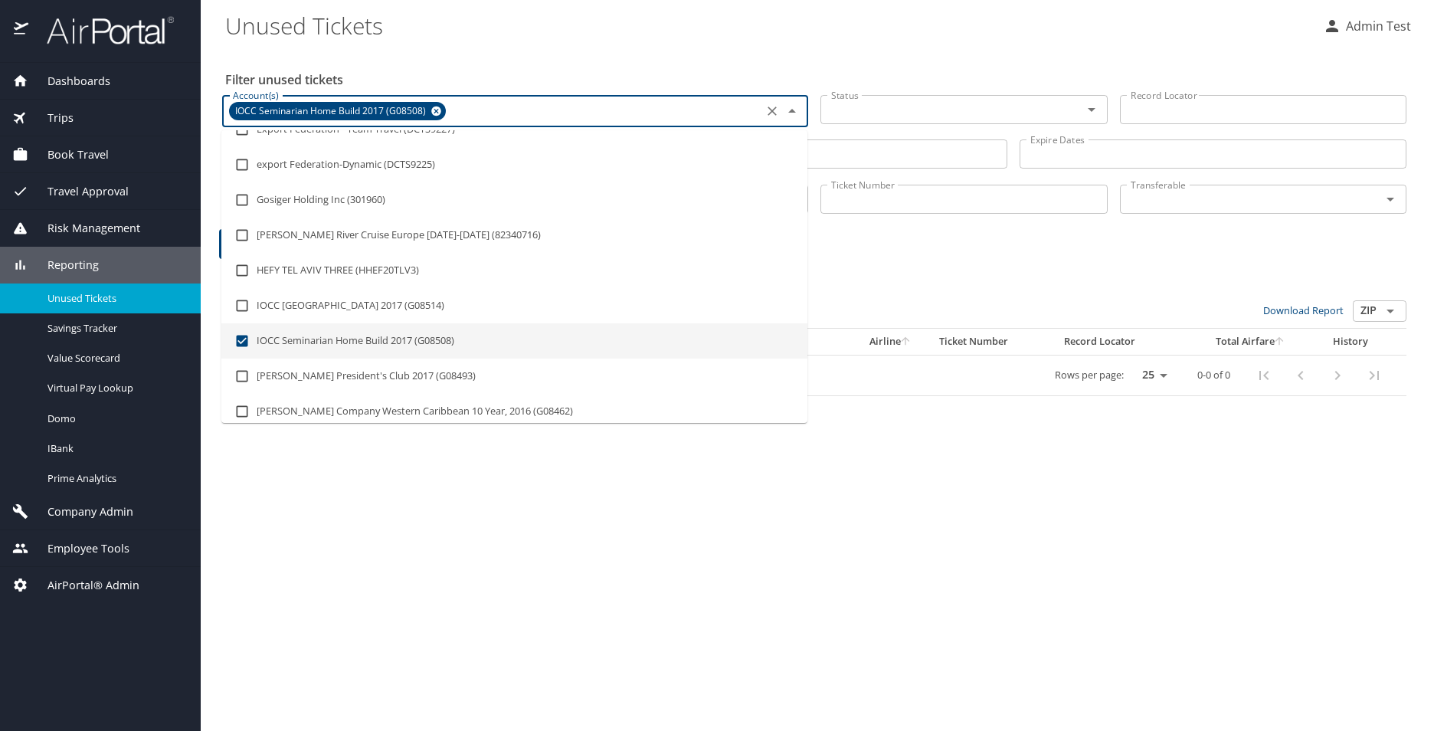
checkbox input "true"
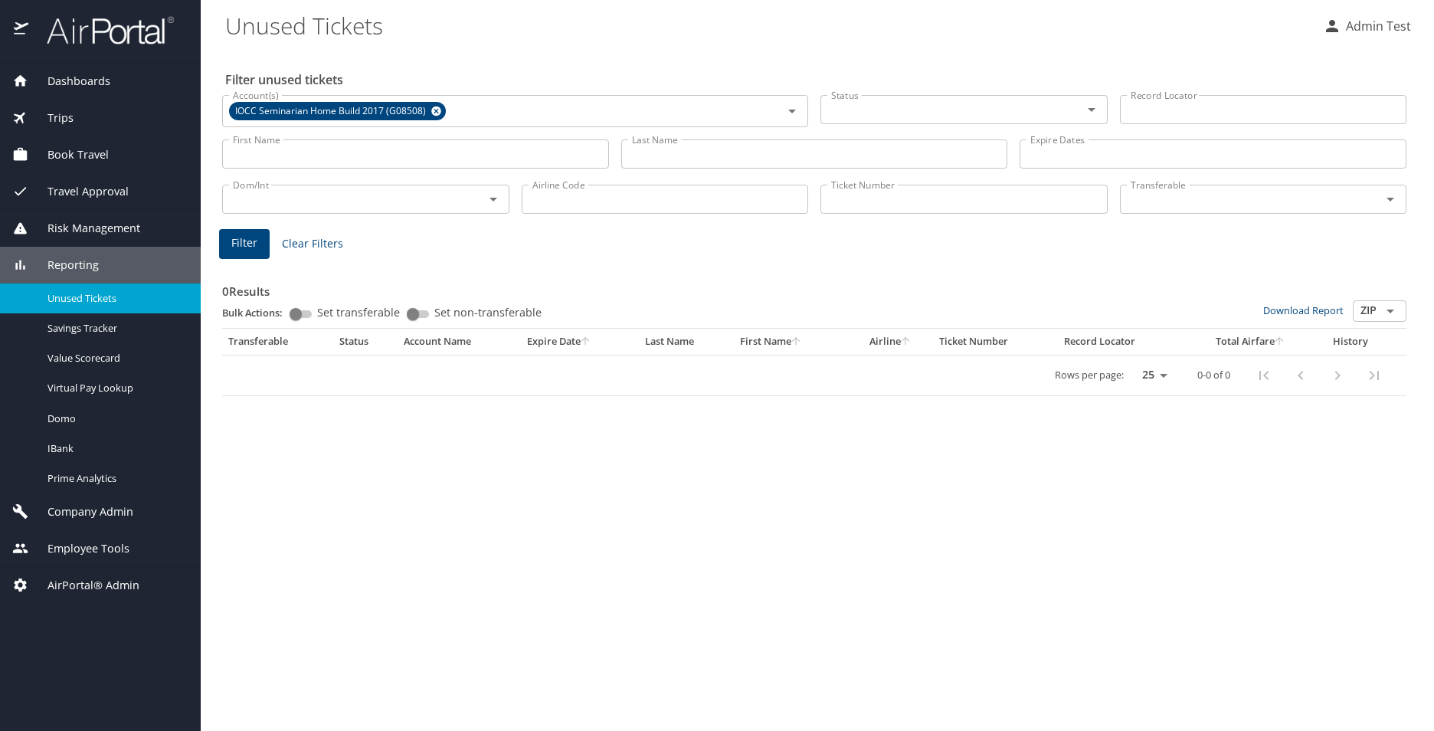
click at [473, 521] on div "Filter unused tickets Account(s) IOCC Seminarian Home Build 2017 (G08508) Accou…" at bounding box center [817, 390] width 1184 height 682
click at [433, 110] on icon at bounding box center [435, 111] width 11 height 17
click at [433, 110] on input "Account(s)" at bounding box center [492, 110] width 531 height 20
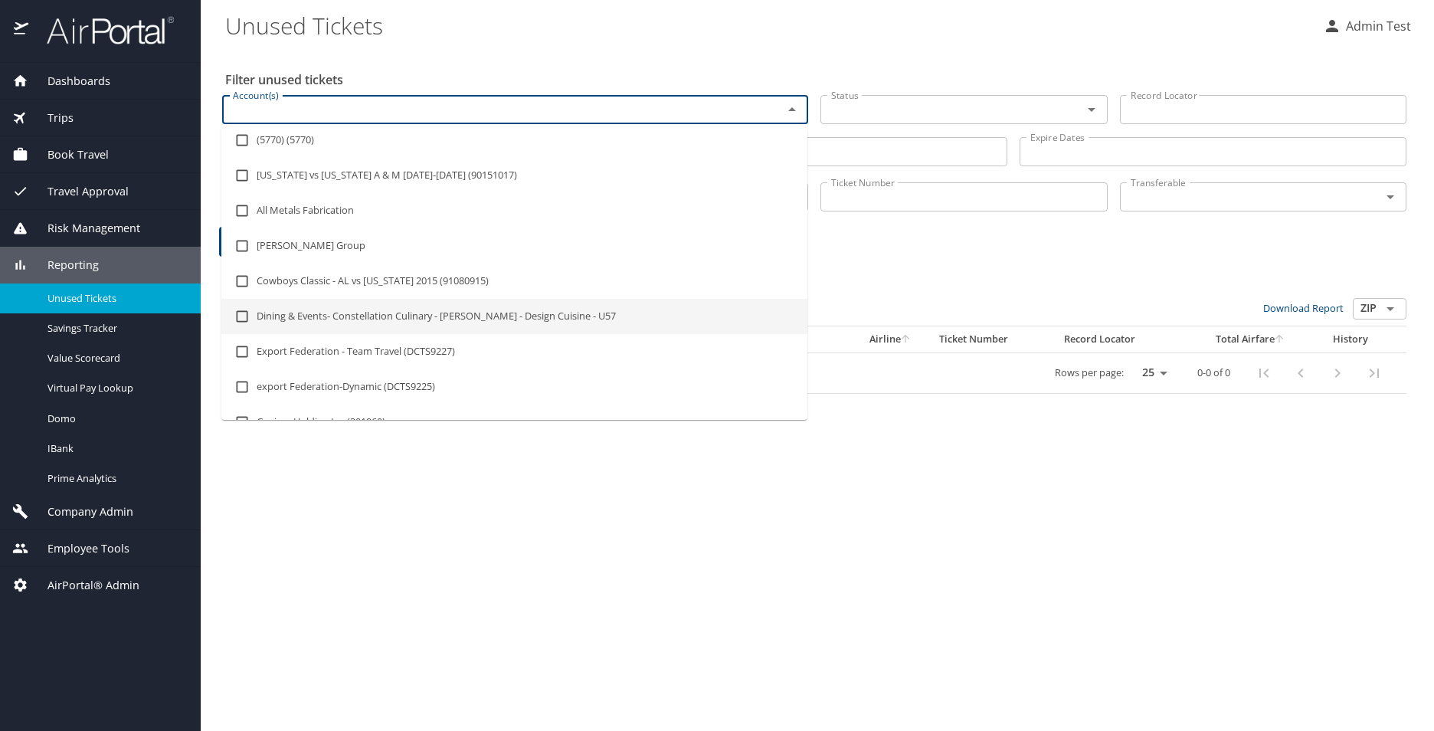
scroll to position [0, 0]
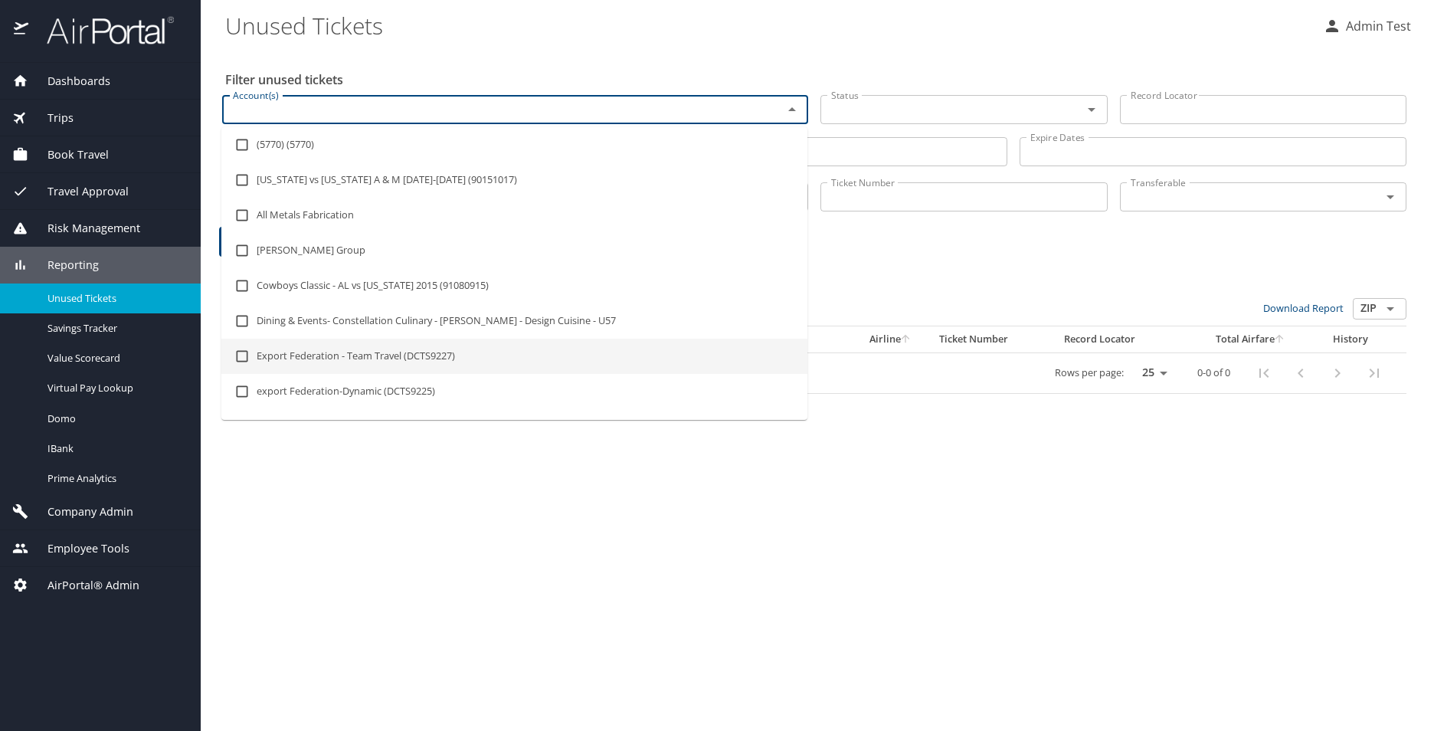
click at [319, 346] on li "Export Federation - Team Travel (DCTS9227)" at bounding box center [514, 355] width 586 height 35
checkbox input "true"
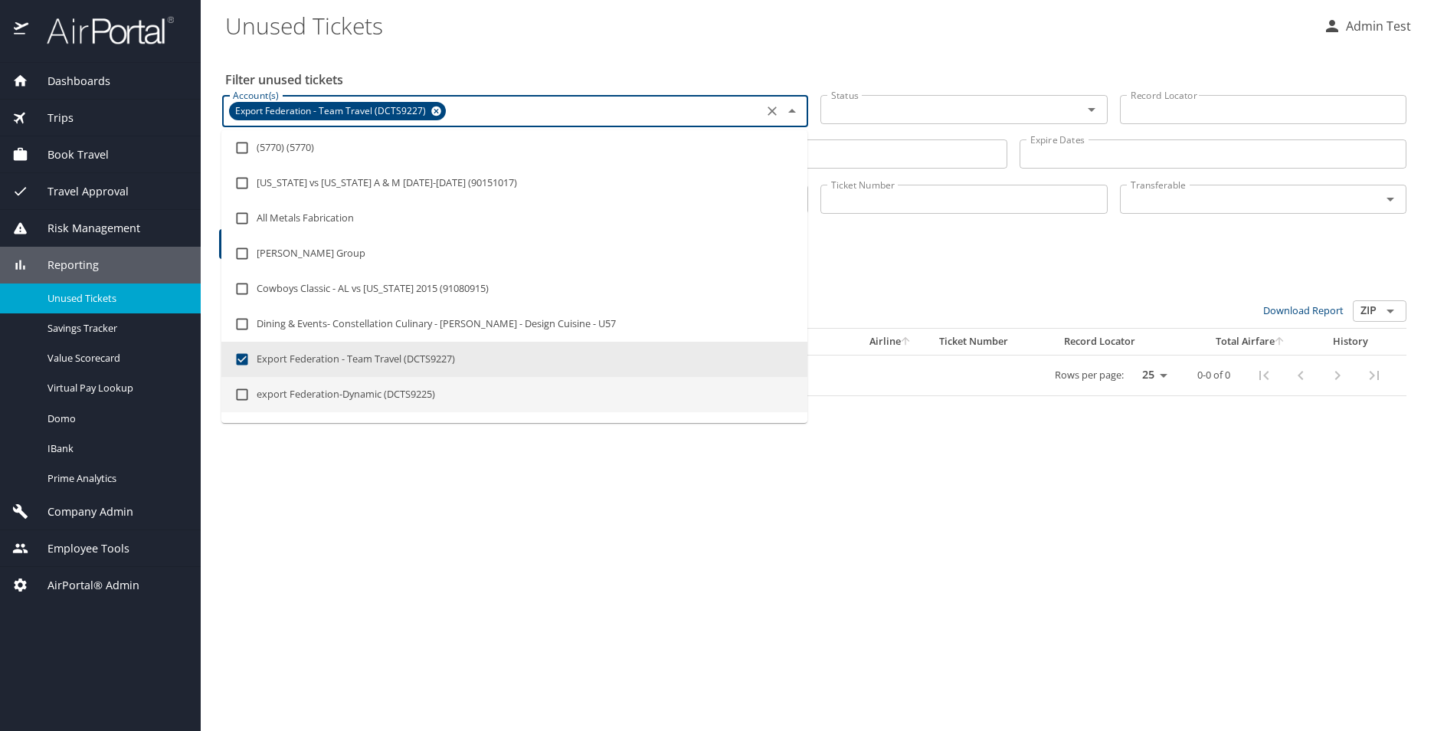
click at [724, 602] on div "Filter unused tickets Account(s) Export Federation - Team Travel (DCTS9227) Acc…" at bounding box center [817, 390] width 1184 height 682
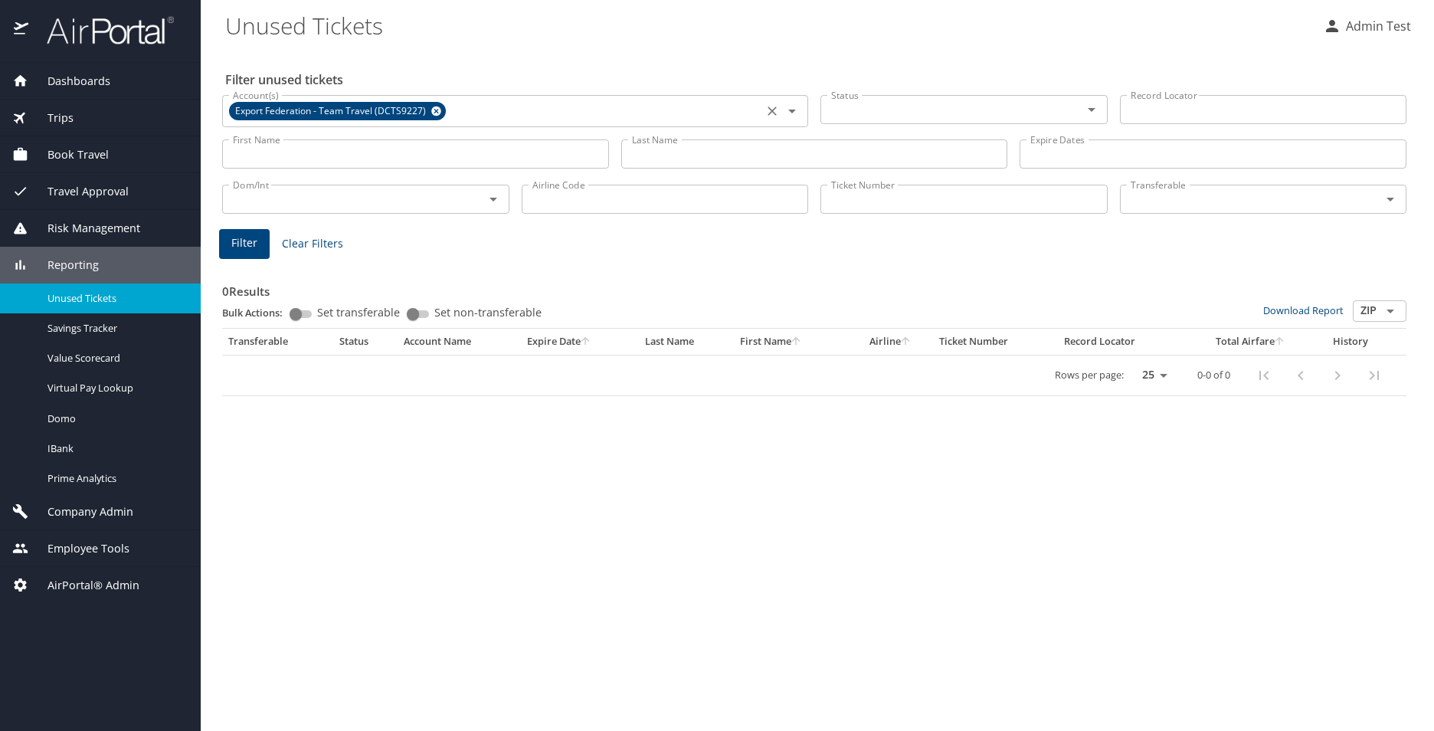
click at [257, 247] on button "Filter" at bounding box center [244, 244] width 51 height 30
click at [54, 276] on div "Reporting" at bounding box center [100, 265] width 201 height 37
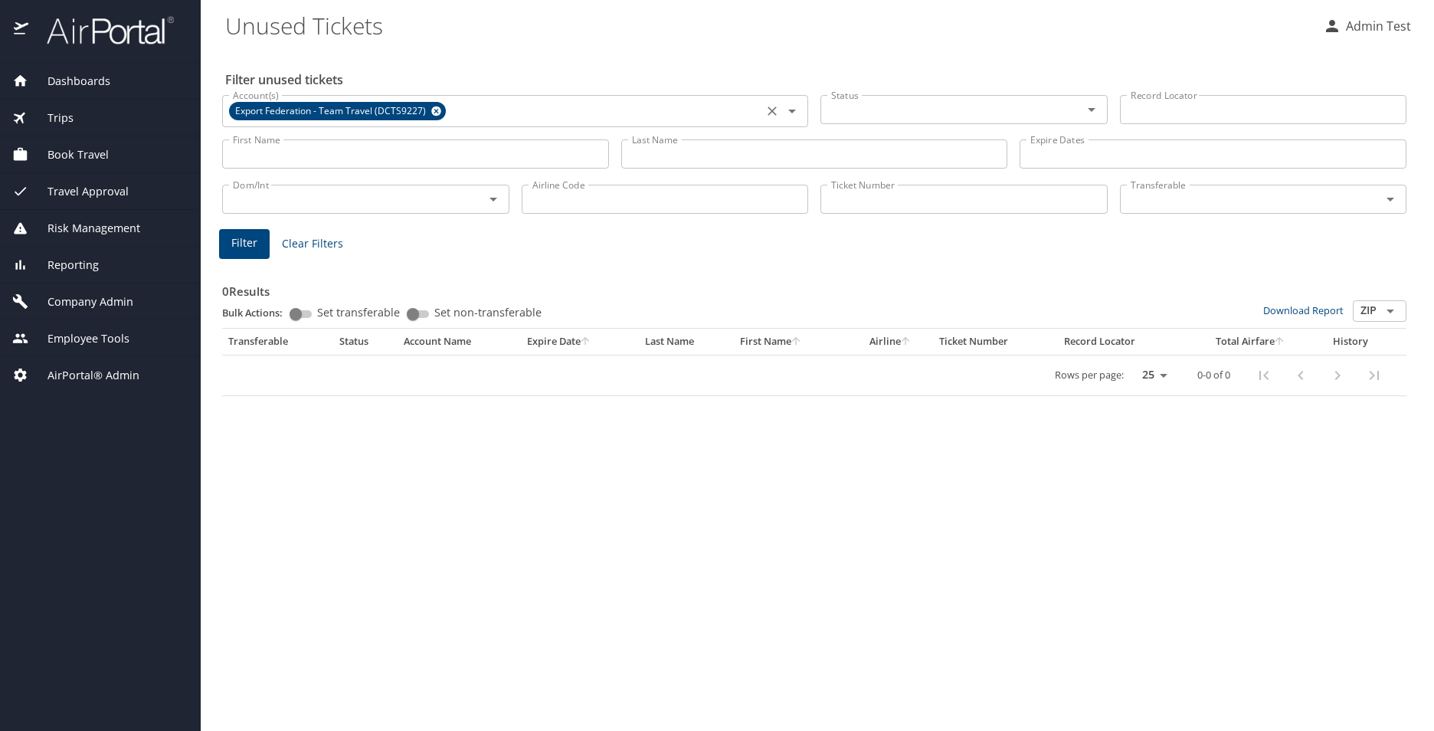
click at [54, 276] on div "Reporting" at bounding box center [100, 265] width 201 height 37
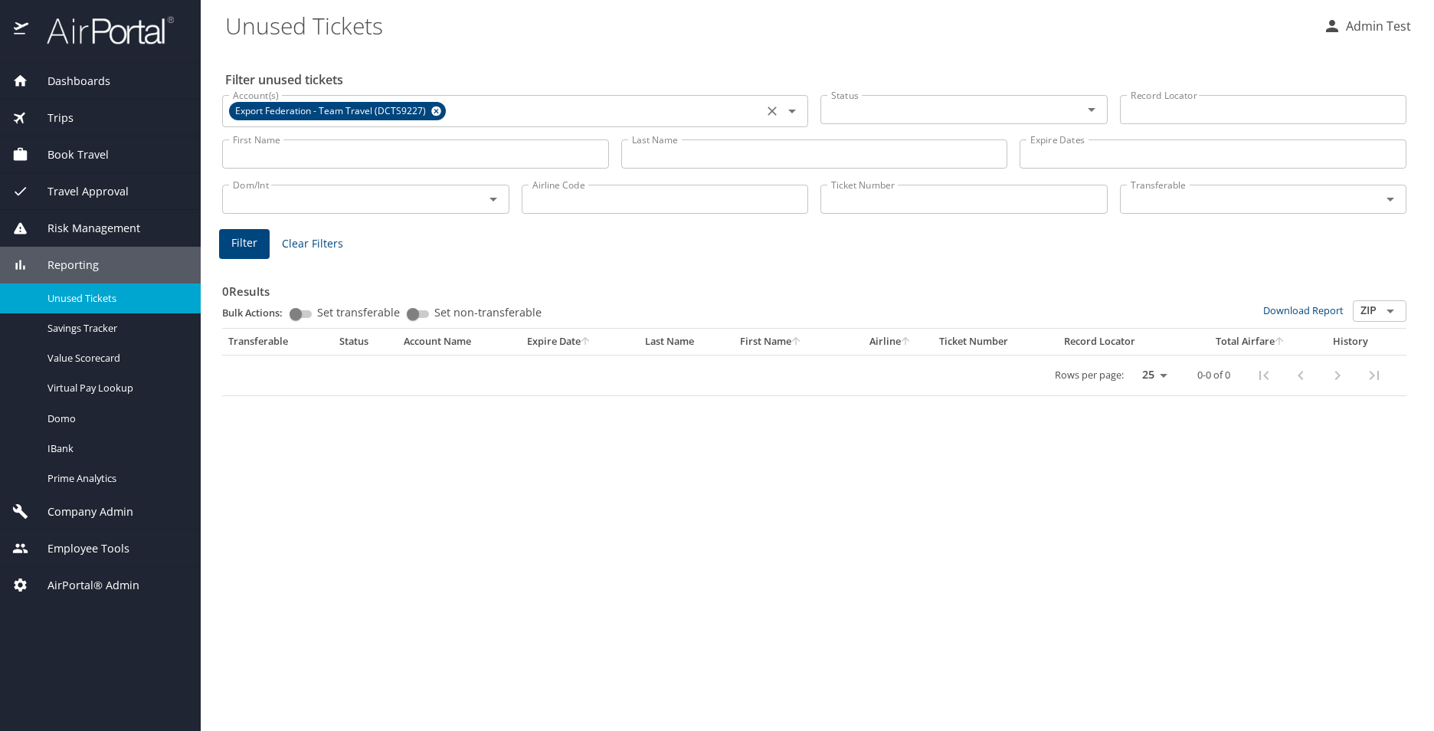
click at [54, 276] on div "Reporting" at bounding box center [100, 265] width 201 height 37
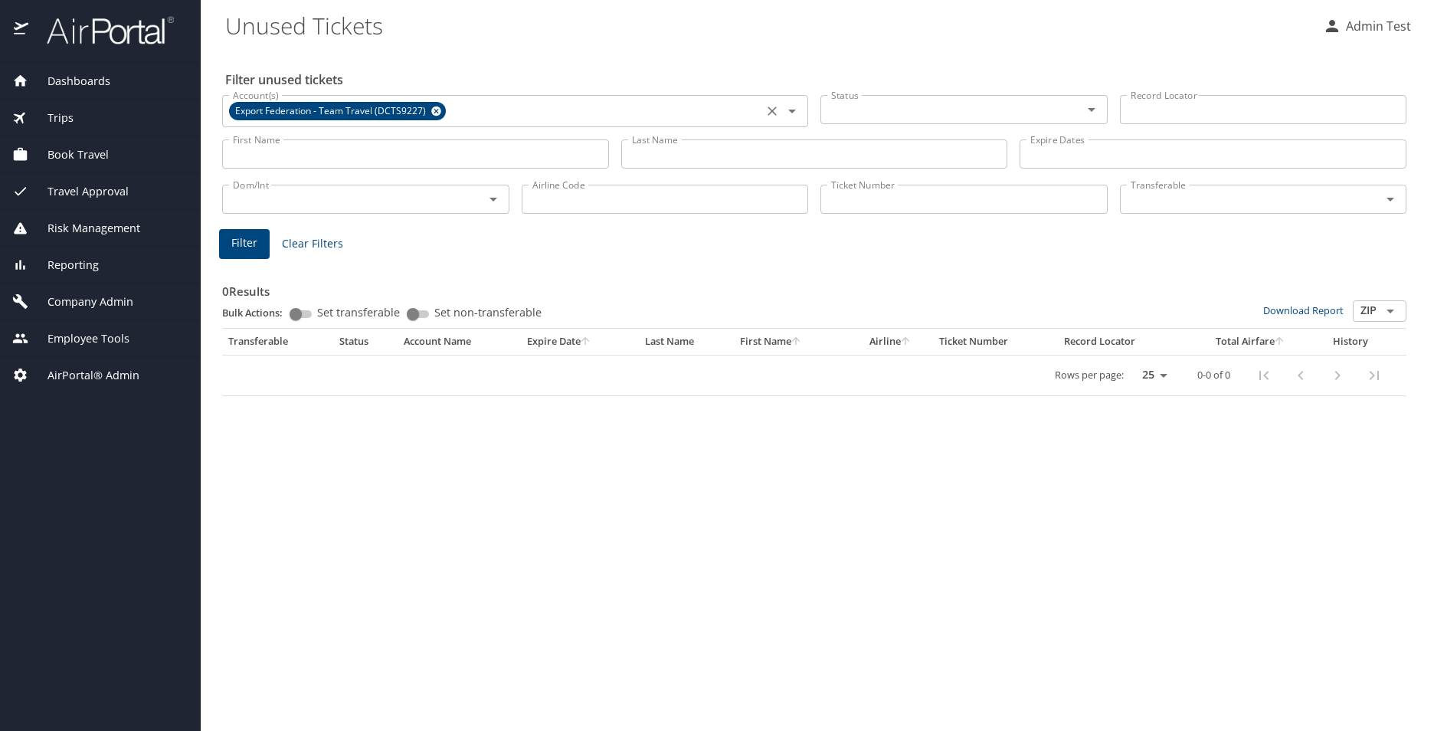
click at [54, 276] on div "Reporting" at bounding box center [100, 265] width 201 height 37
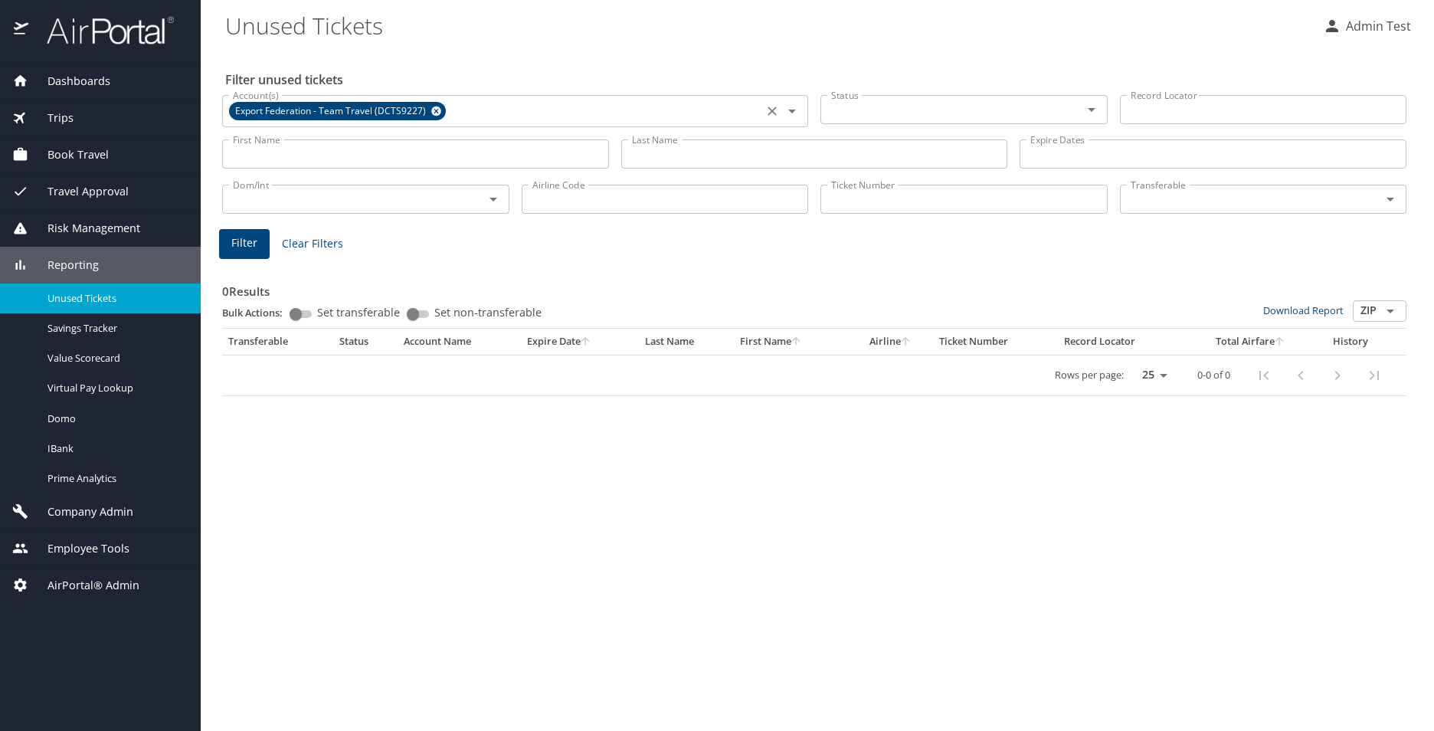
click at [886, 118] on input "Status" at bounding box center [941, 110] width 233 height 20
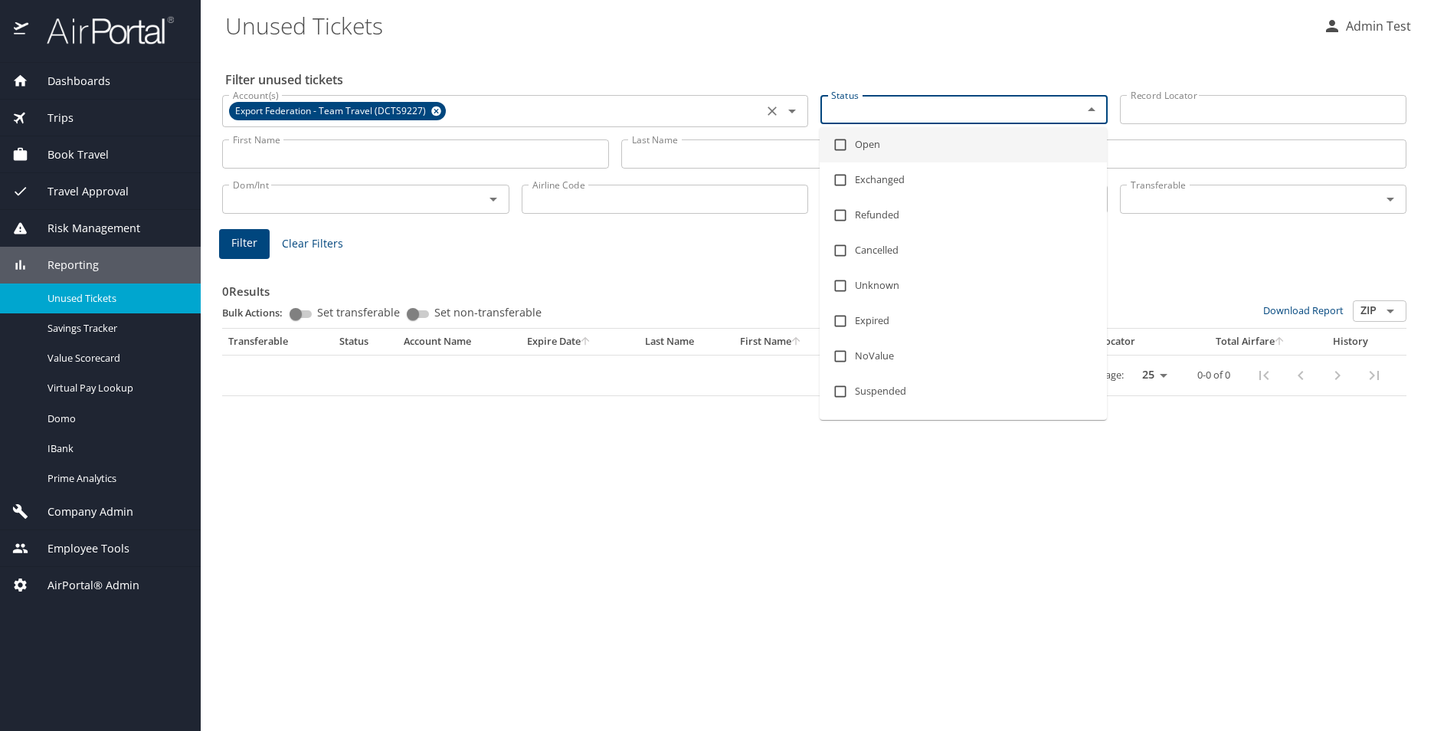
click at [880, 144] on li "Open" at bounding box center [962, 144] width 287 height 35
checkbox input "true"
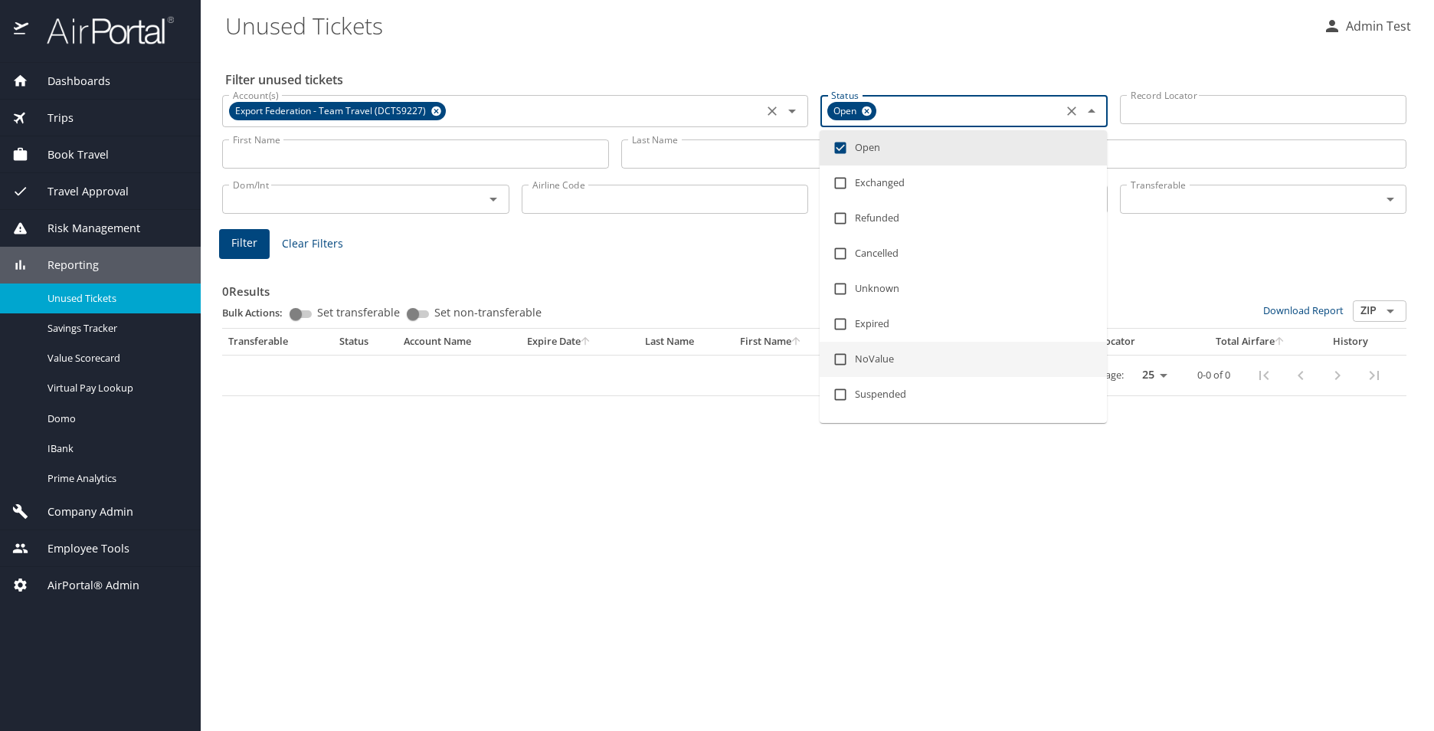
click at [679, 502] on div "Filter unused tickets Account(s) Export Federation - Team Travel (DCTS9227) Acc…" at bounding box center [817, 390] width 1184 height 682
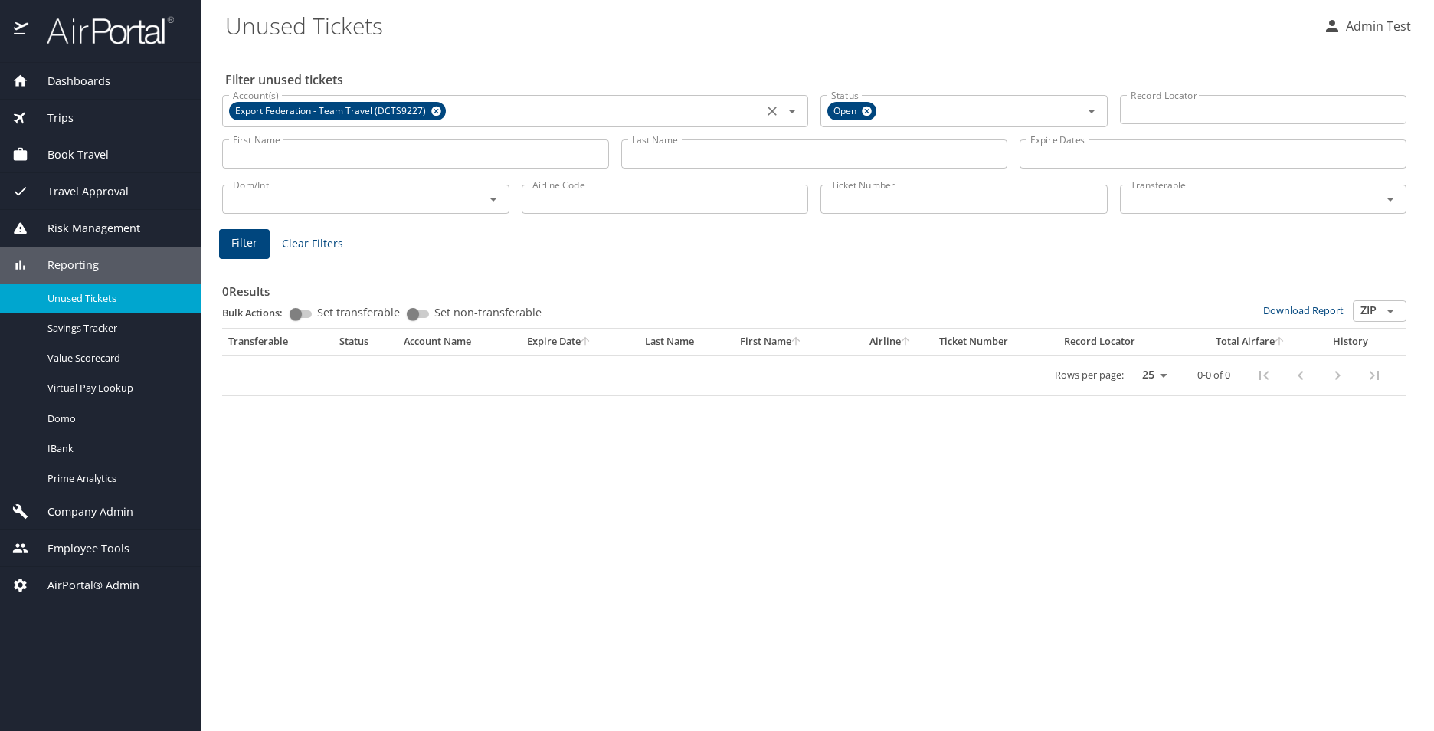
click at [626, 202] on input "Airline Code" at bounding box center [664, 199] width 287 height 29
click at [1166, 206] on input "Transferable" at bounding box center [1240, 199] width 233 height 20
click at [1002, 218] on div "Ticket Number Ticket Number" at bounding box center [963, 197] width 299 height 51
click at [306, 306] on input "Set transferable" at bounding box center [295, 314] width 55 height 18
click at [306, 306] on input "Set transferable" at bounding box center [307, 314] width 55 height 18
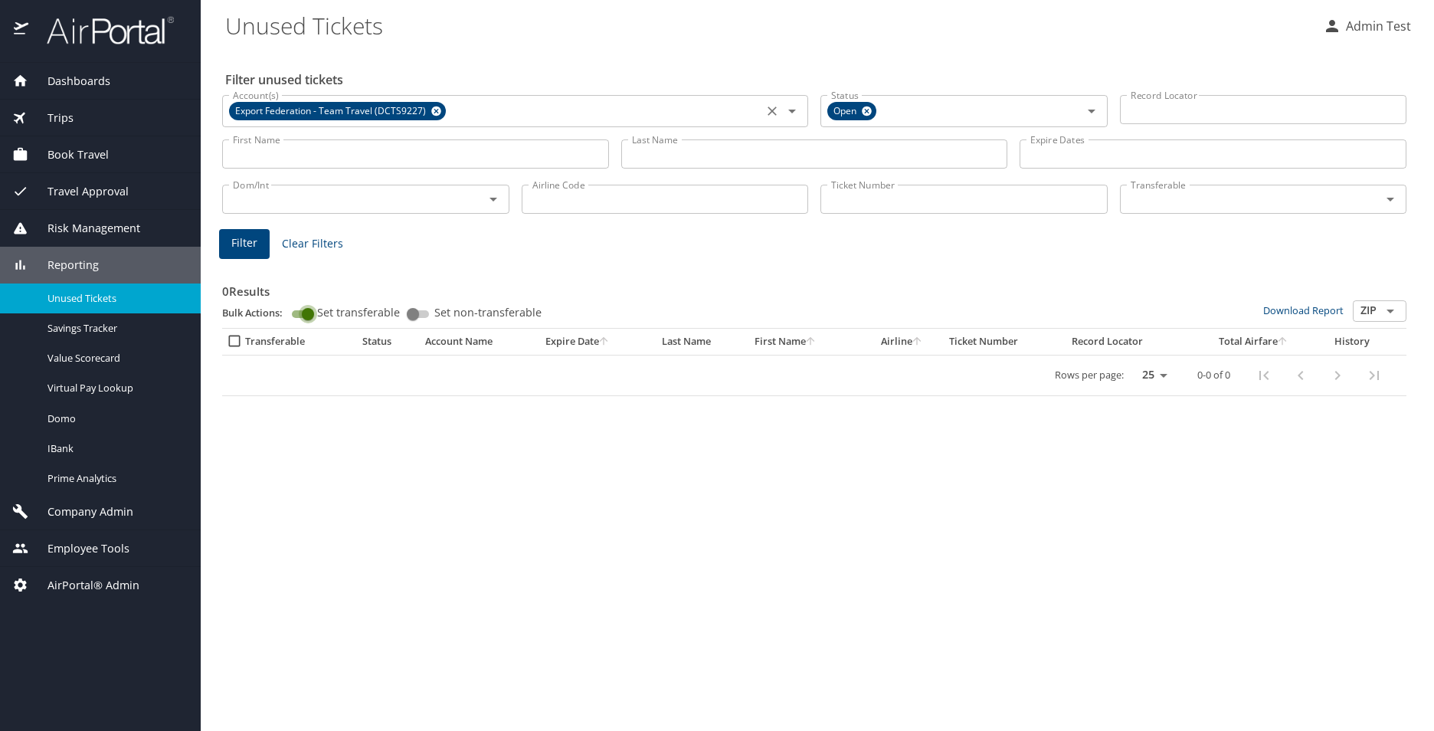
checkbox input "false"
